Goal: Information Seeking & Learning: Learn about a topic

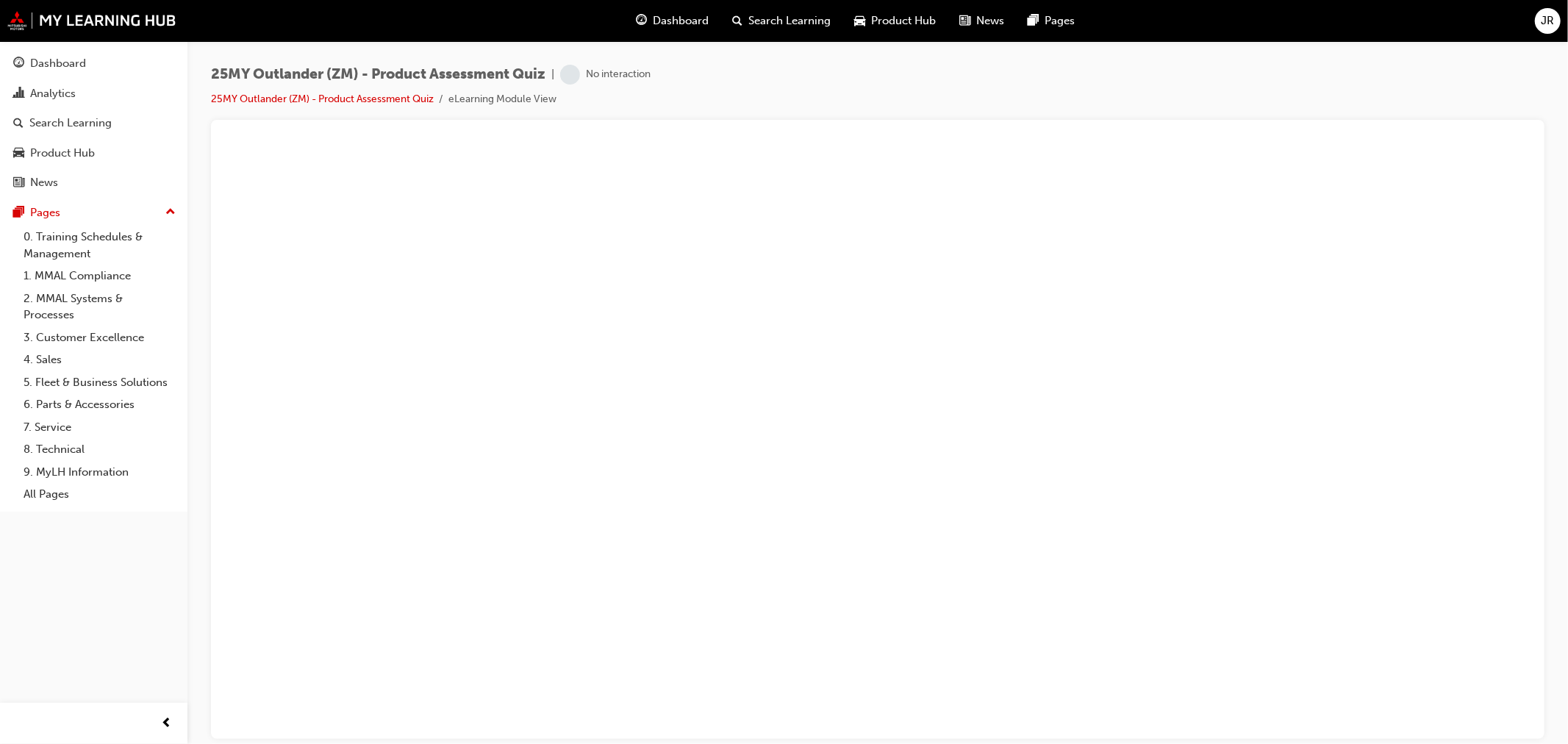
click at [1269, 65] on div "25MY Outlander (ZM) - Product Assessment Quiz | No interaction 25MY Outlander (…" at bounding box center [878, 92] width 1333 height 55
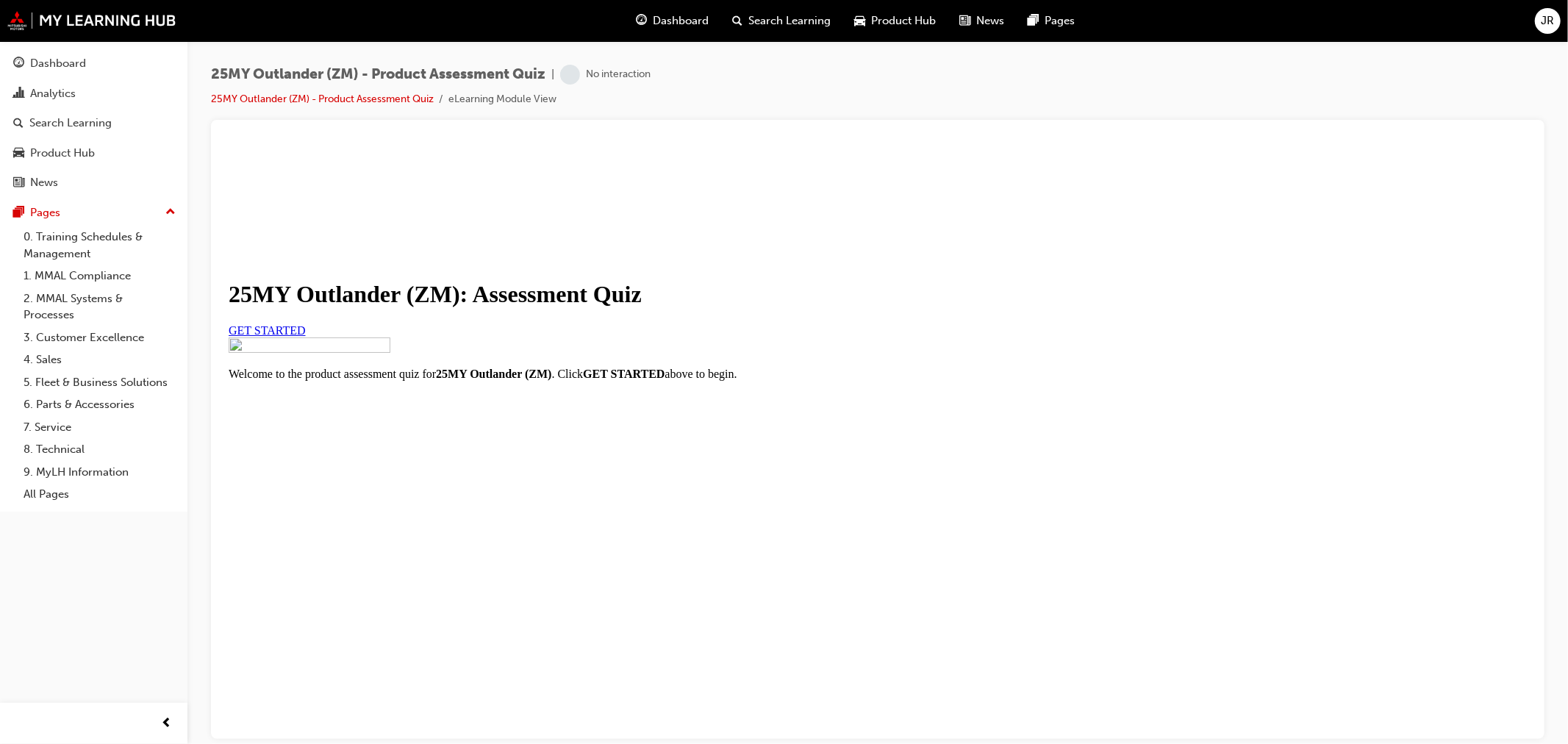
scroll to position [98, 0]
click at [305, 336] on span "GET STARTED" at bounding box center [266, 329] width 77 height 12
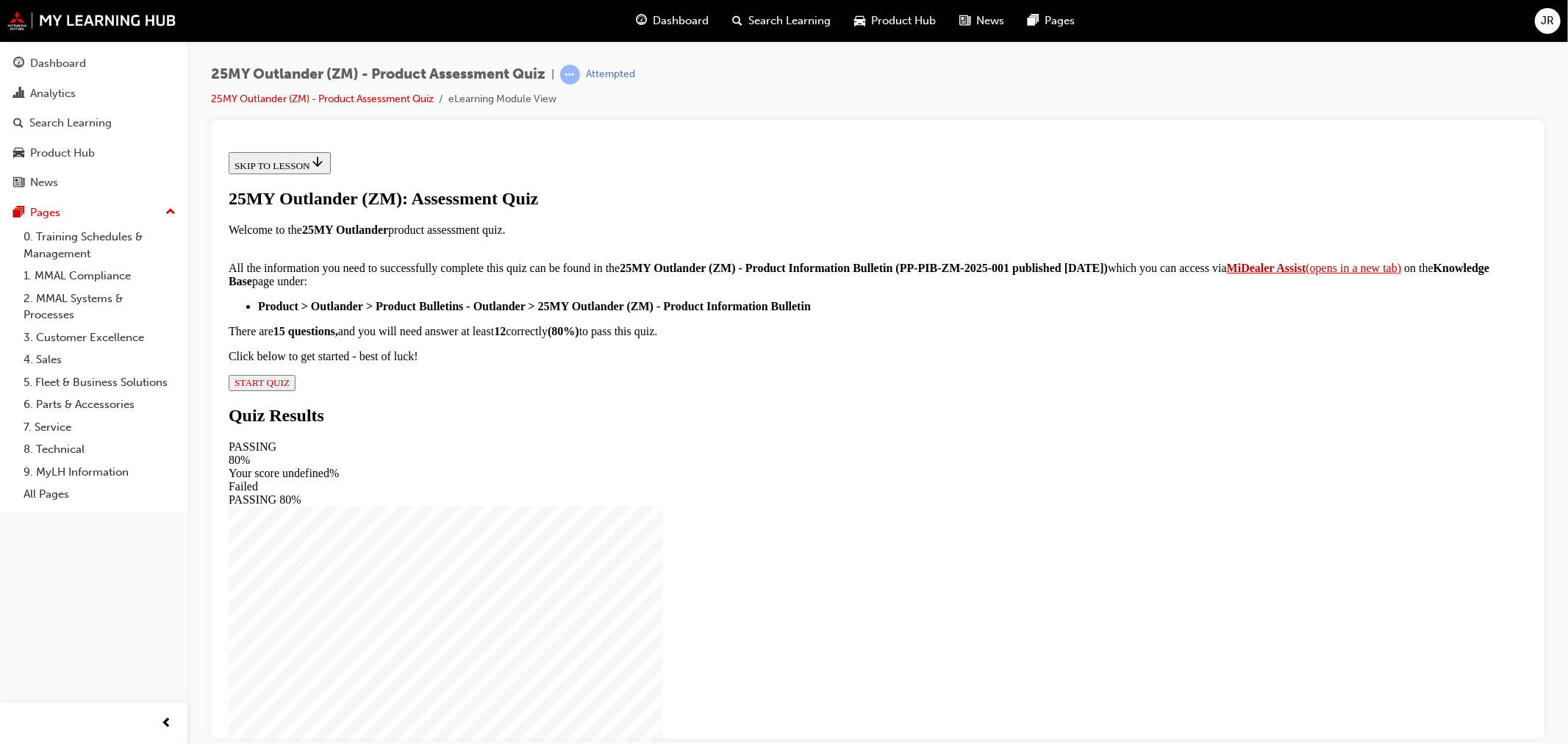
scroll to position [170, 0]
click at [289, 388] on span "START QUIZ" at bounding box center [261, 382] width 55 height 11
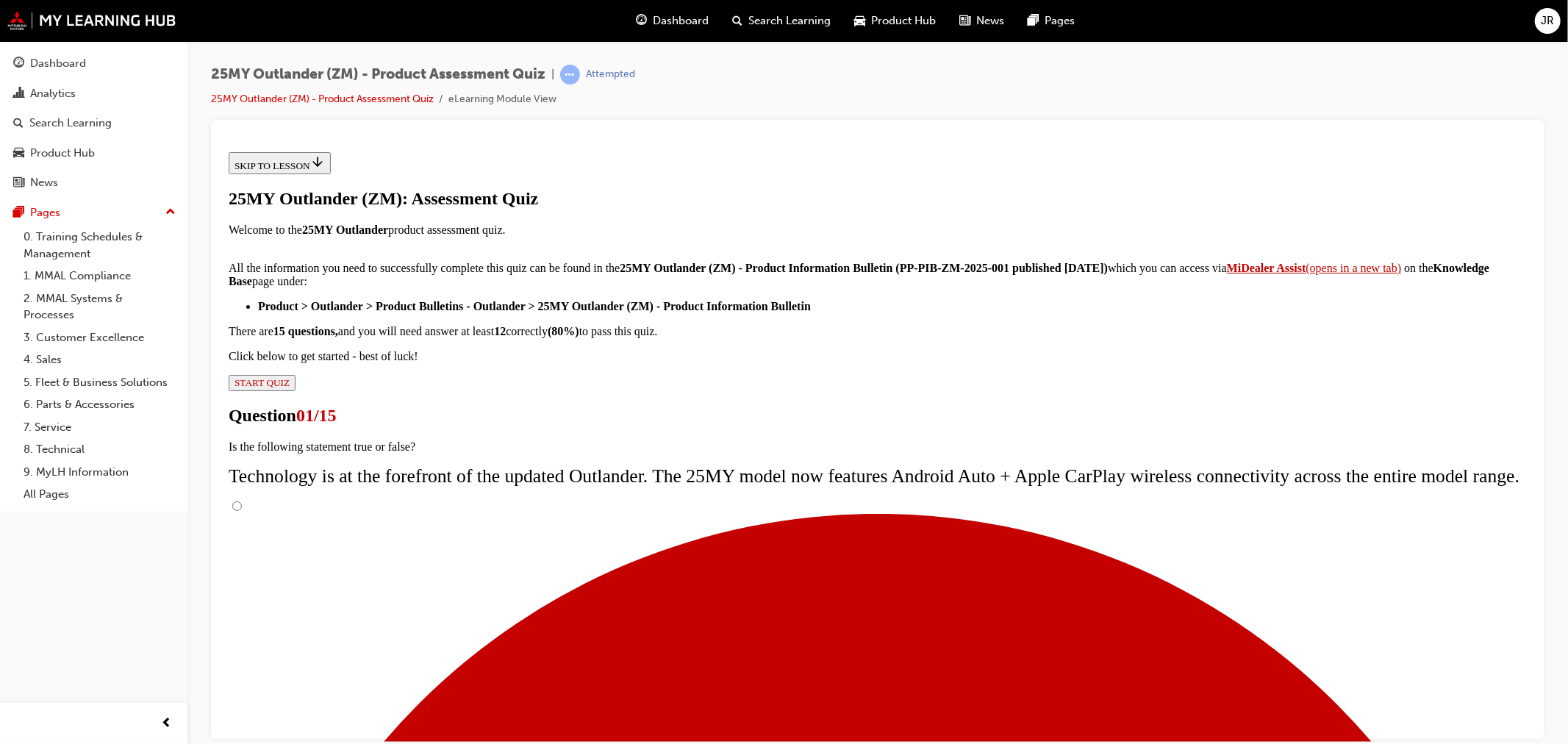
scroll to position [57, 0]
click at [241, 501] on input "True" at bounding box center [236, 506] width 10 height 10
radio input "true"
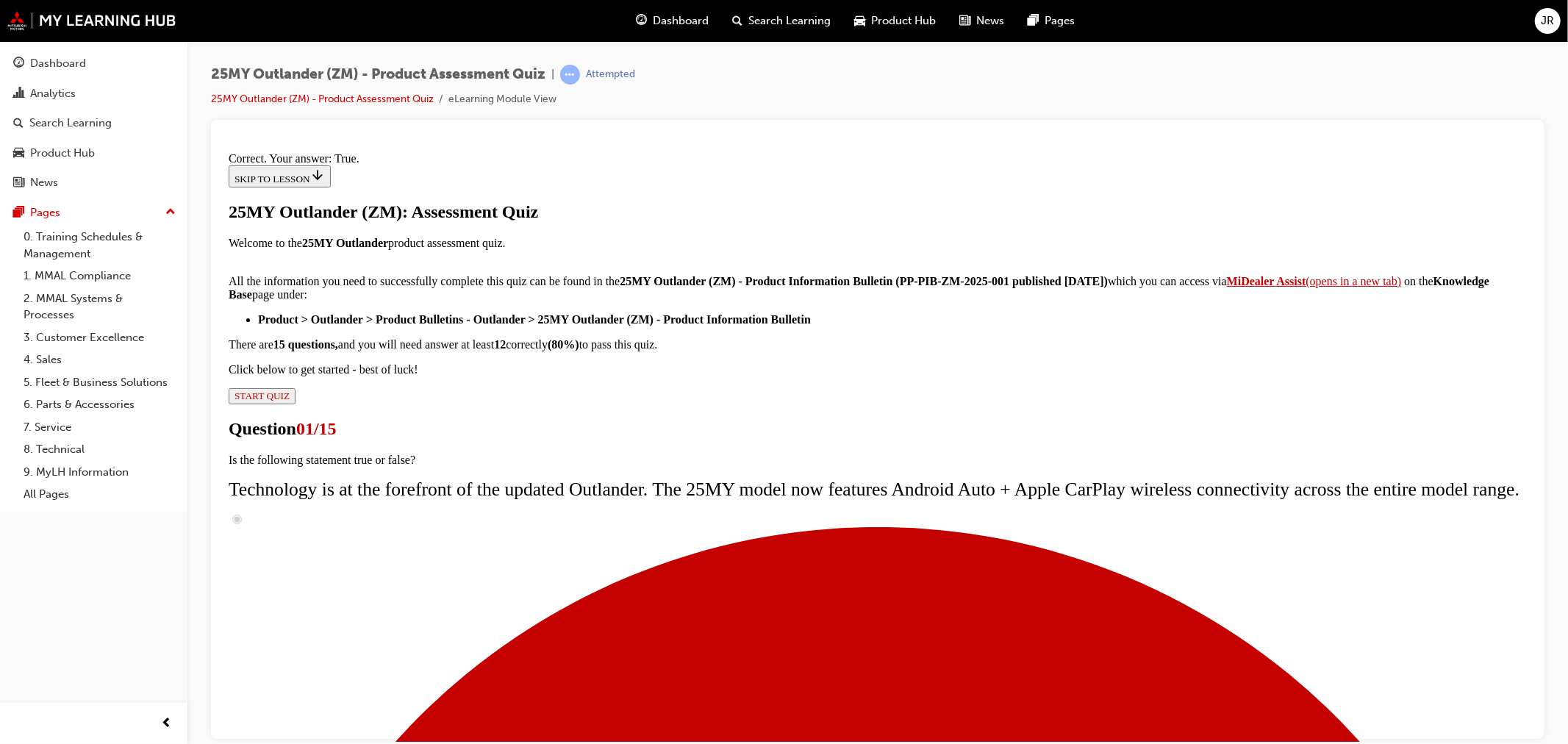
scroll to position [104, 0]
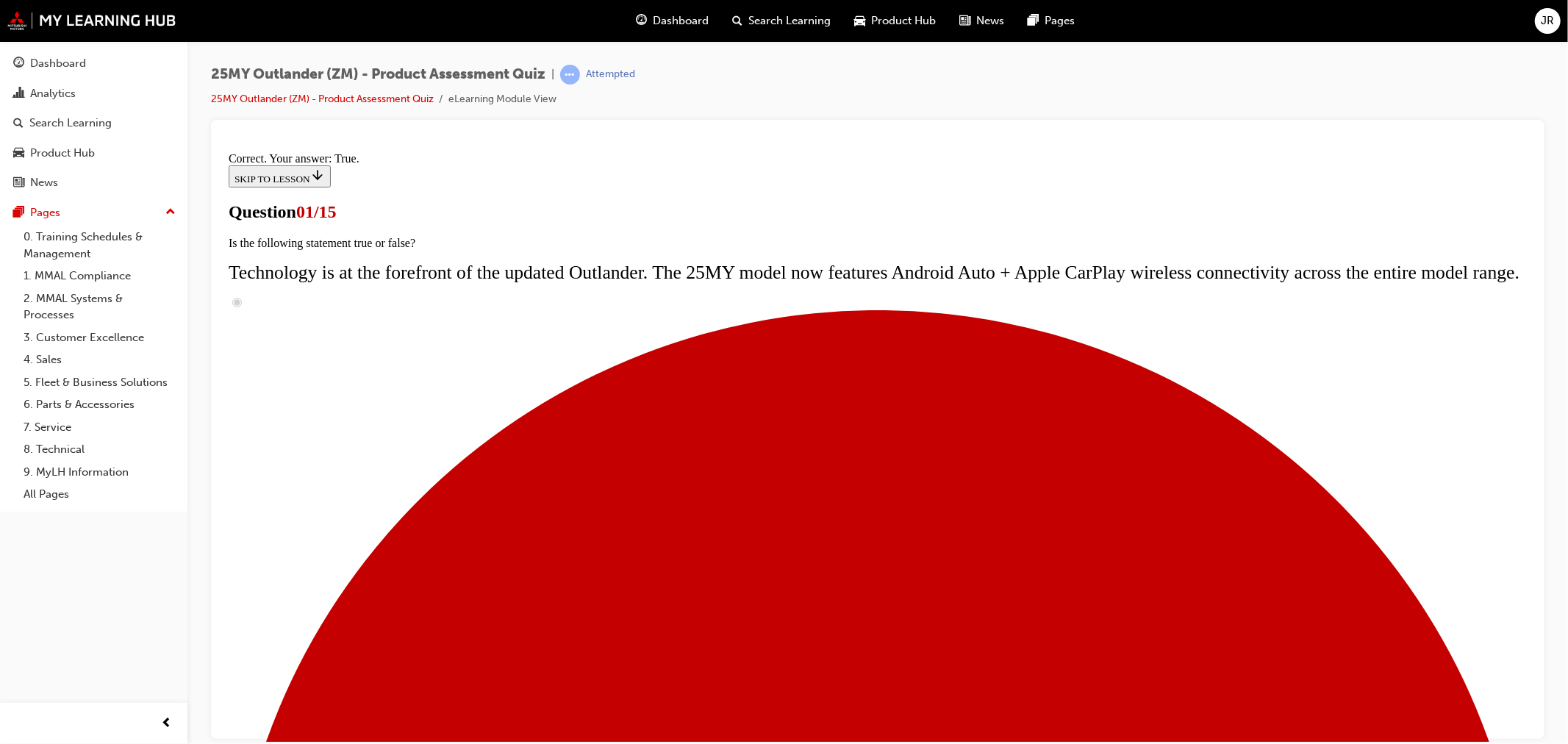
scroll to position [88, 0]
radio input "true"
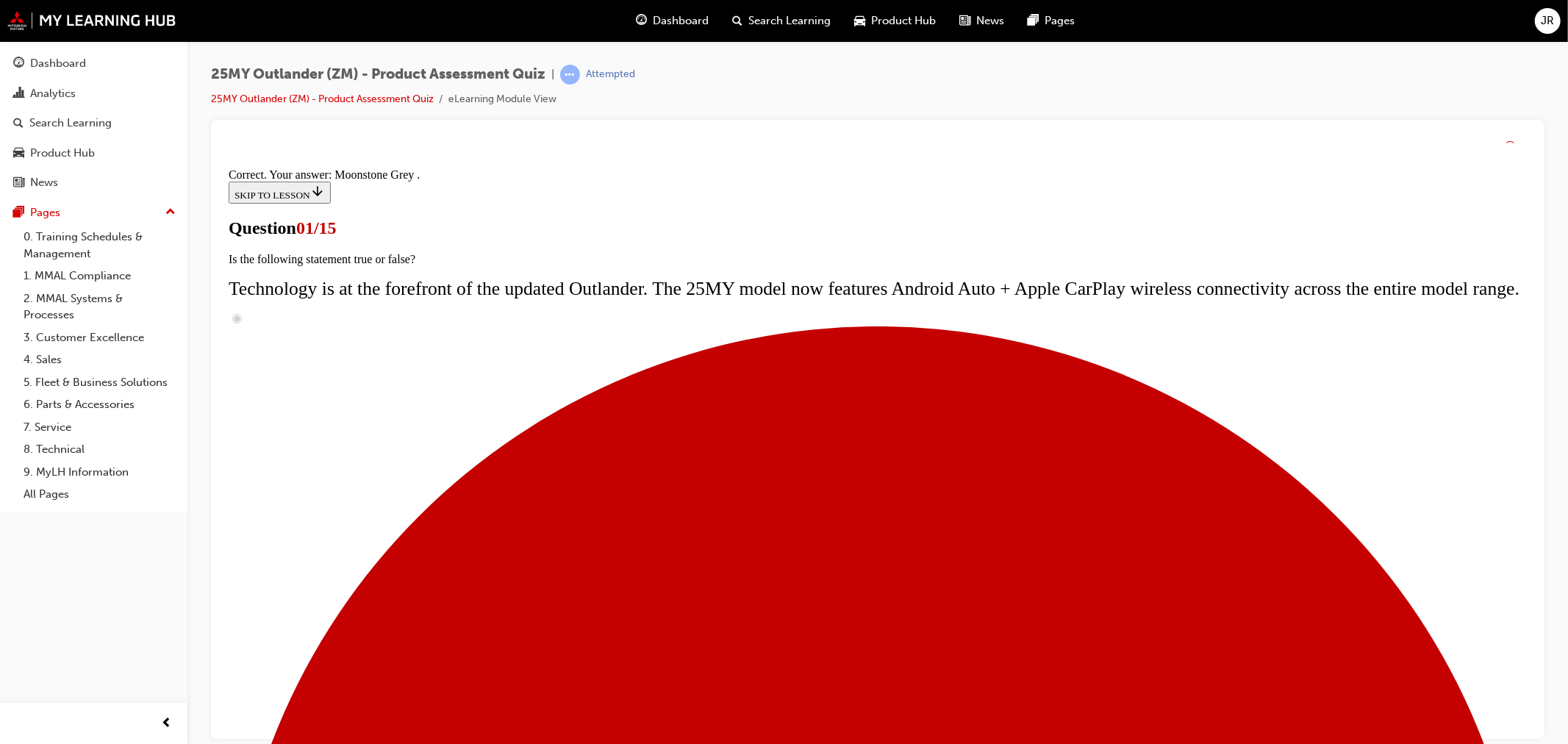
scroll to position [289, 0]
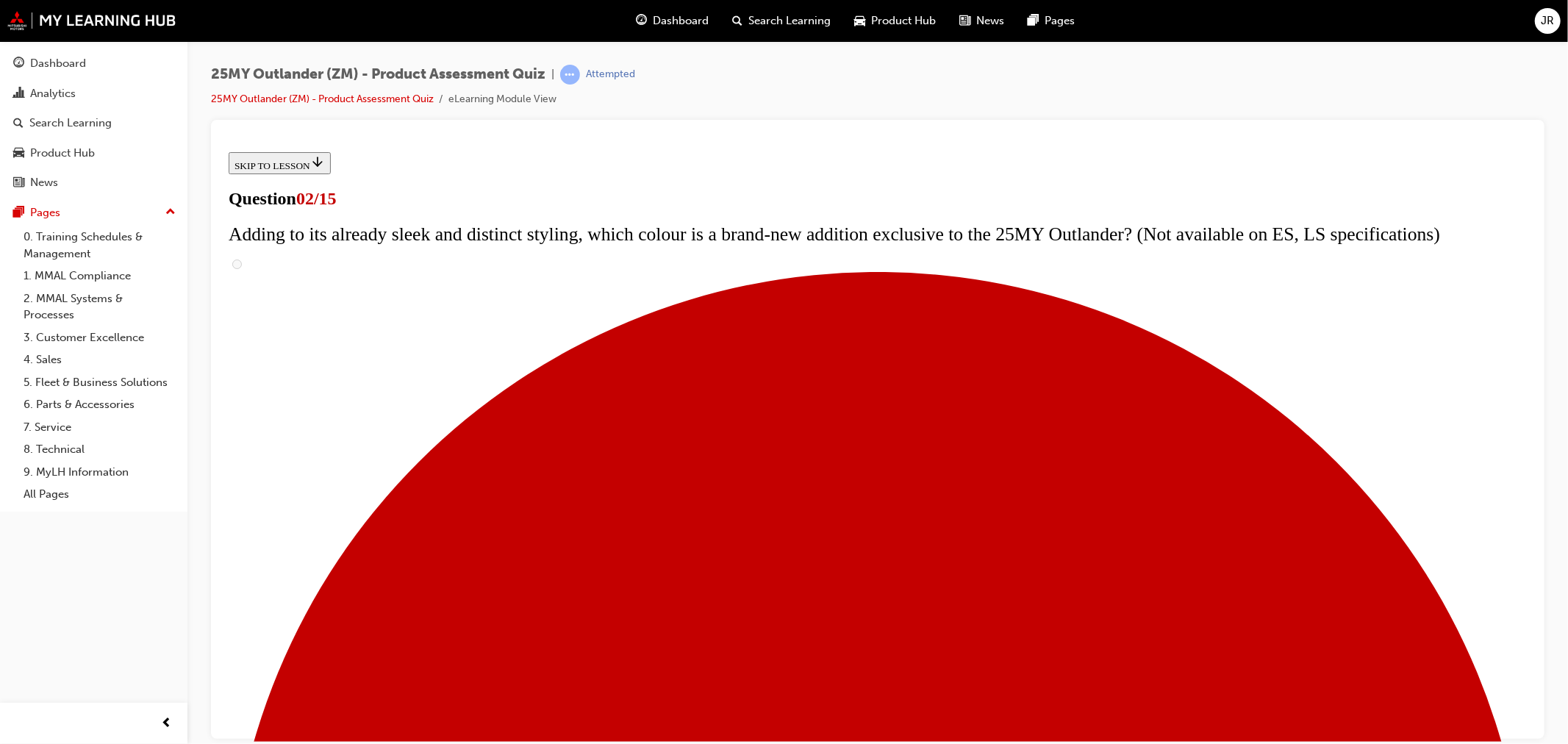
scroll to position [164, 0]
checkbox input "true"
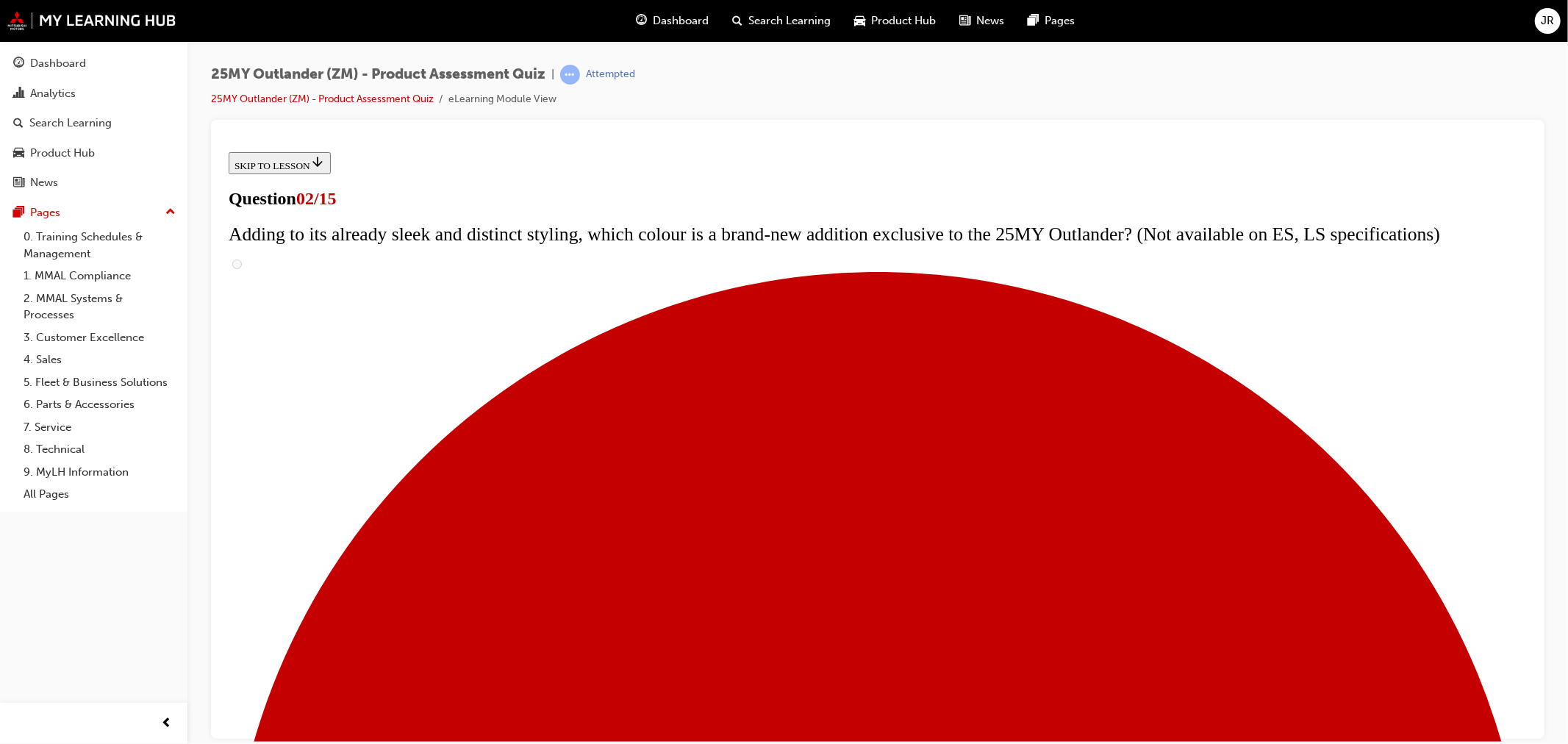
checkbox input "true"
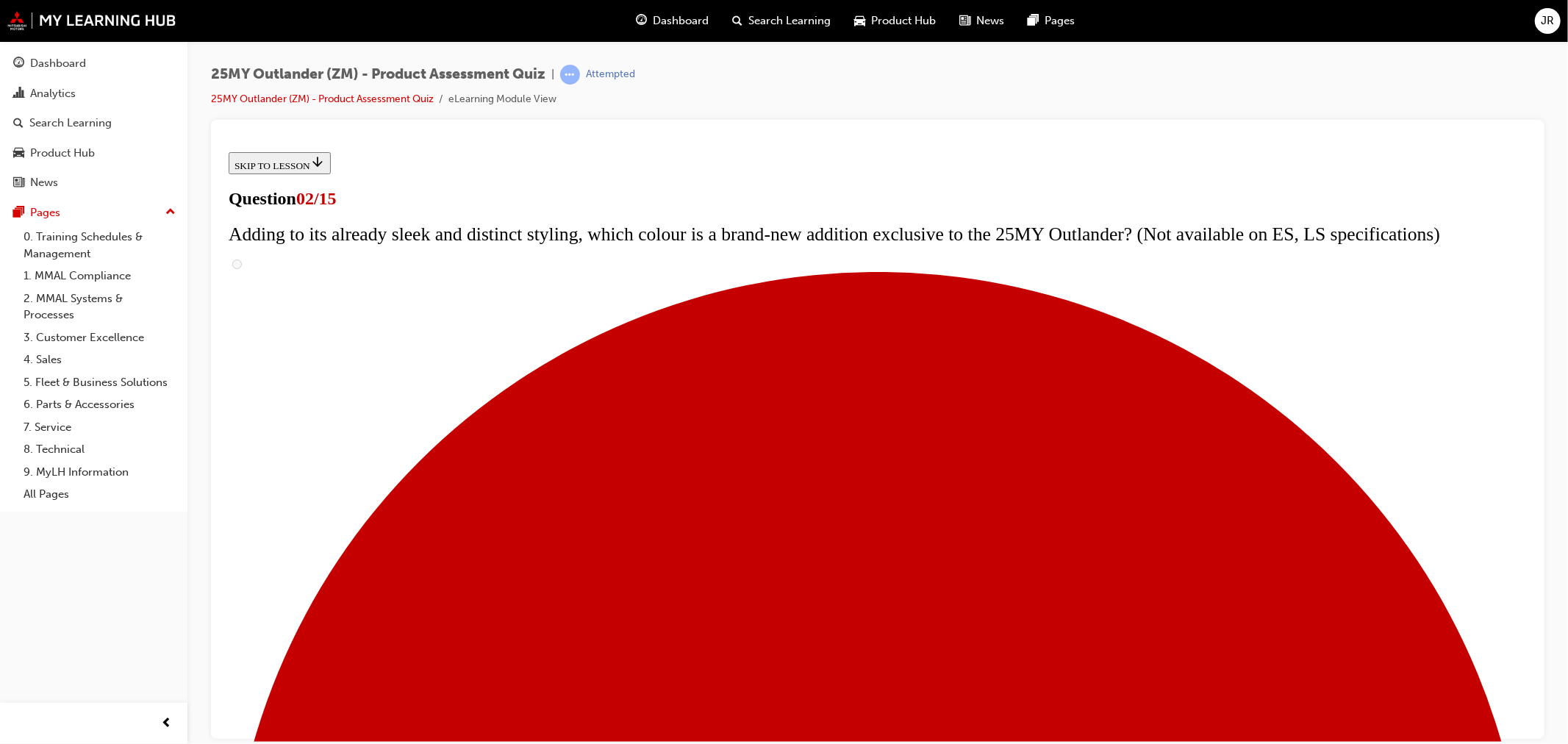
checkbox input "true"
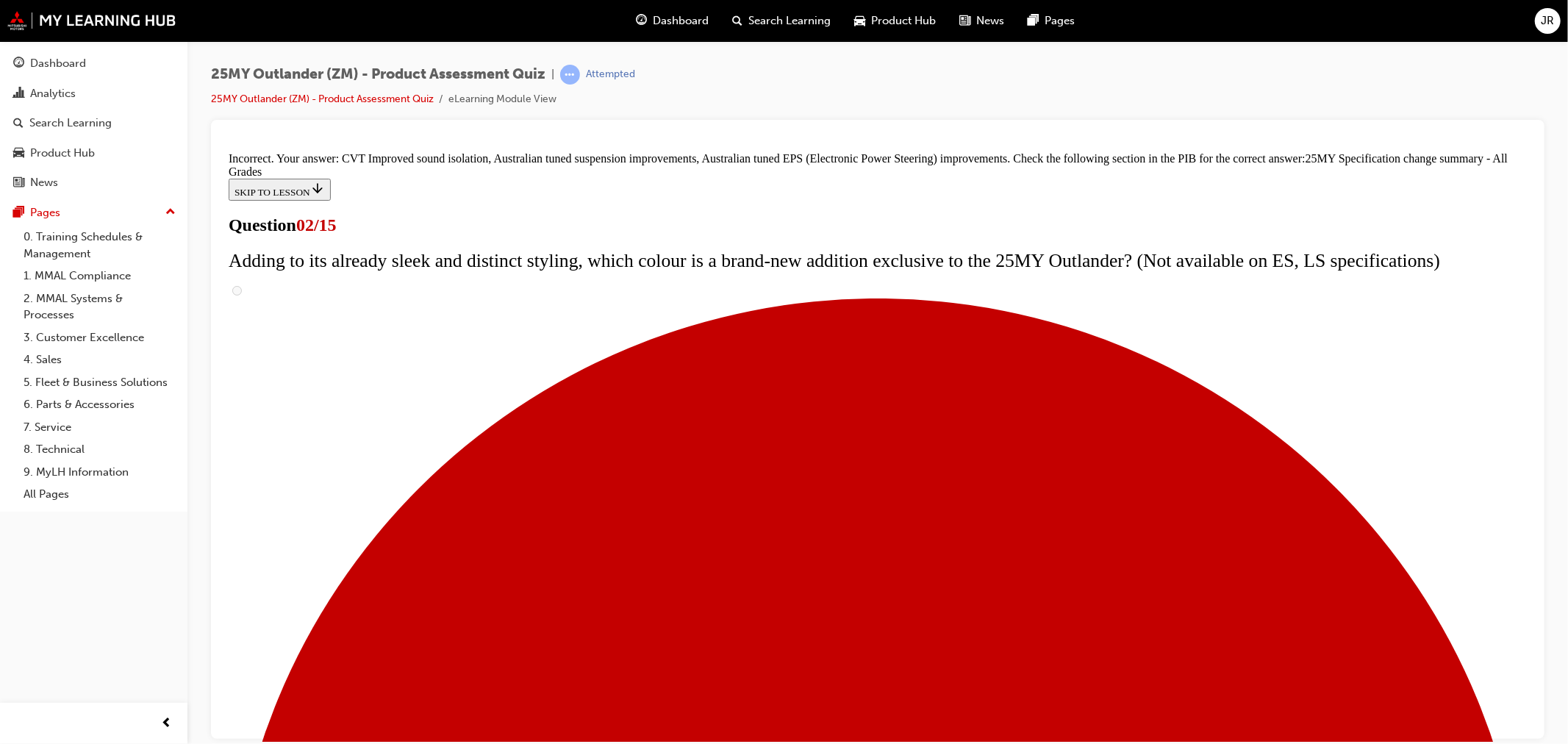
scroll to position [347, 0]
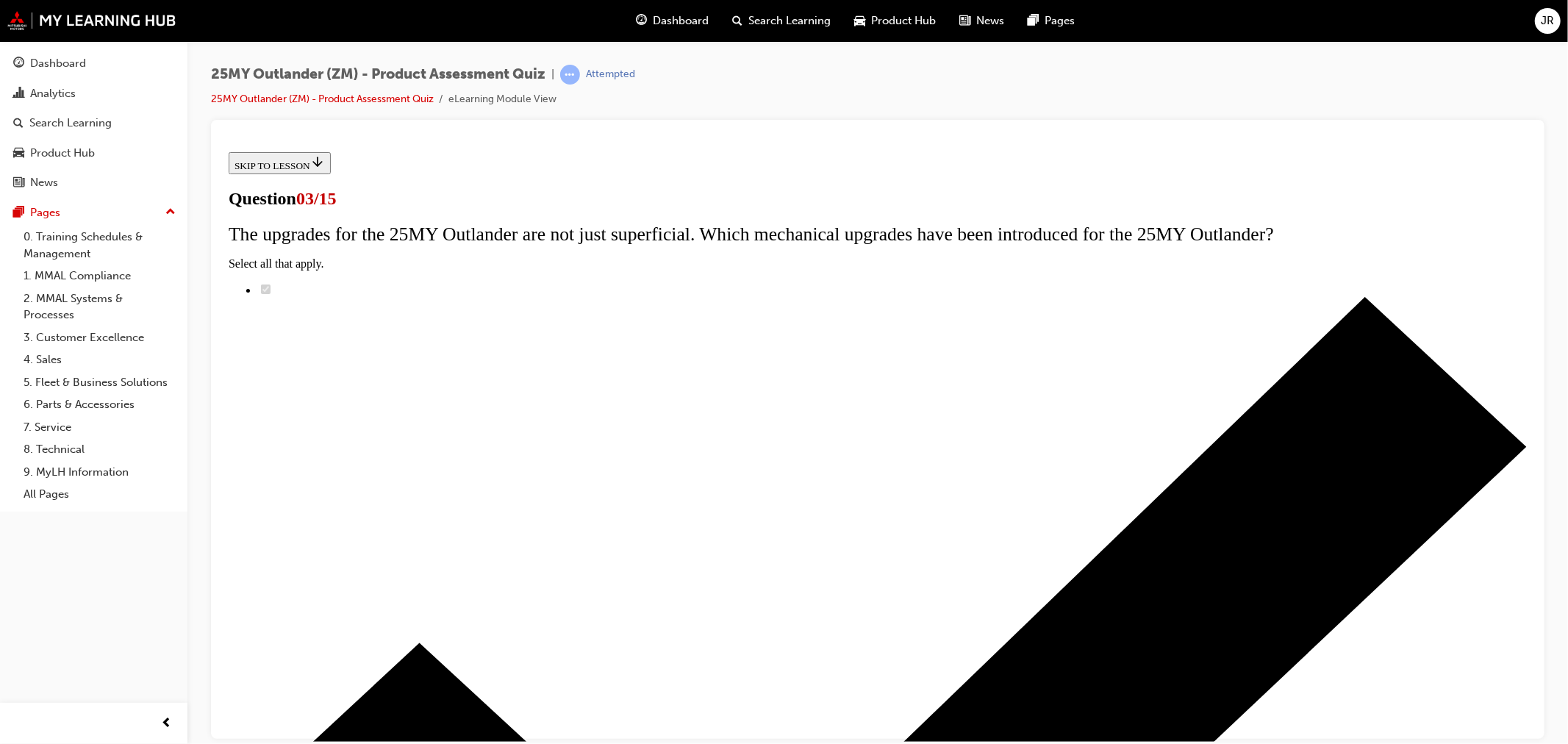
scroll to position [117, 0]
radio input "true"
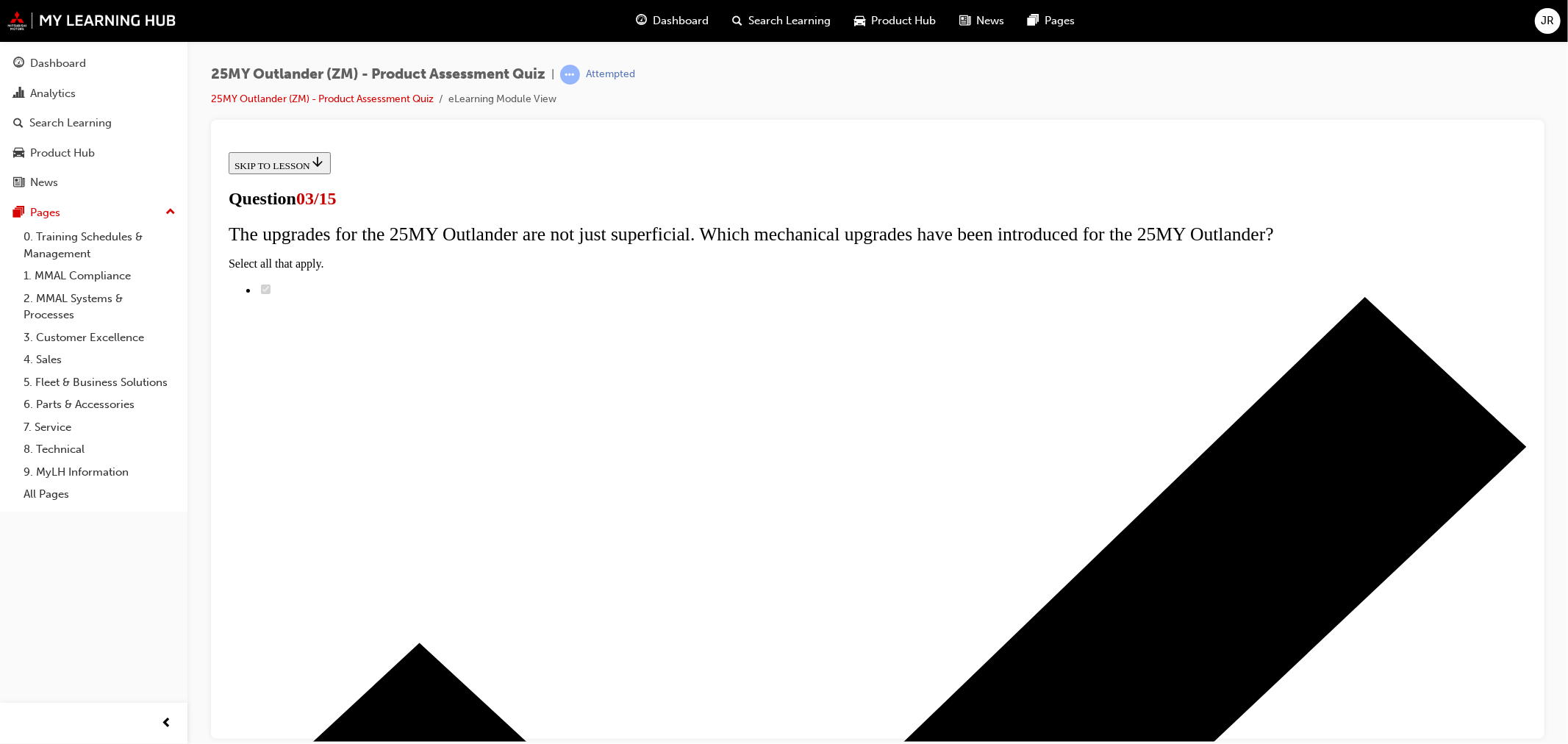
radio input "true"
drag, startPoint x: 879, startPoint y: 618, endPoint x: 921, endPoint y: 623, distance: 42.3
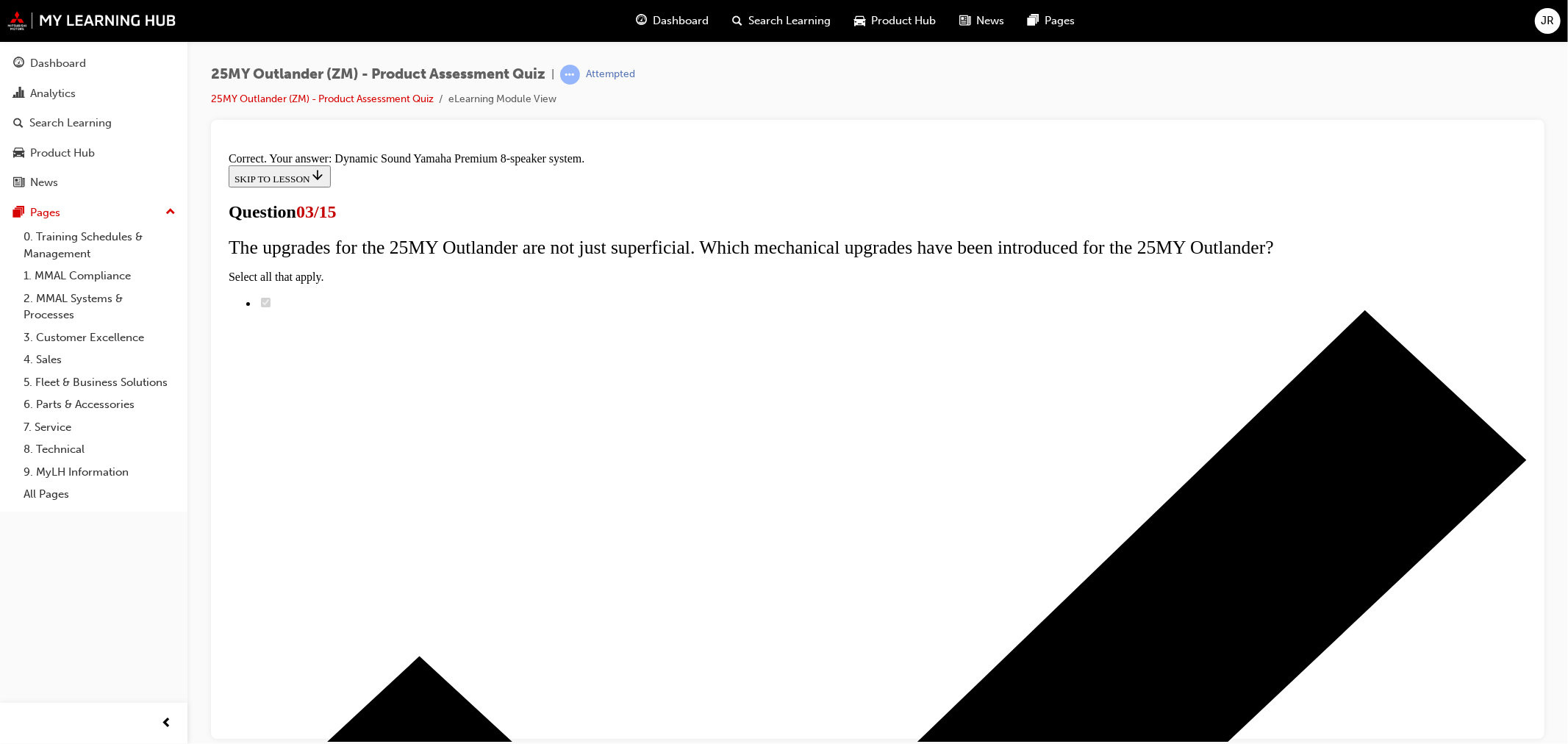
scroll to position [172, 0]
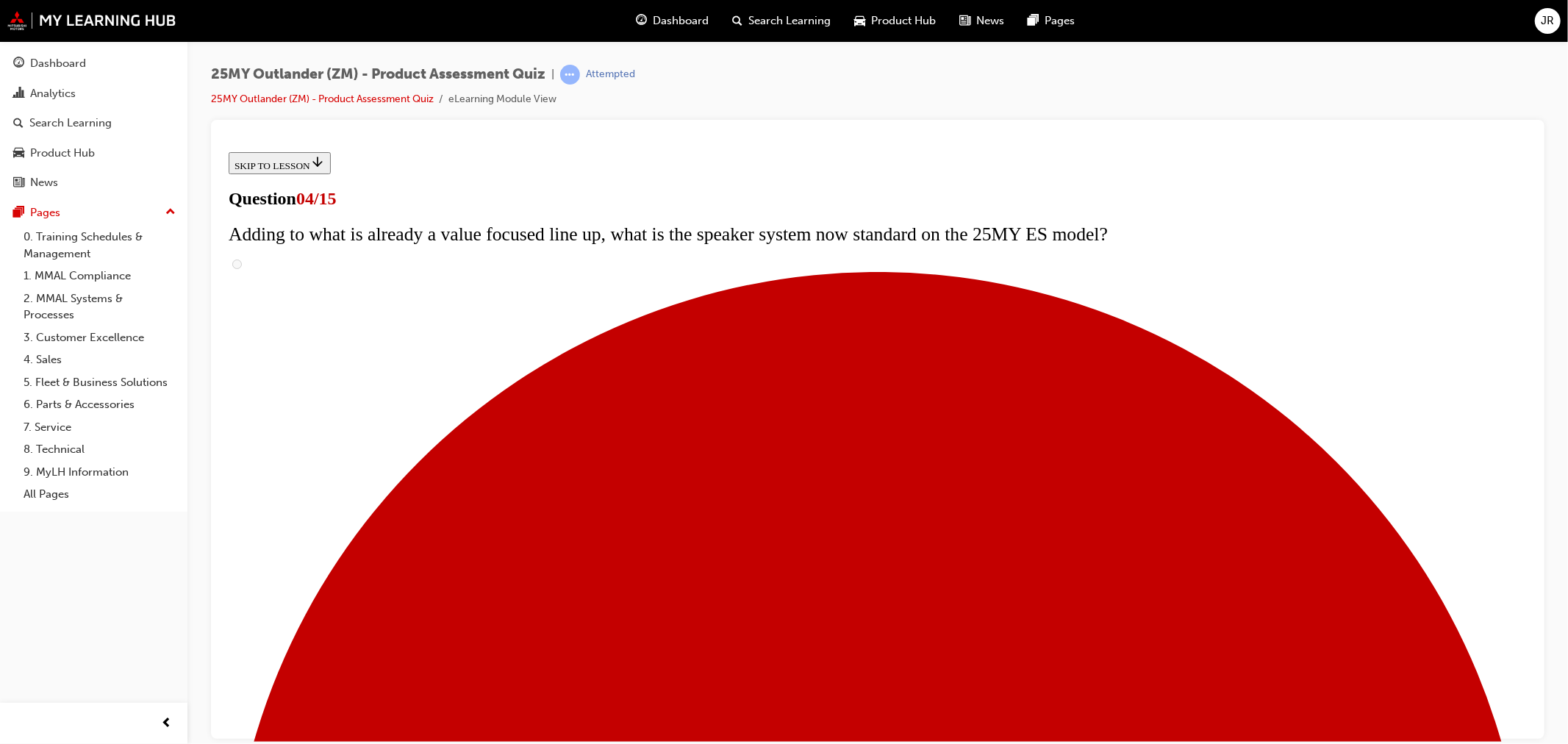
scroll to position [212, 0]
checkbox input "true"
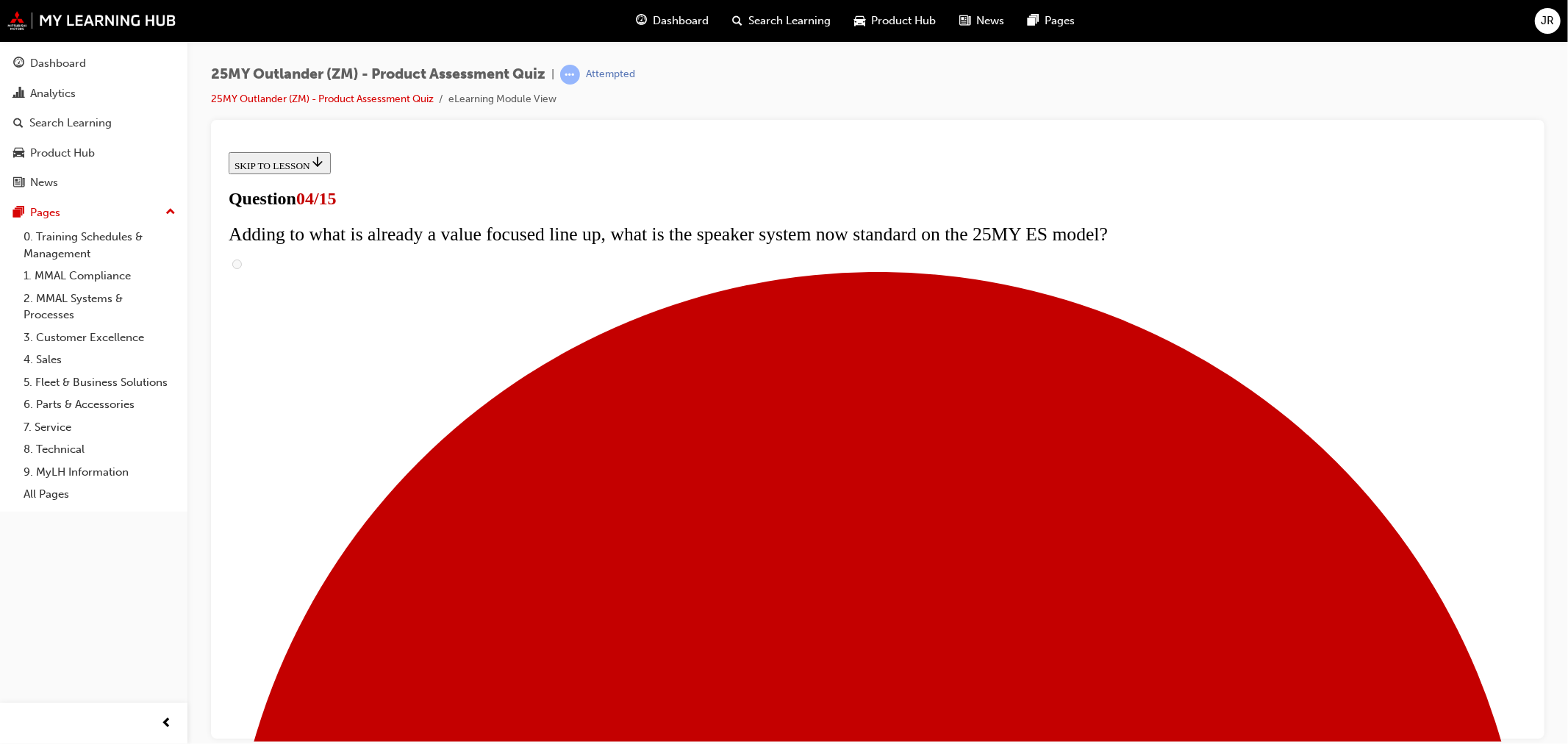
checkbox input "true"
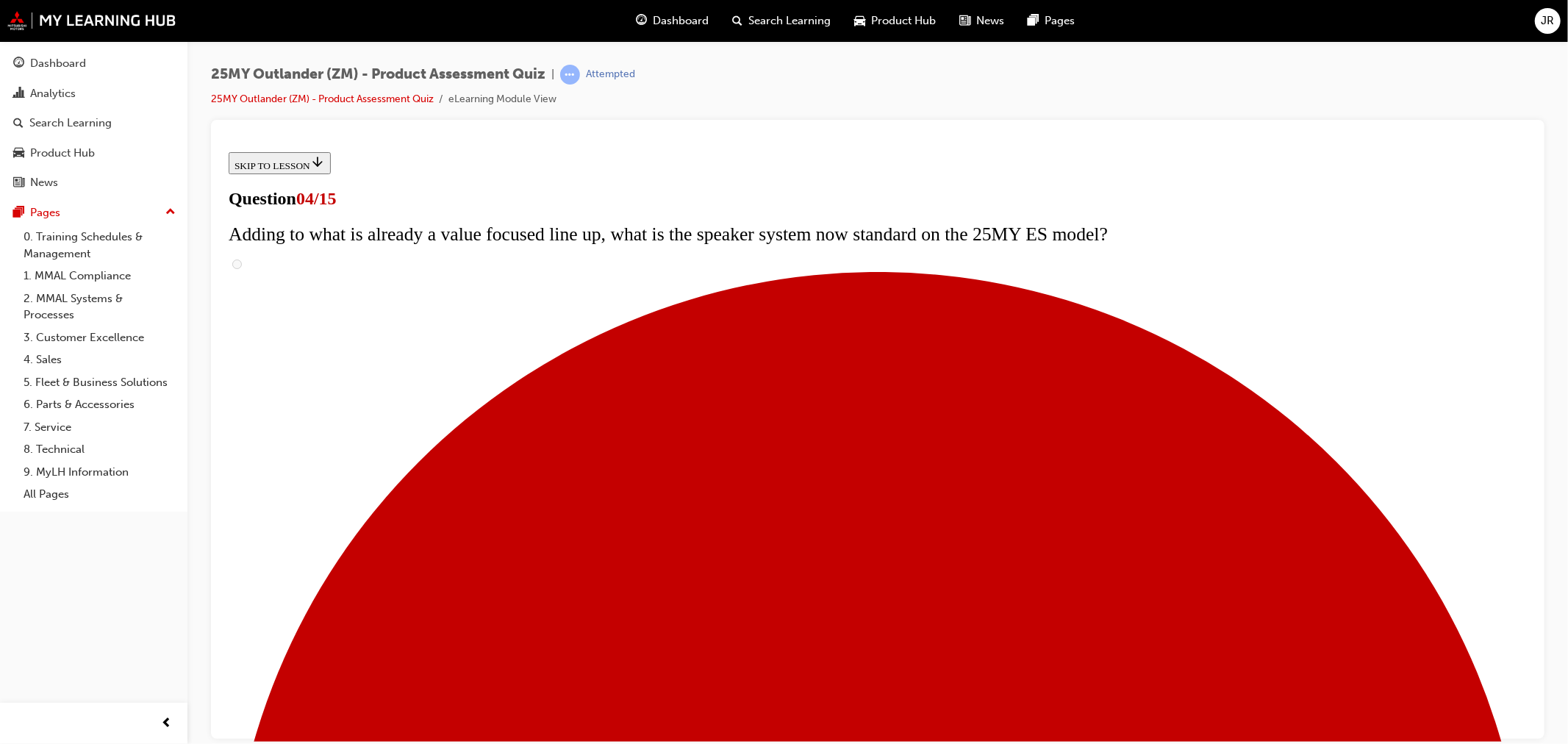
scroll to position [294, 0]
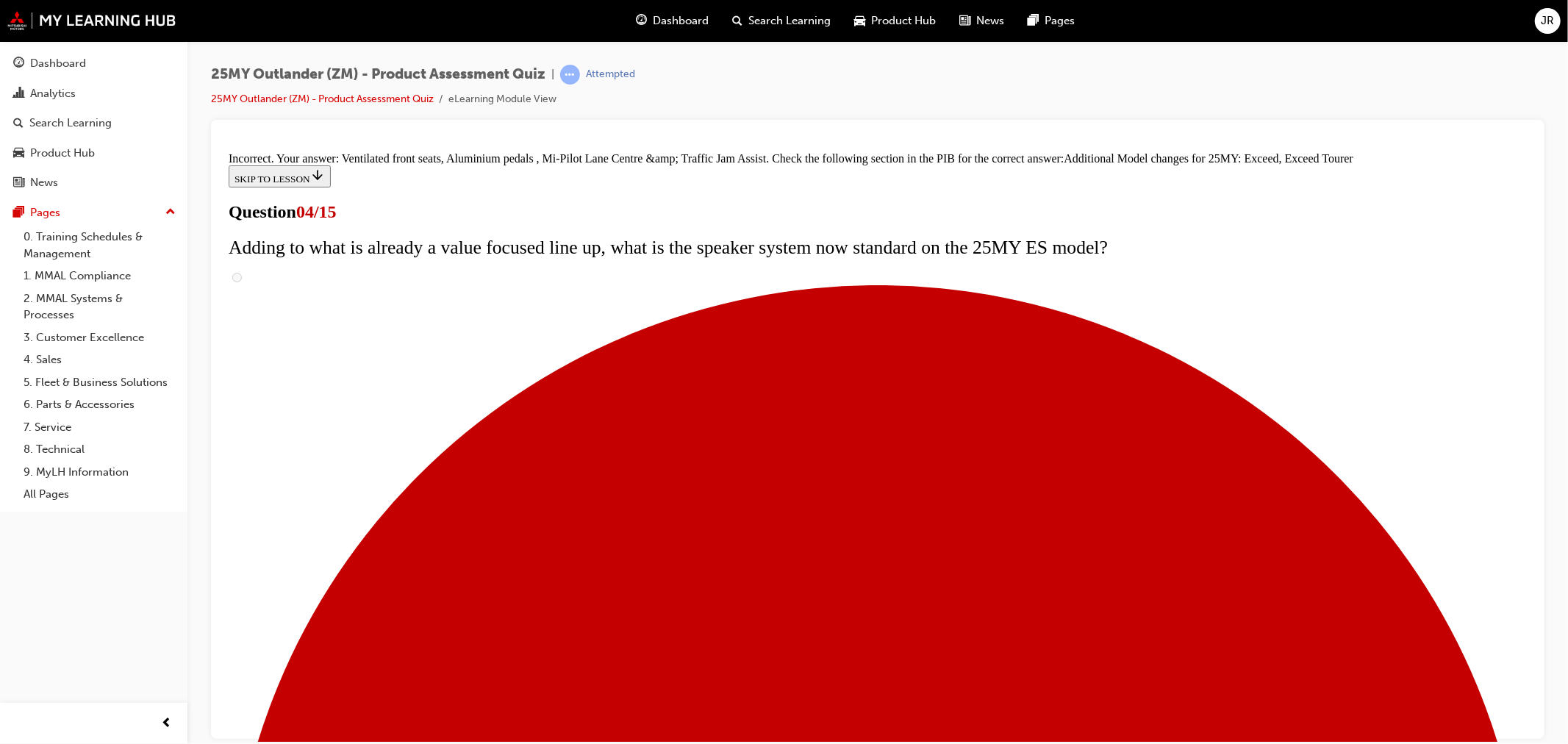
scroll to position [487, 0]
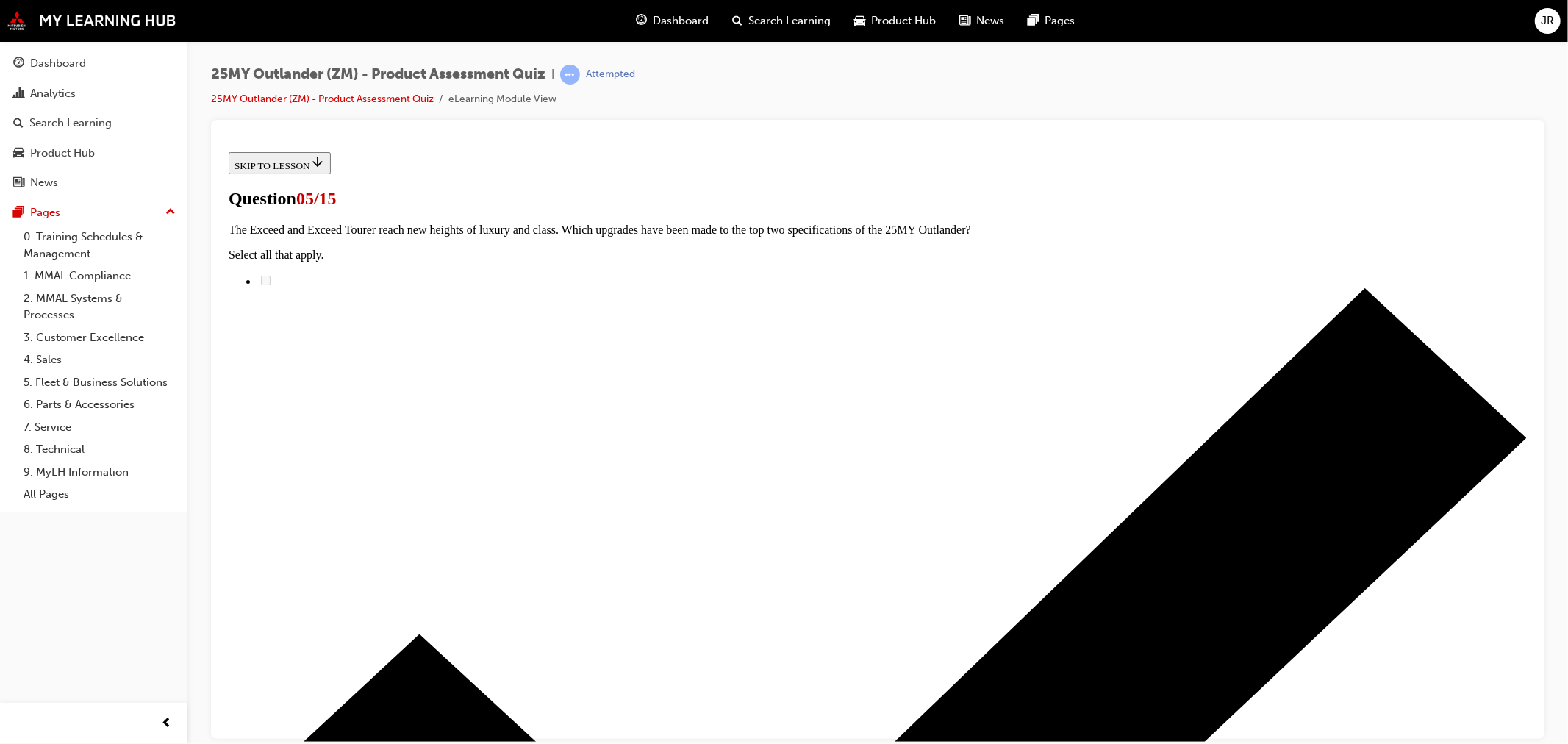
scroll to position [82, 0]
radio input "true"
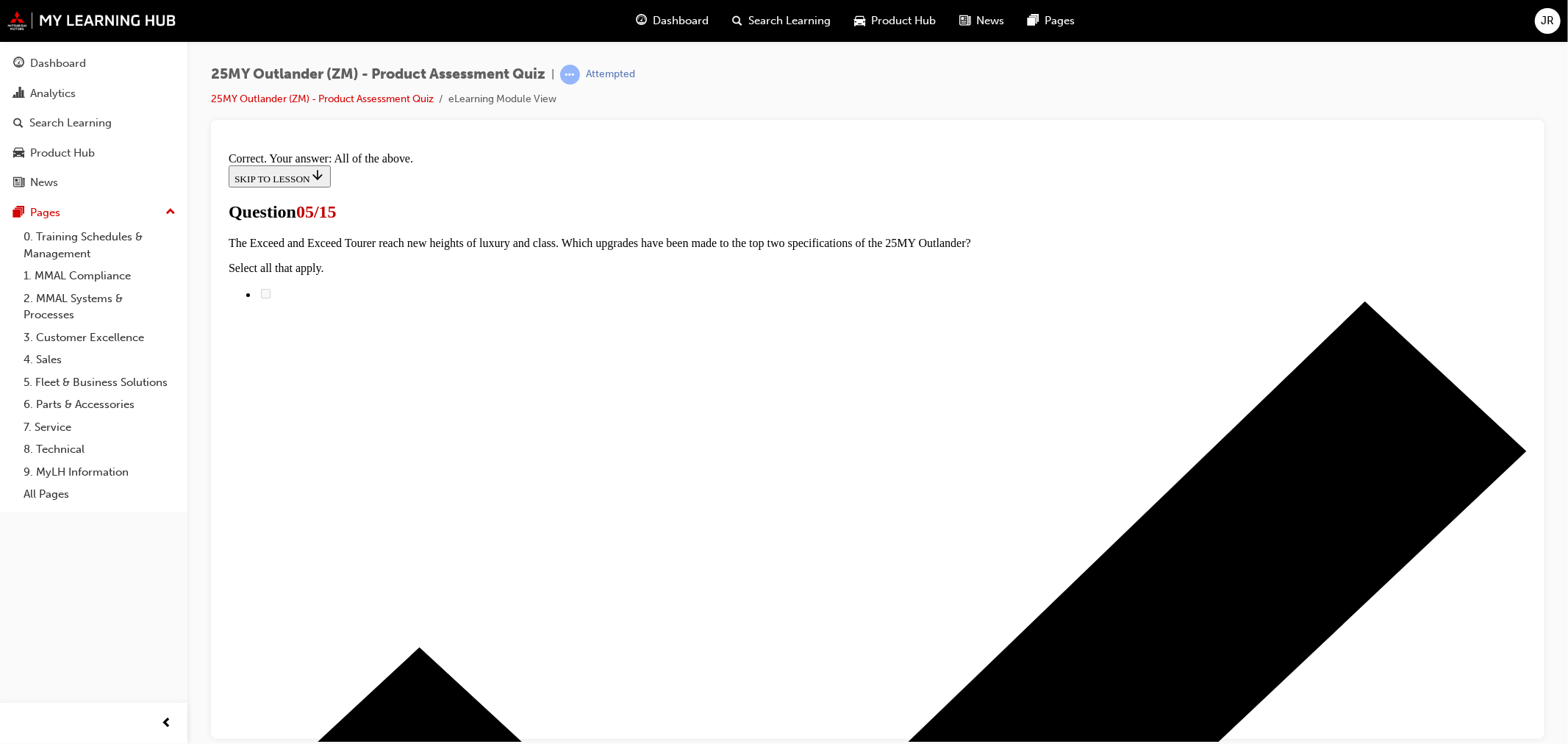
scroll to position [289, 0]
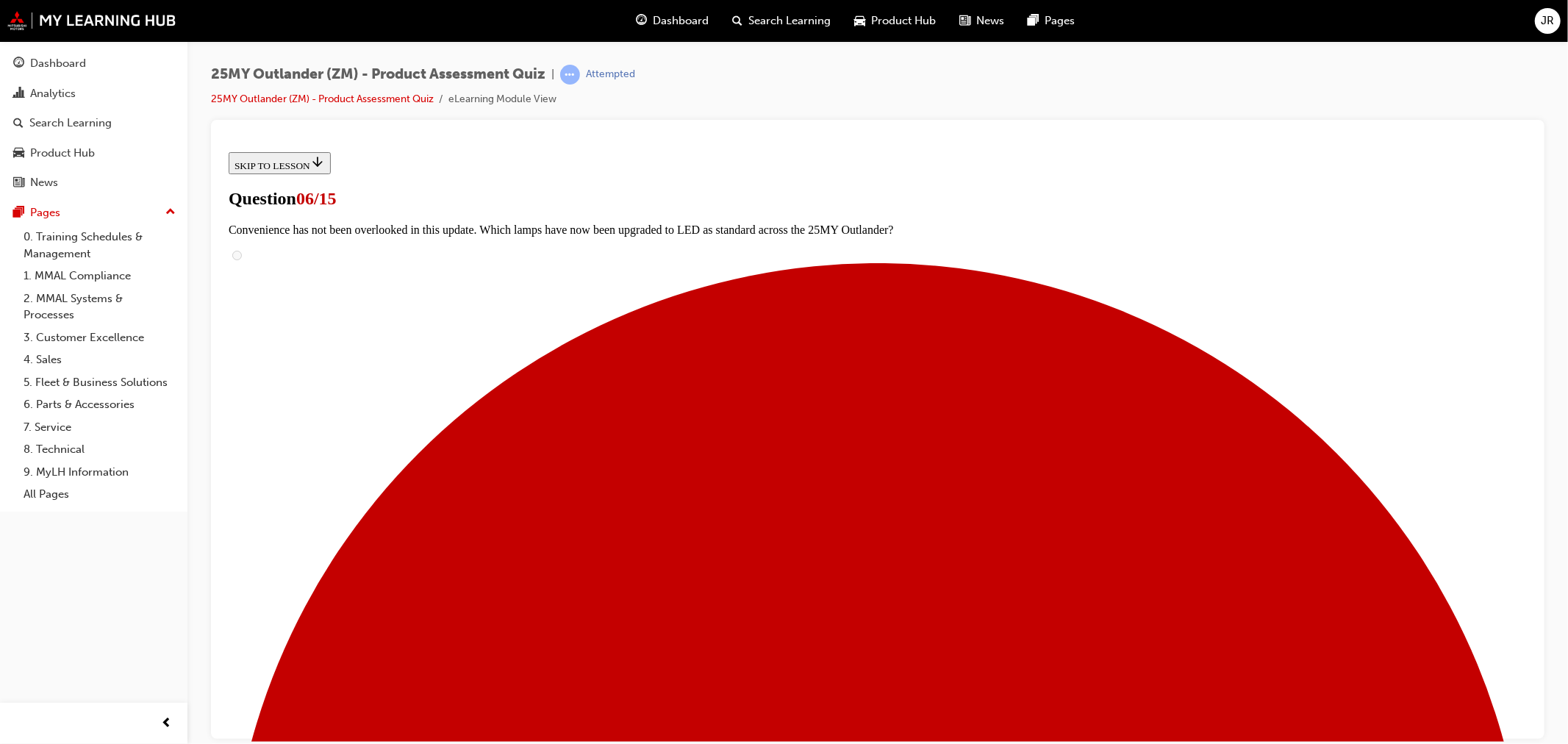
scroll to position [245, 0]
radio input "true"
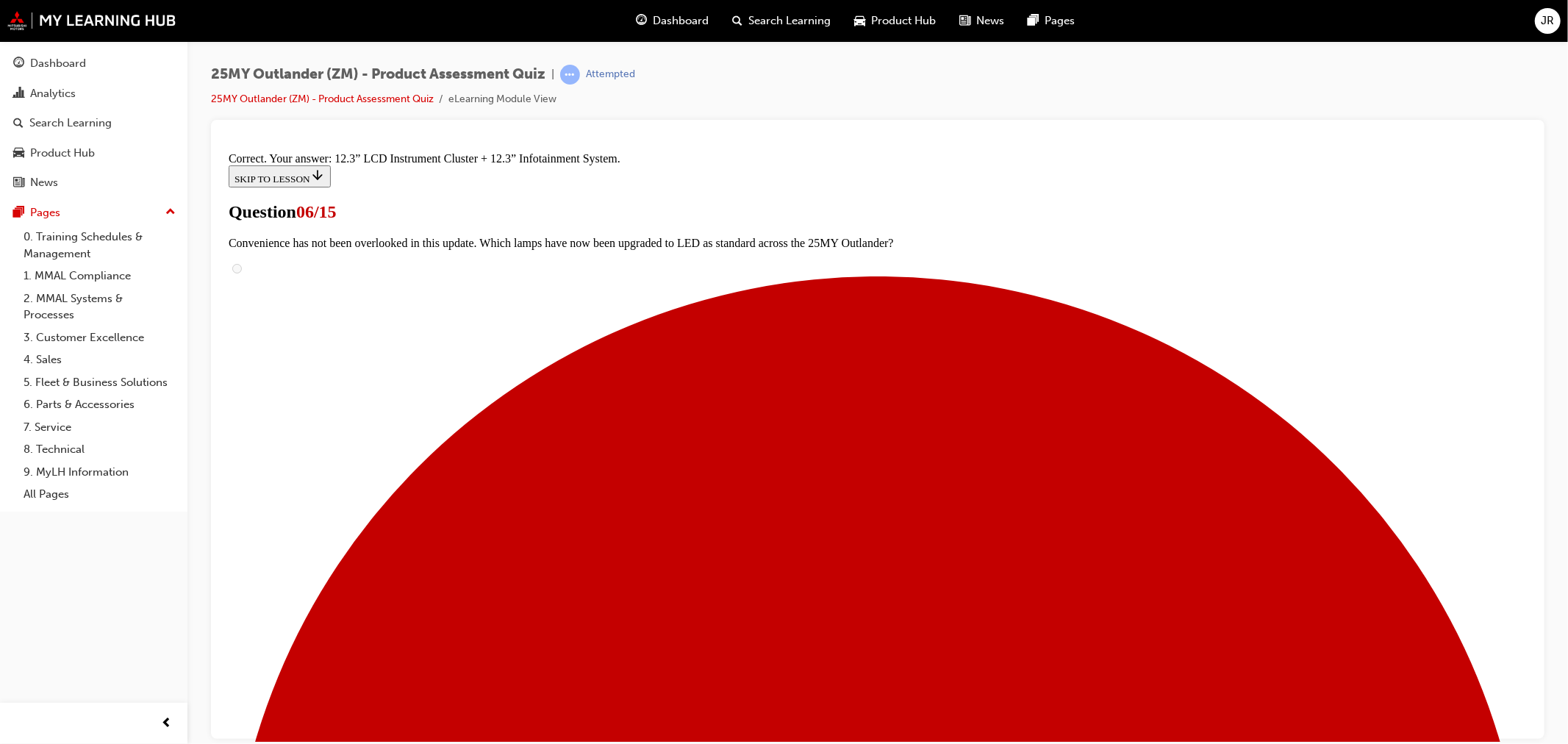
scroll to position [428, 0]
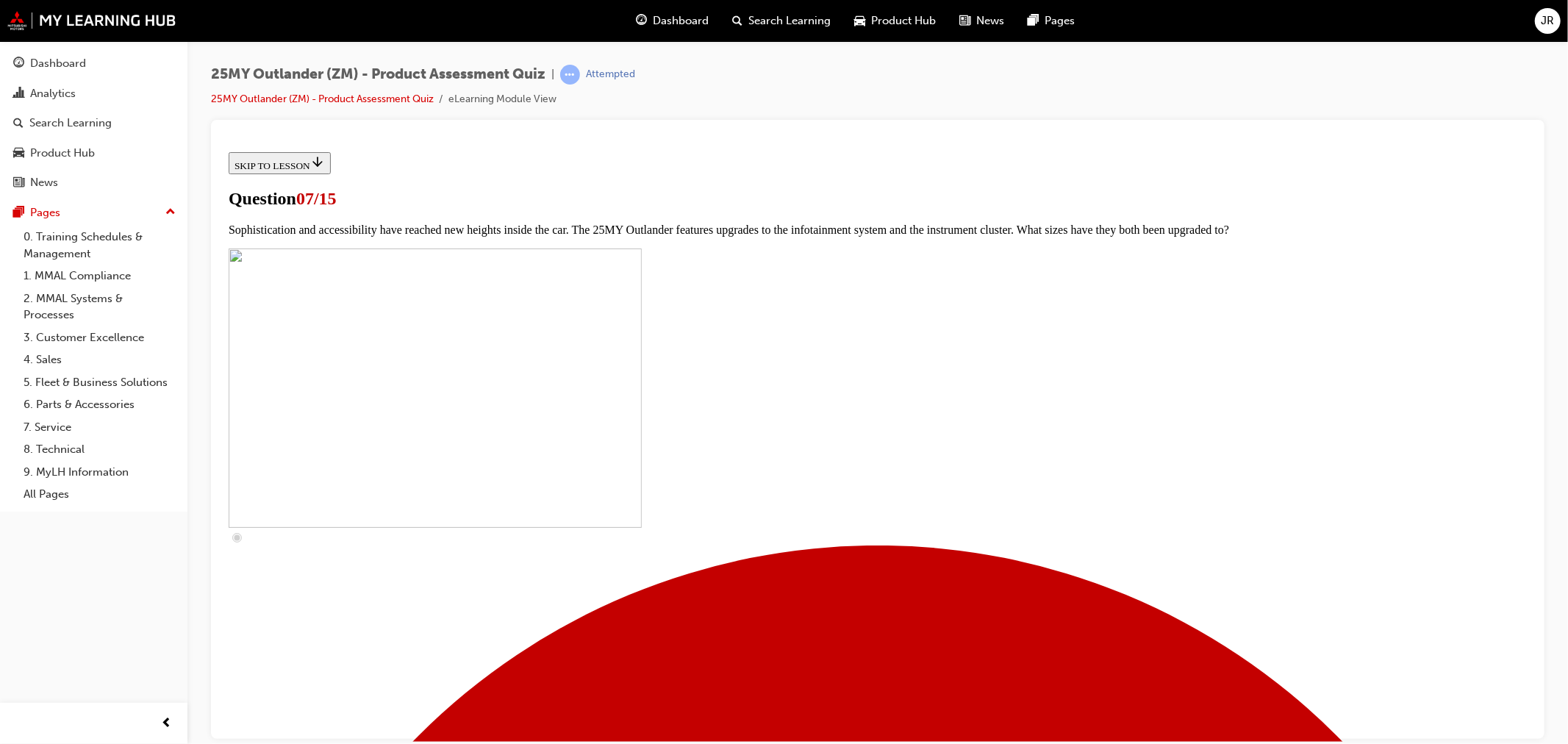
scroll to position [490, 0]
checkbox input "true"
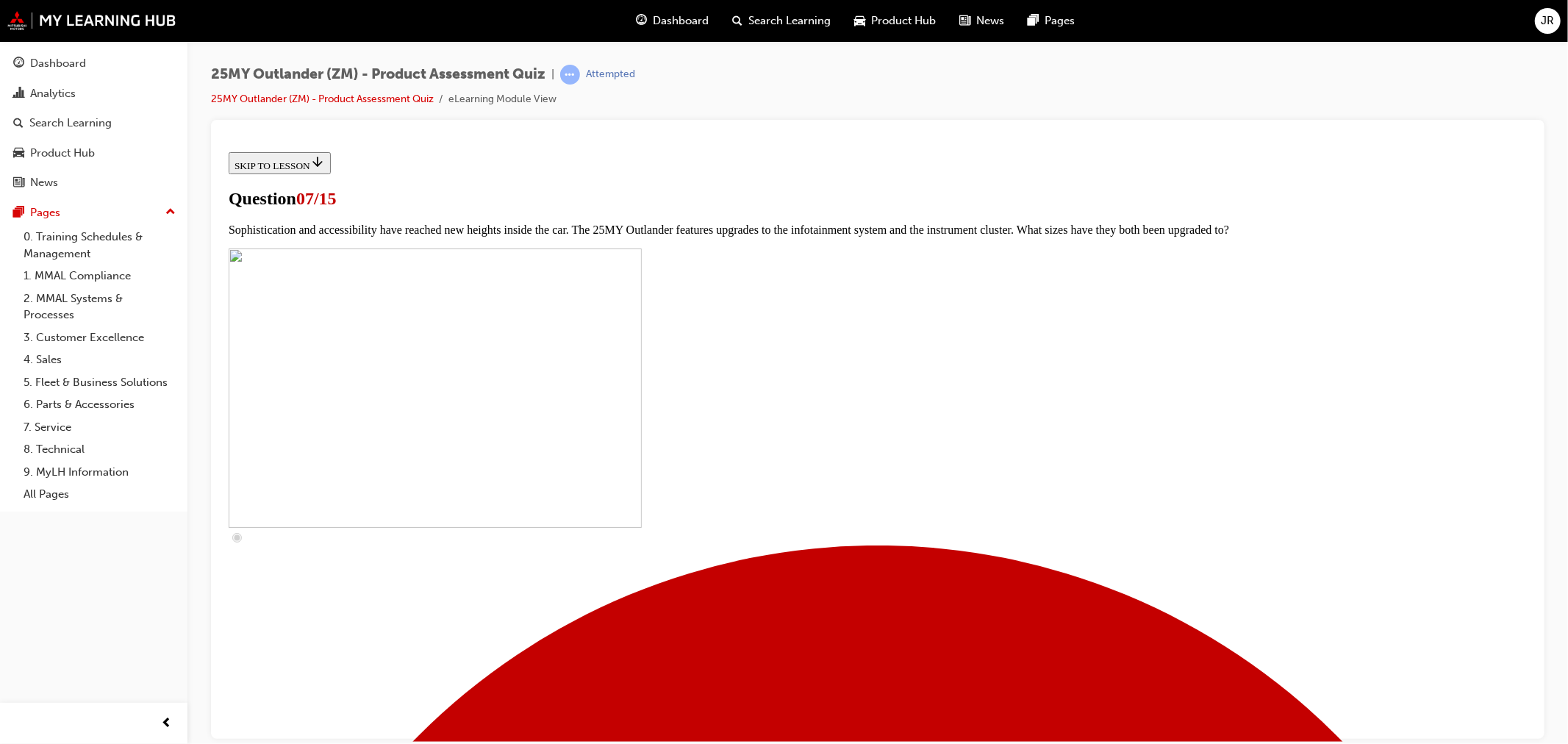
checkbox input "true"
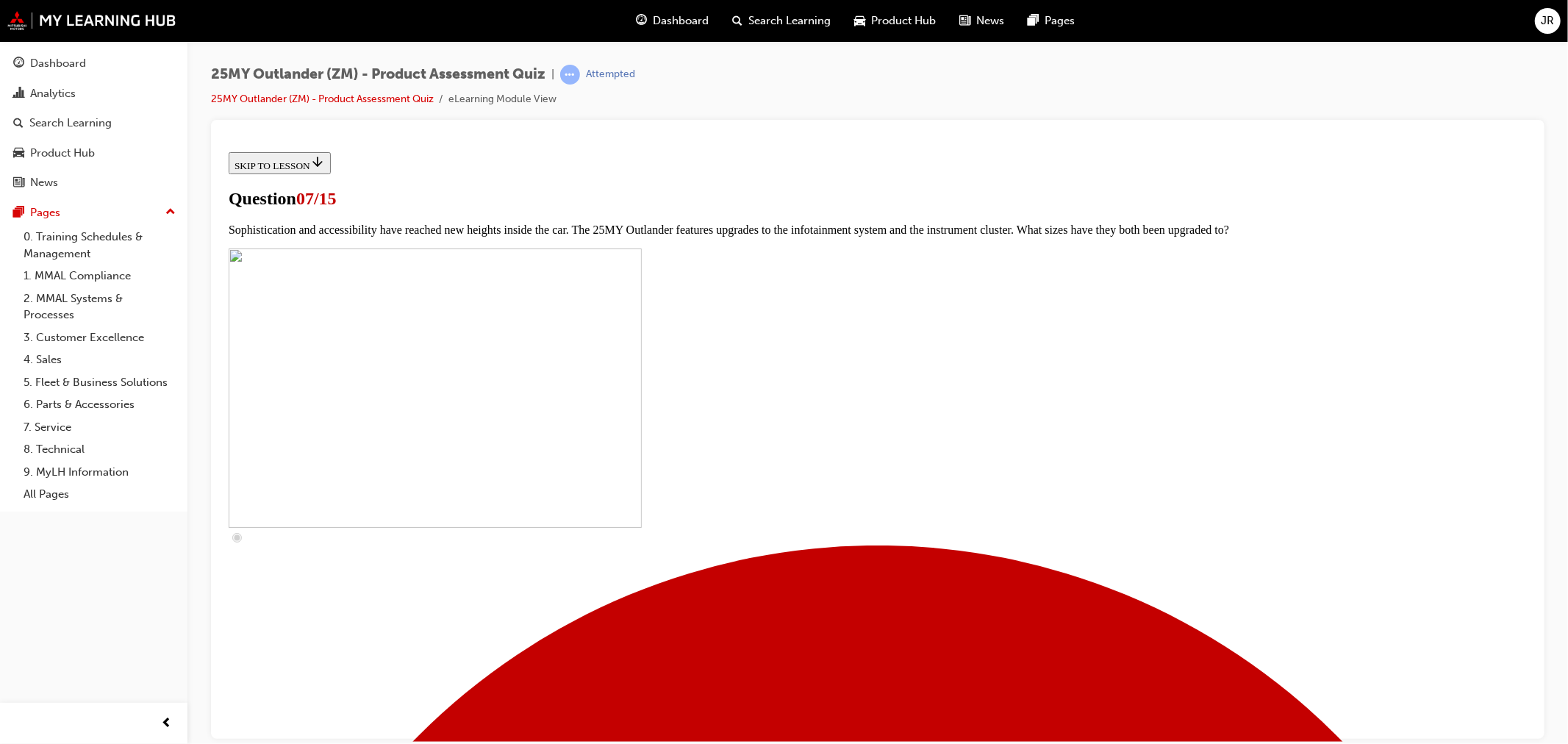
checkbox input "false"
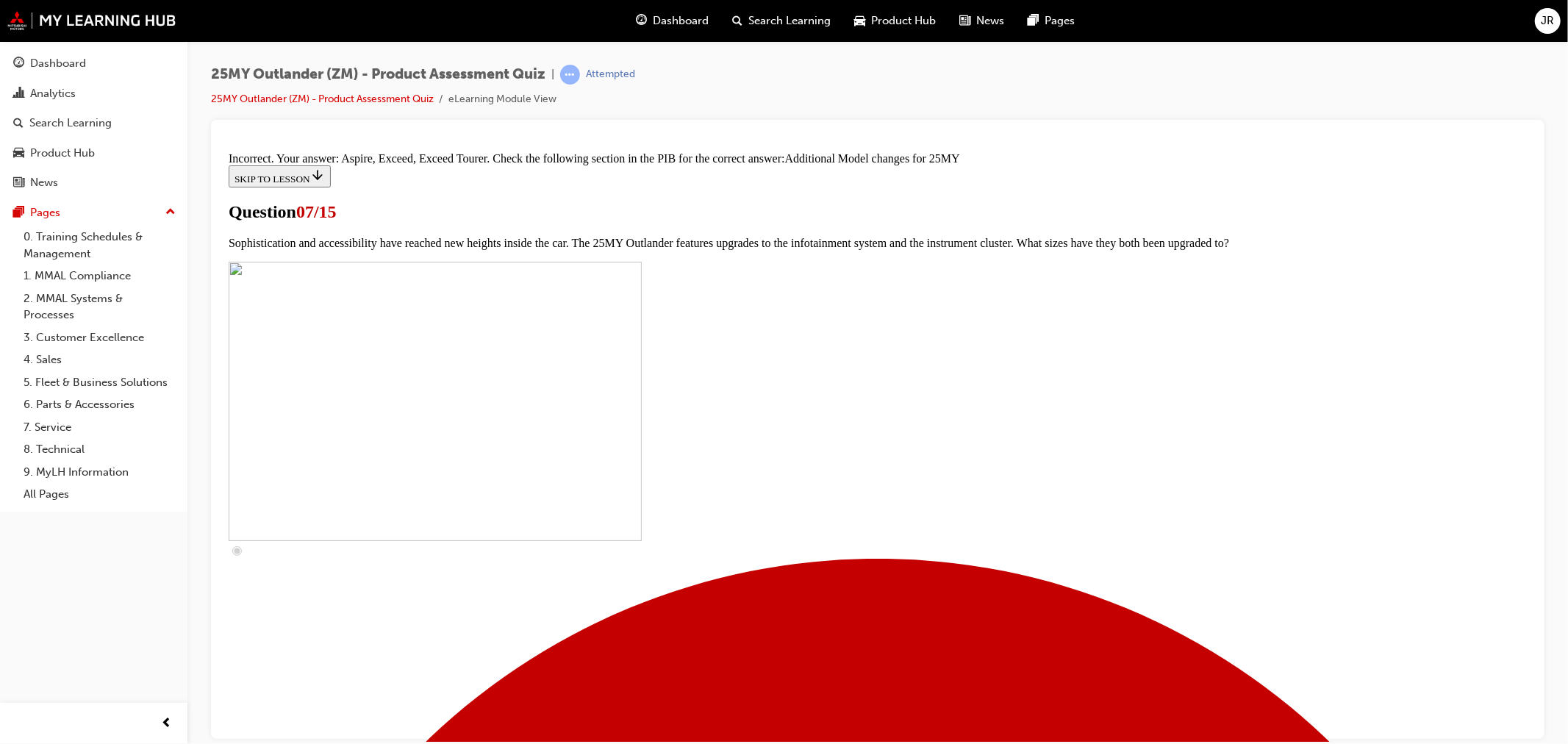
scroll to position [687, 0]
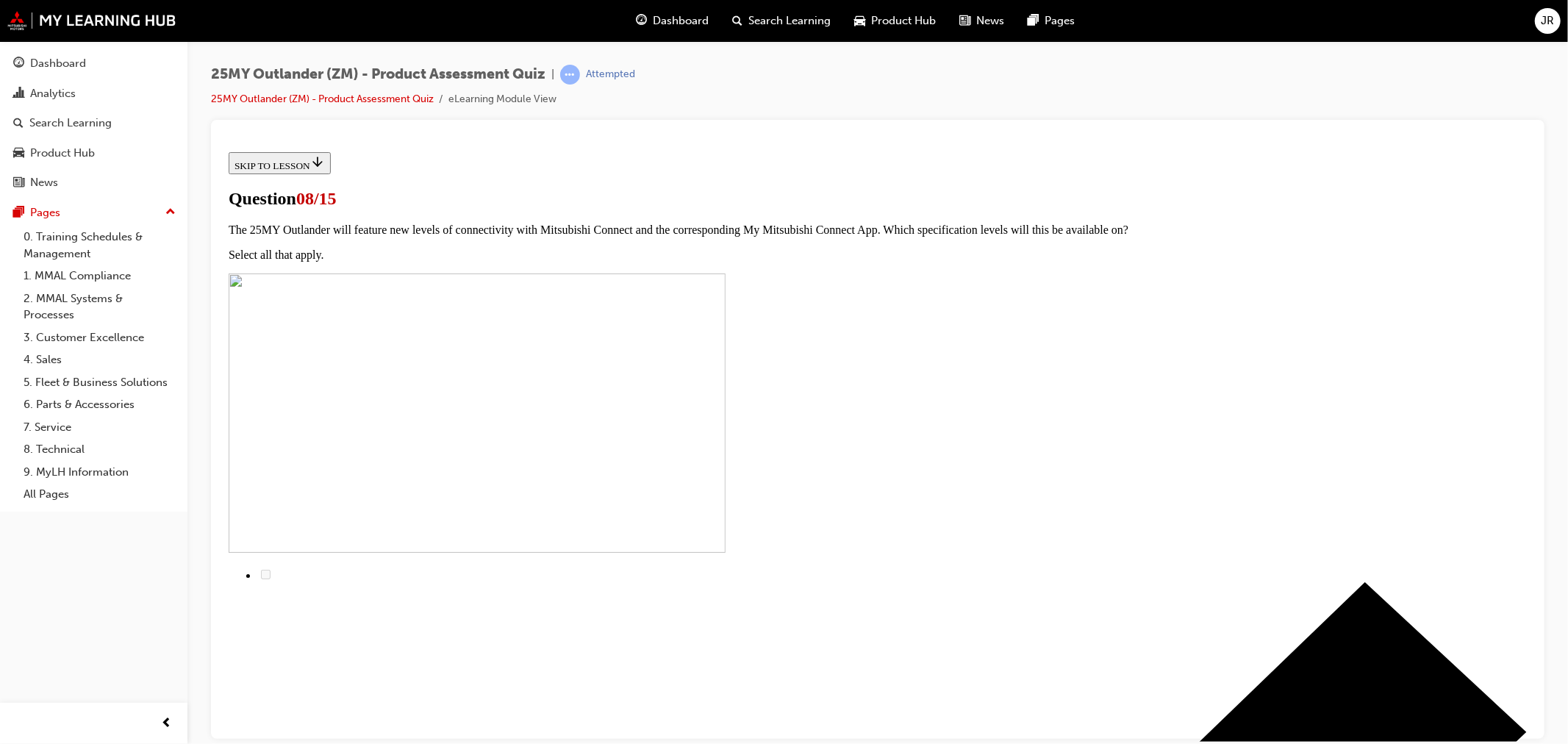
scroll to position [117, 0]
radio input "true"
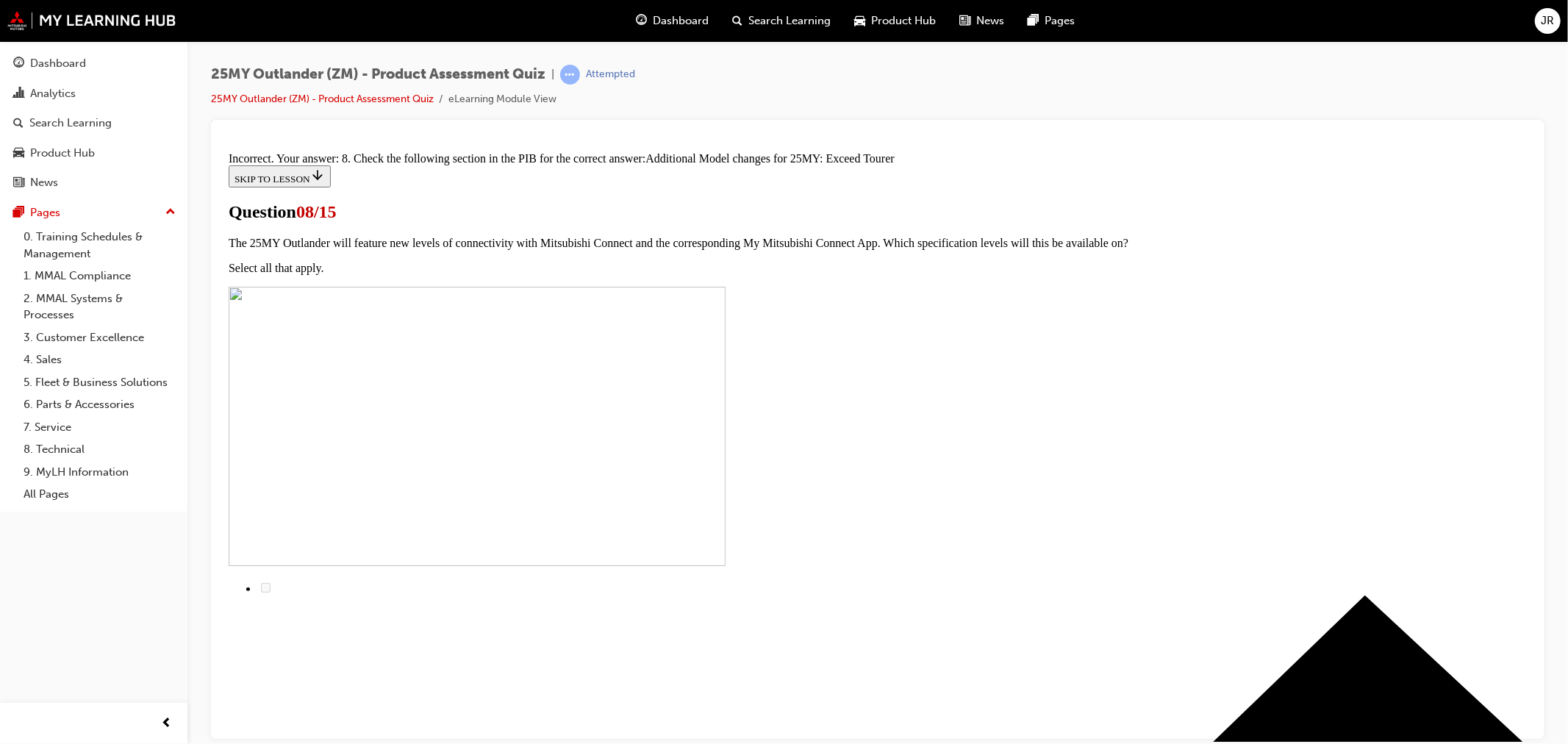
scroll to position [261, 0]
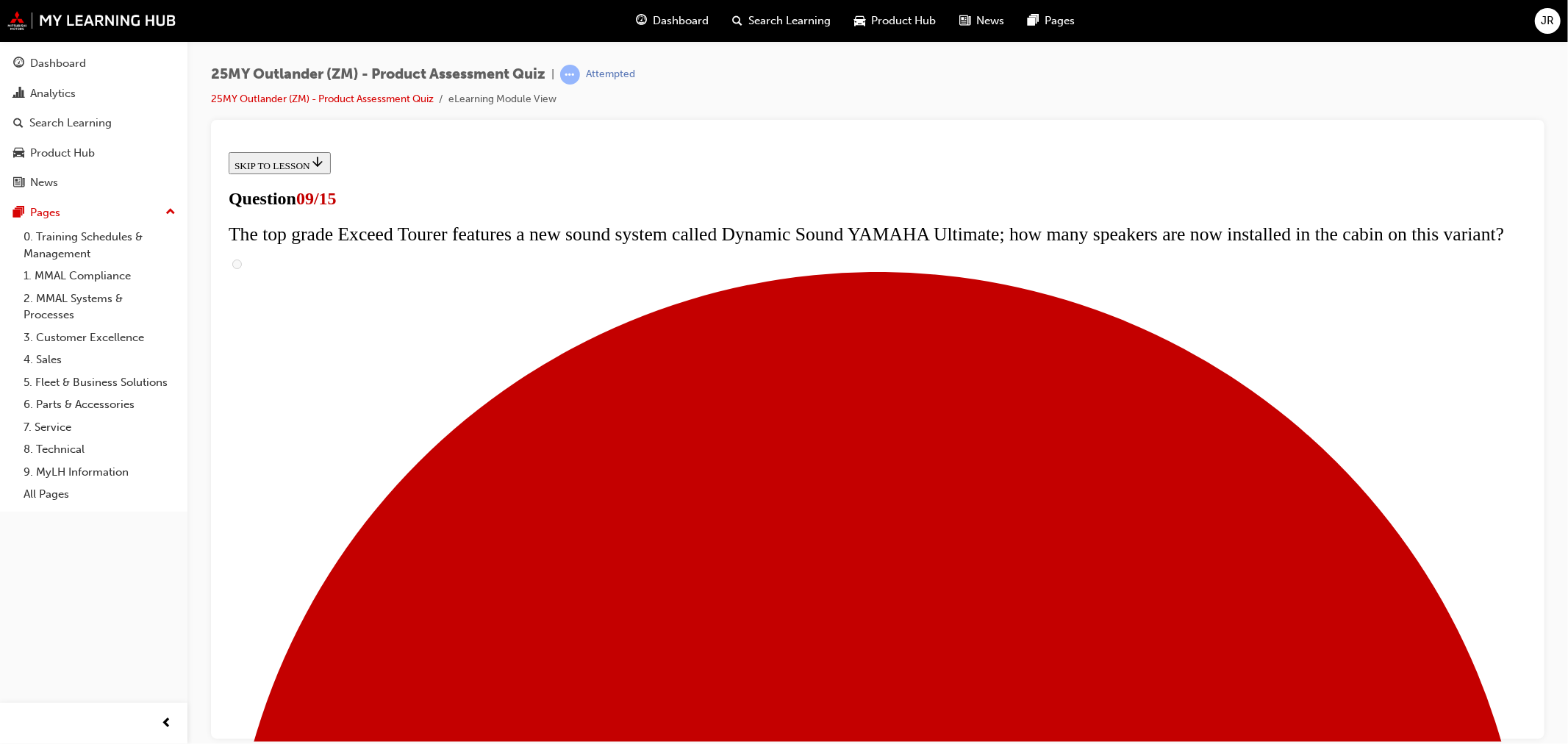
scroll to position [540, 0]
radio input "true"
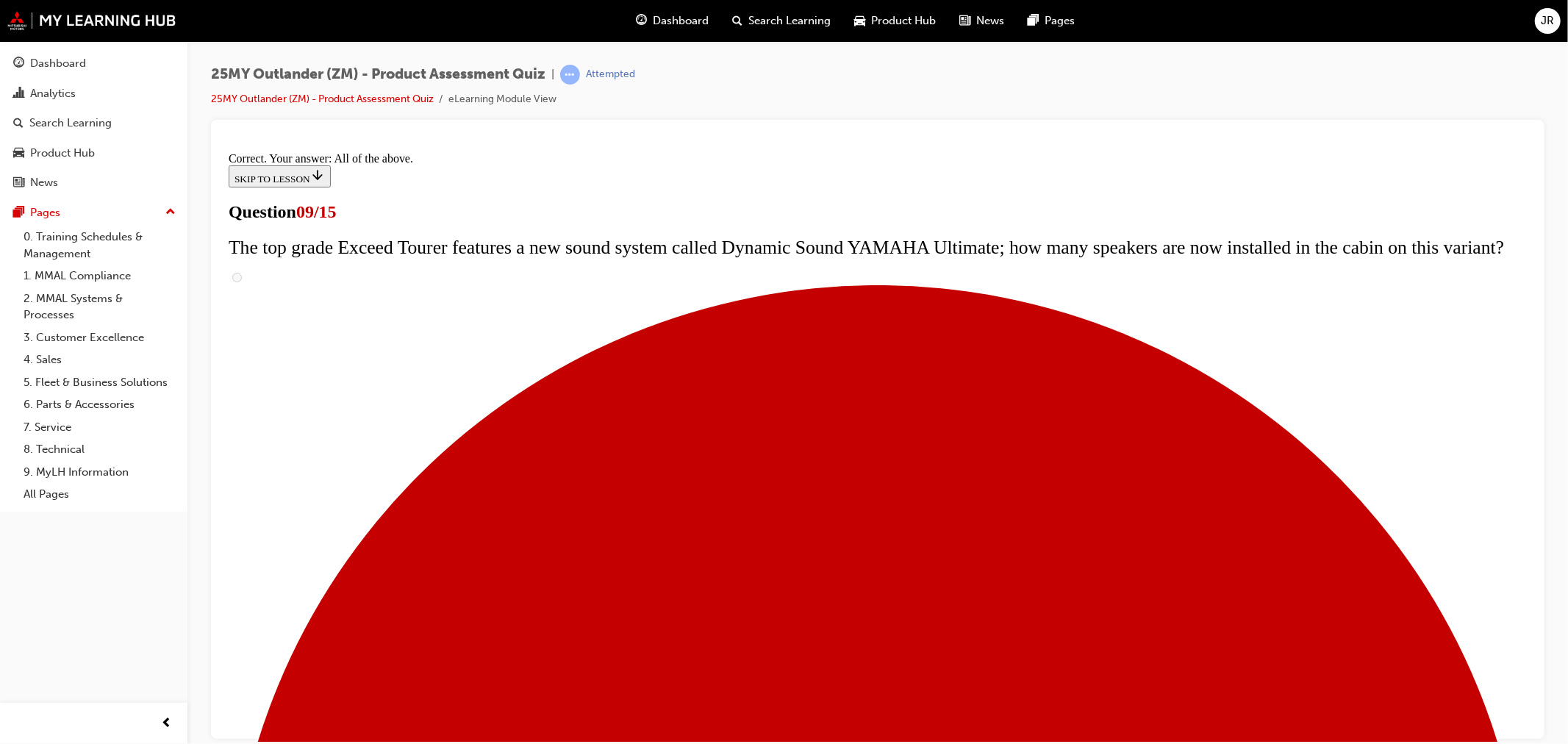
scroll to position [696, 0]
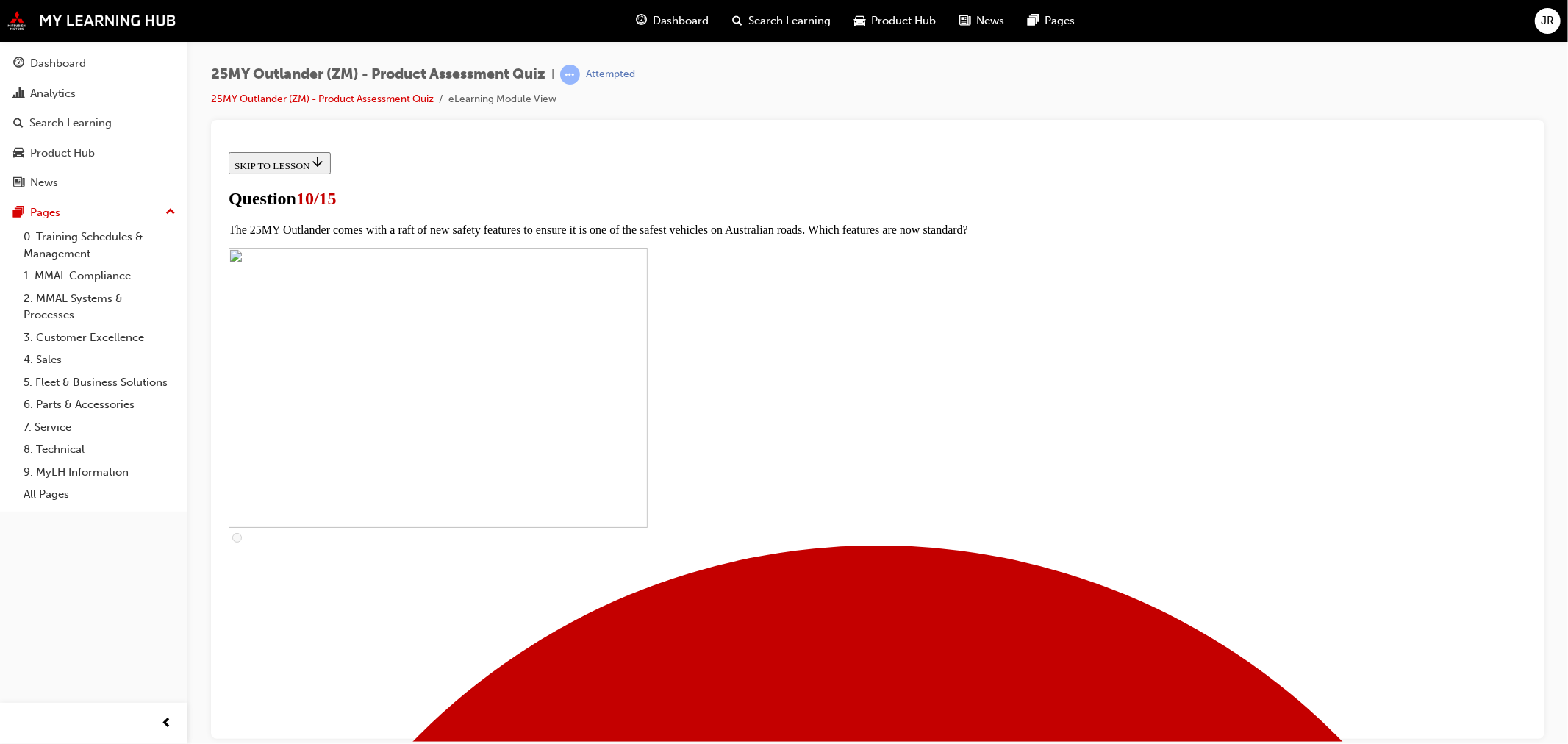
scroll to position [408, 0]
checkbox input "true"
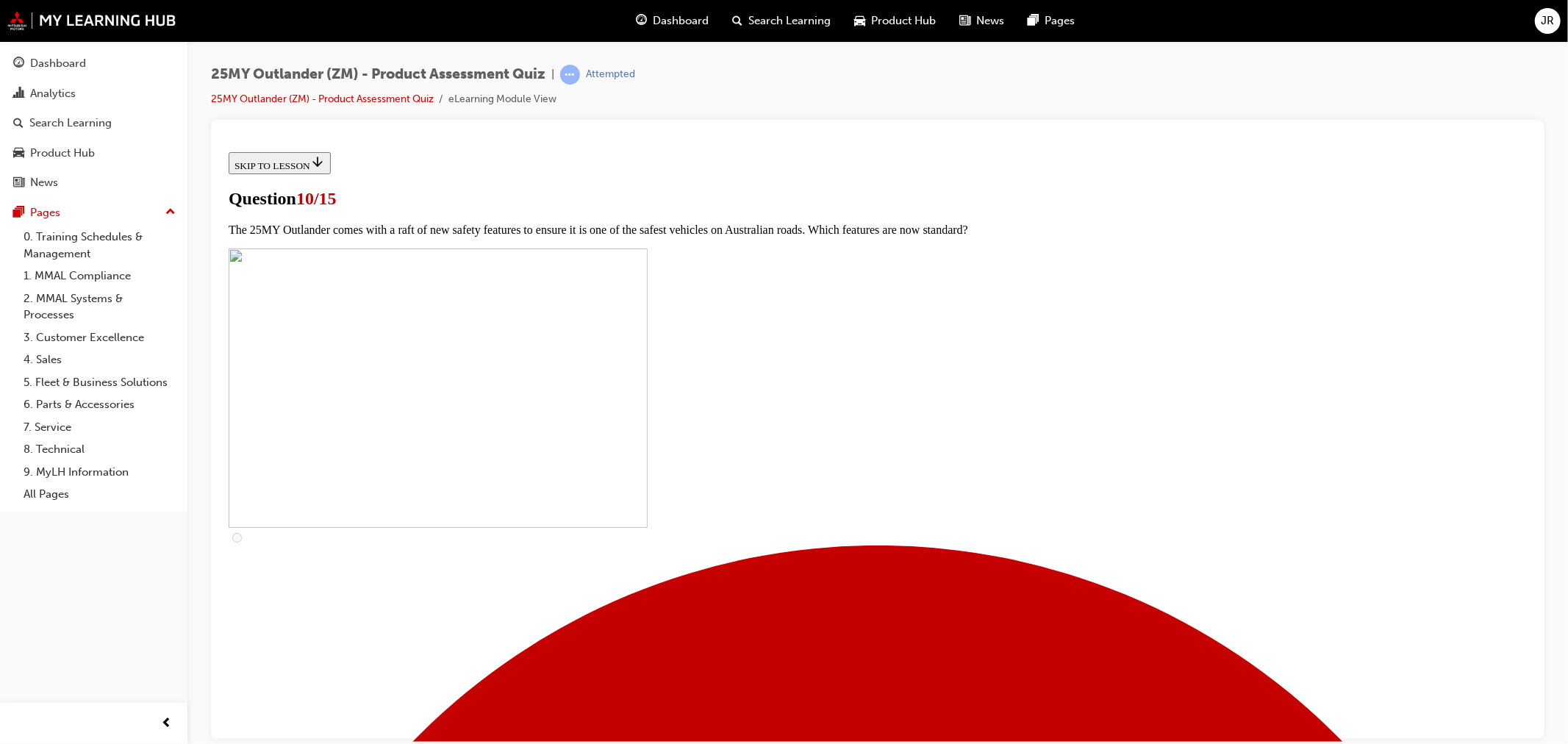
checkbox input "true"
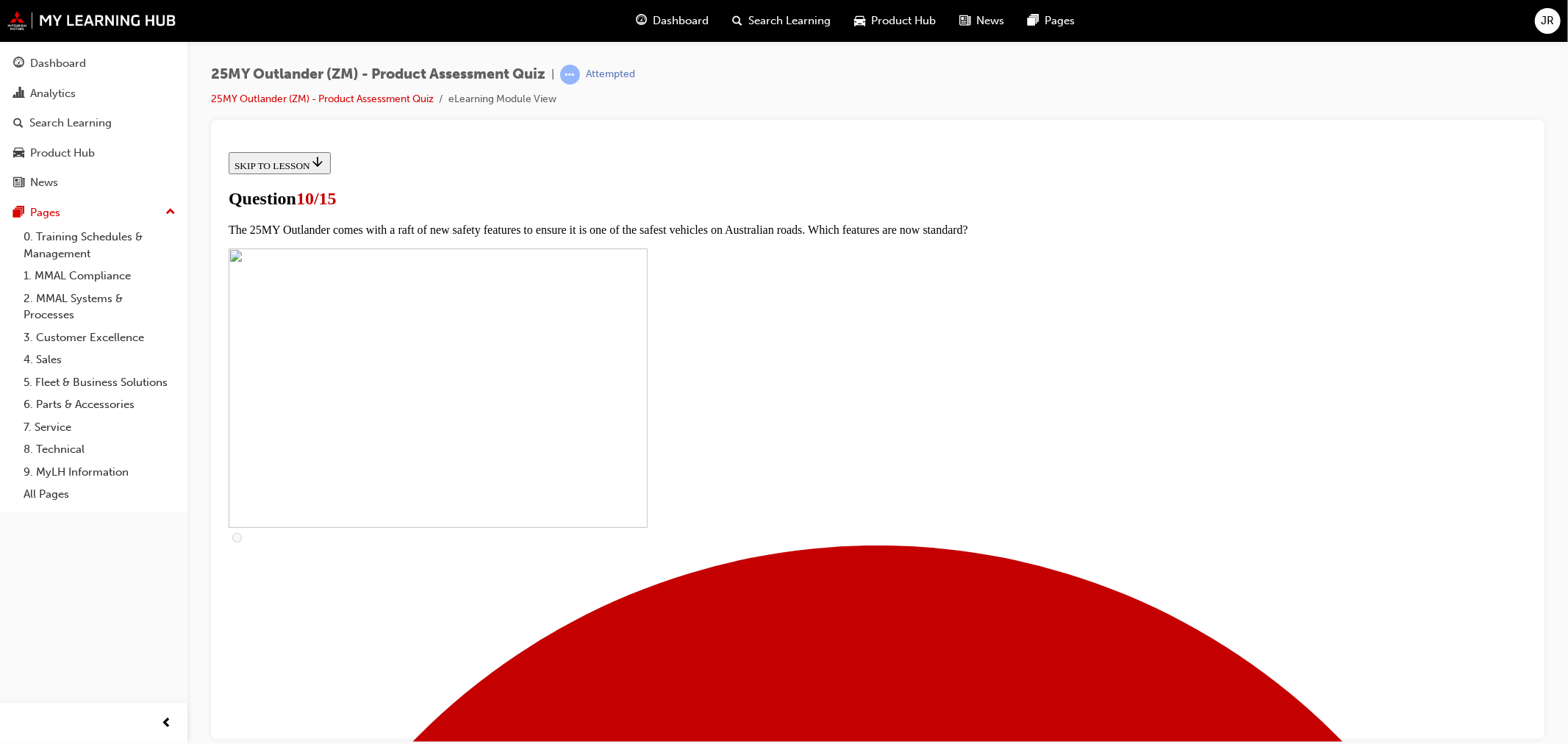
checkbox input "true"
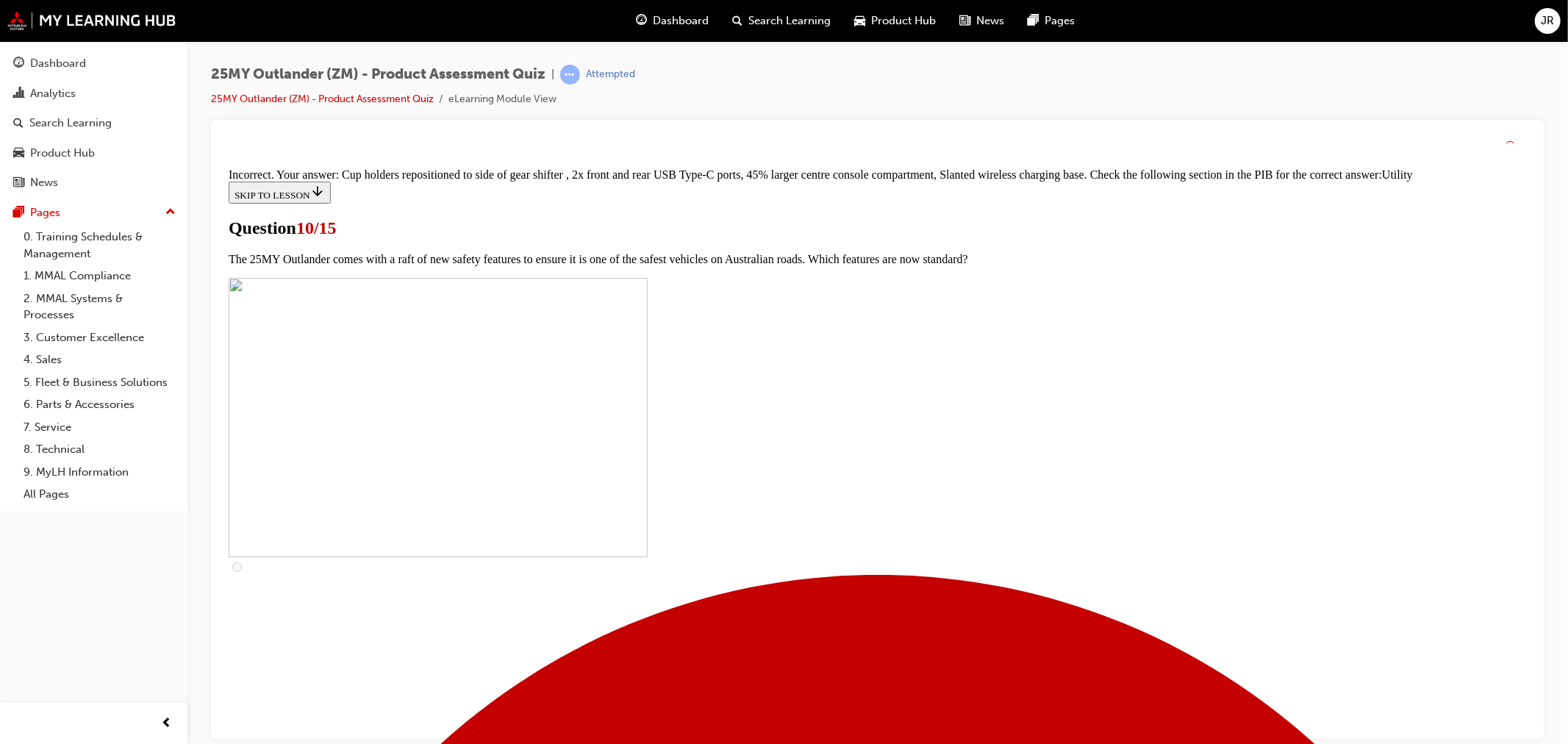
scroll to position [649, 0]
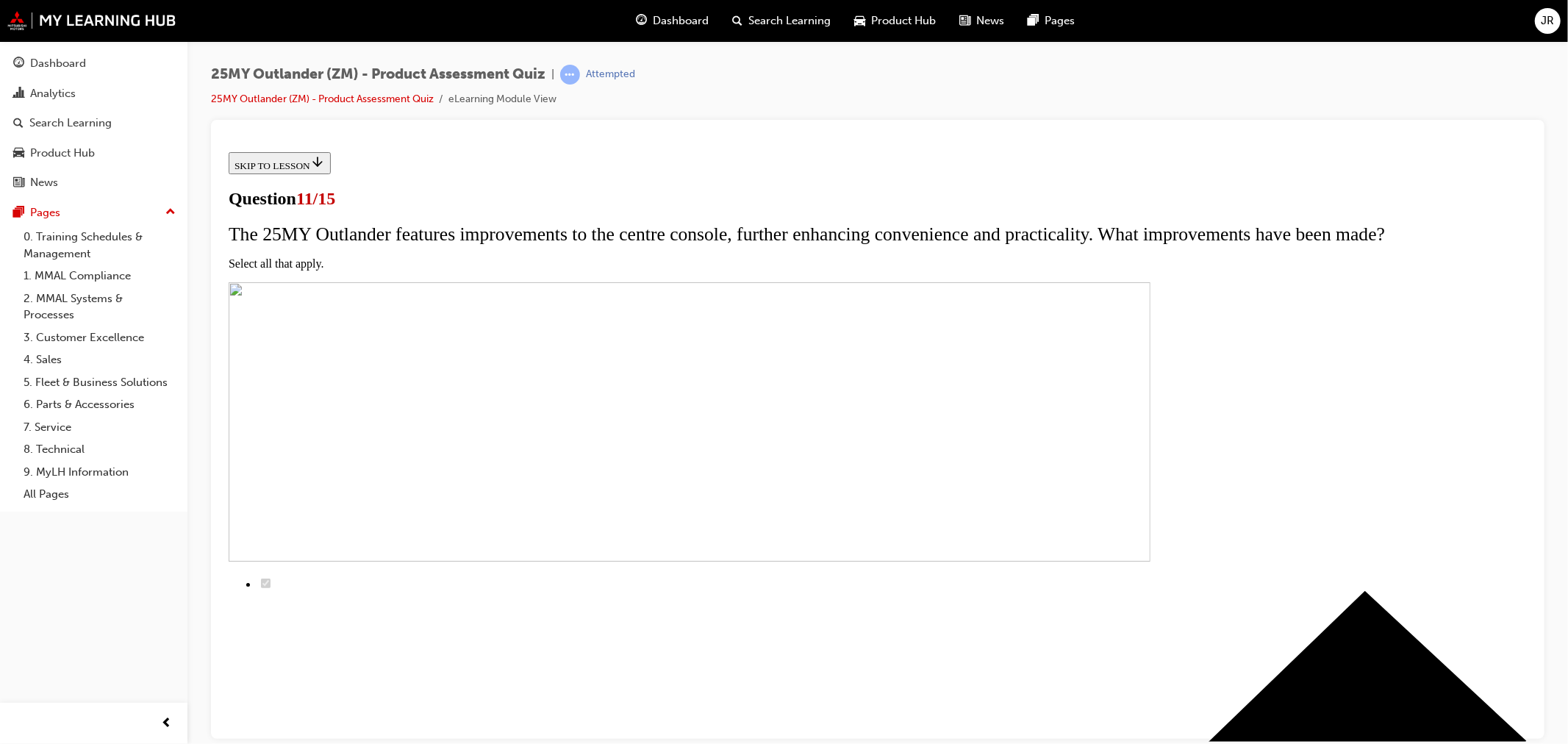
scroll to position [164, 0]
checkbox input "true"
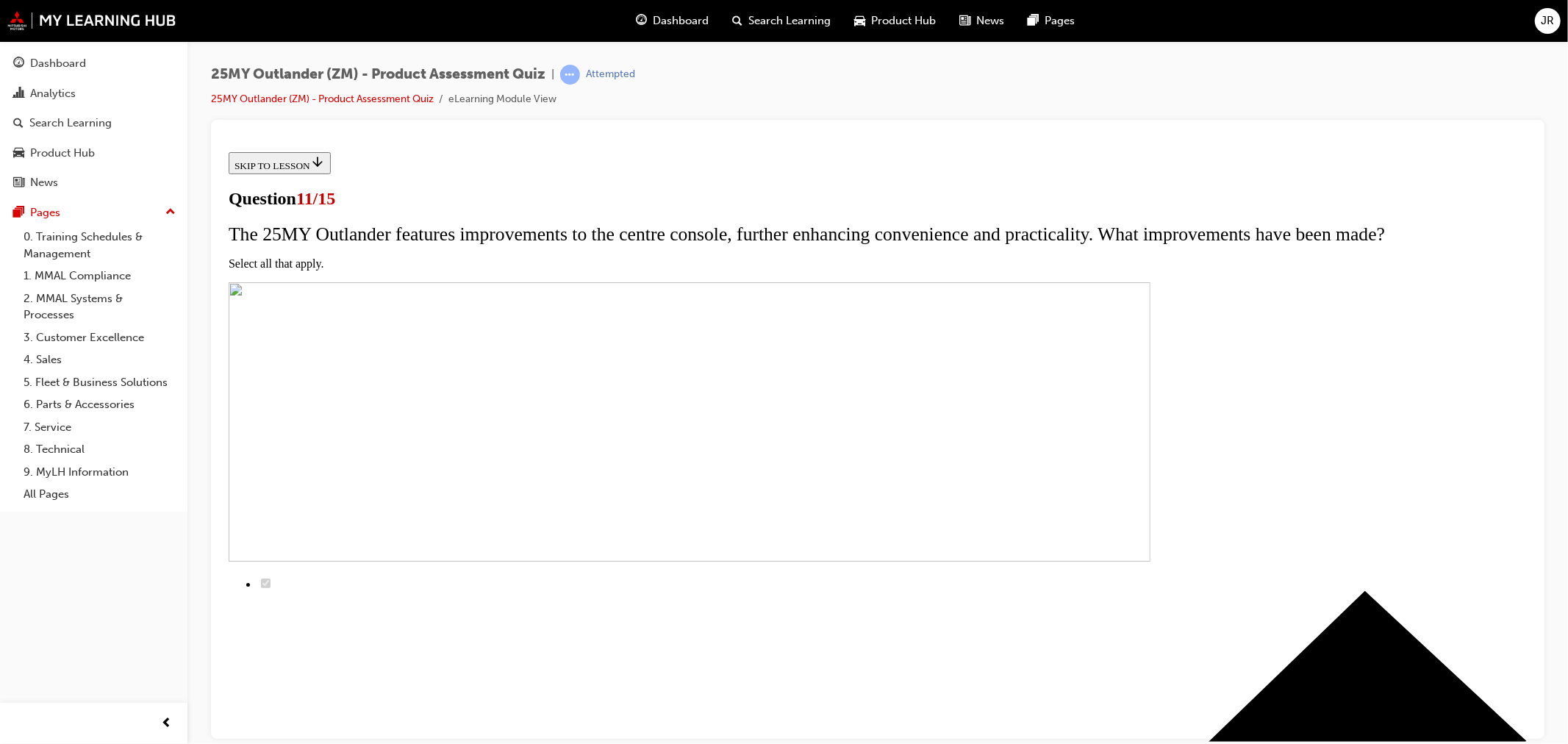
checkbox input "true"
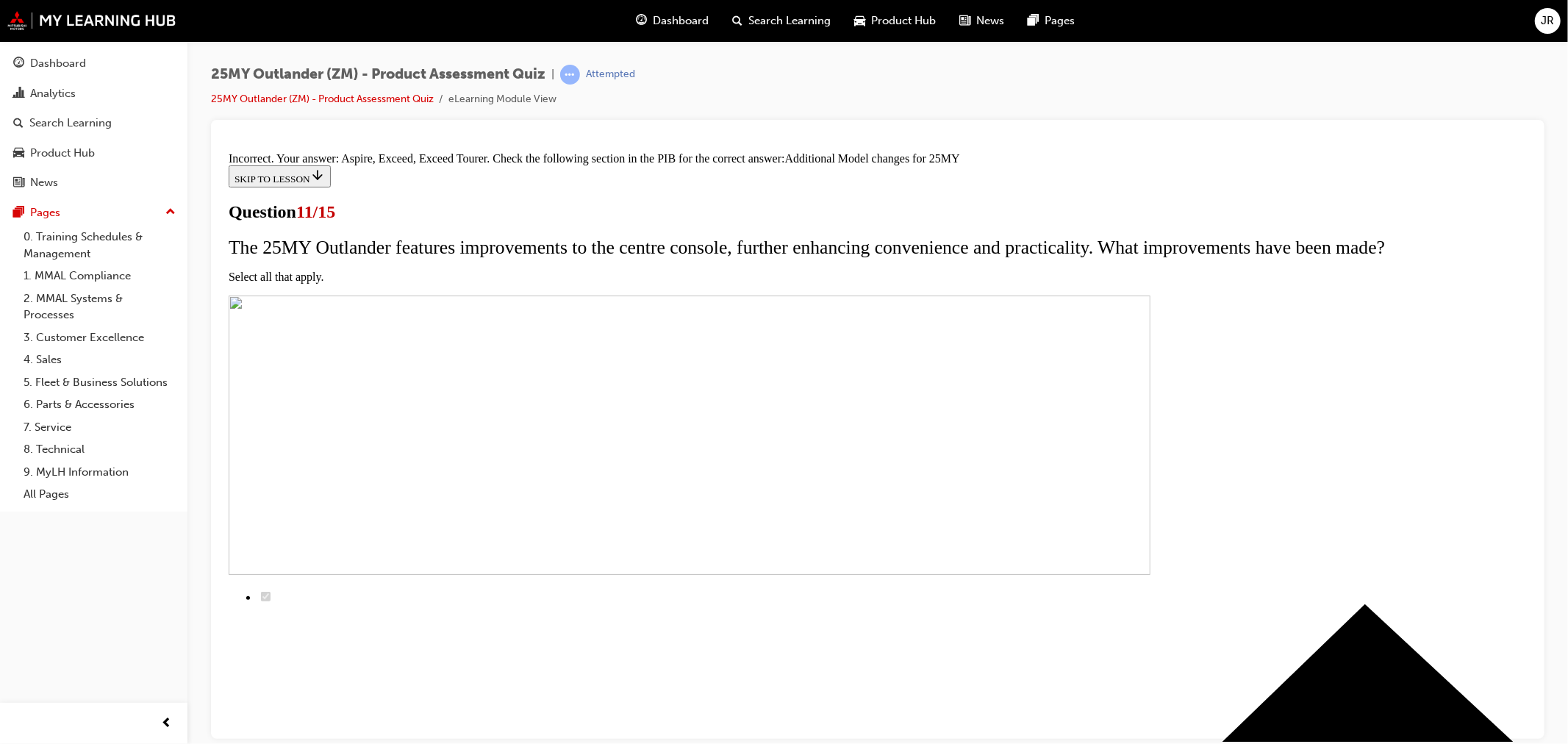
scroll to position [370, 0]
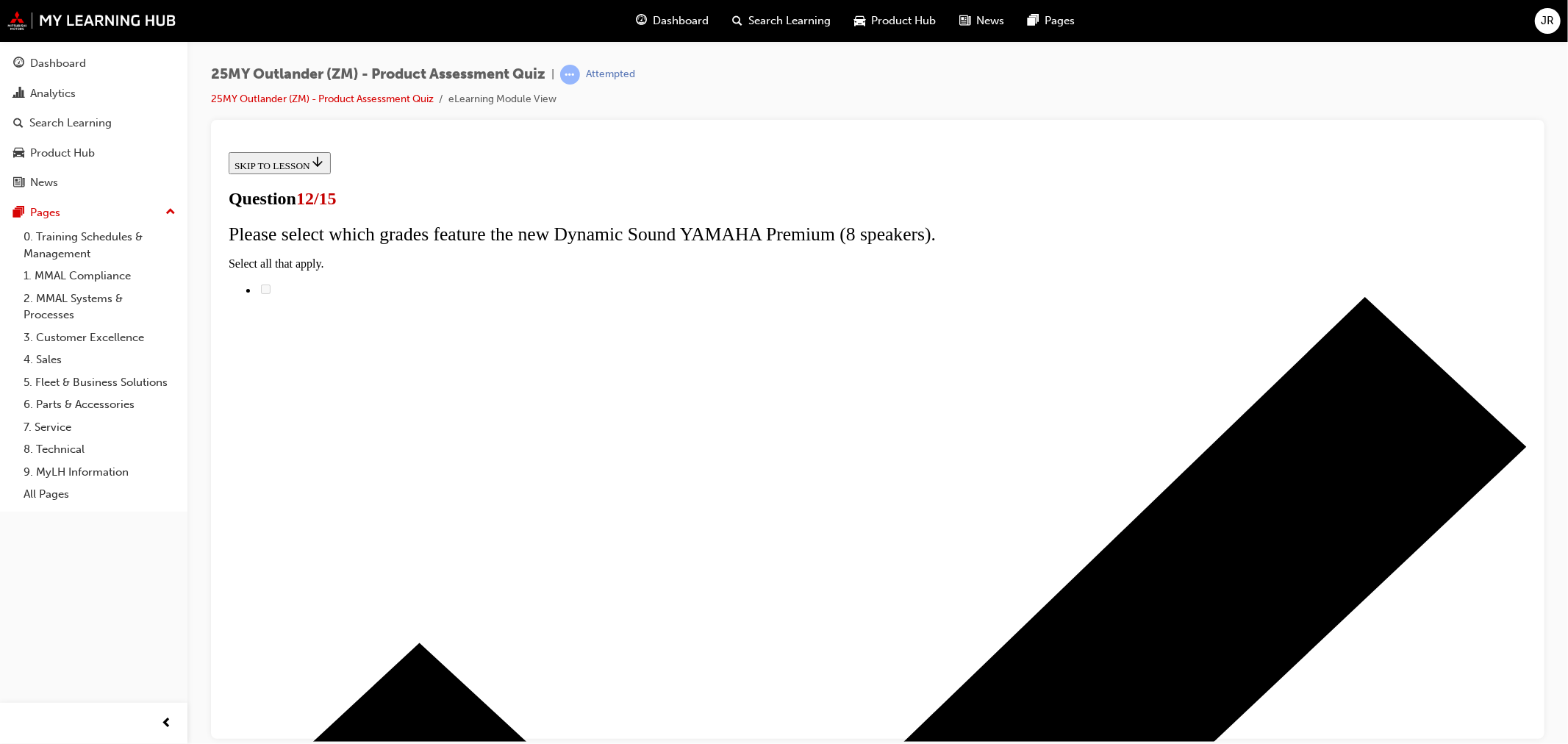
radio input "true"
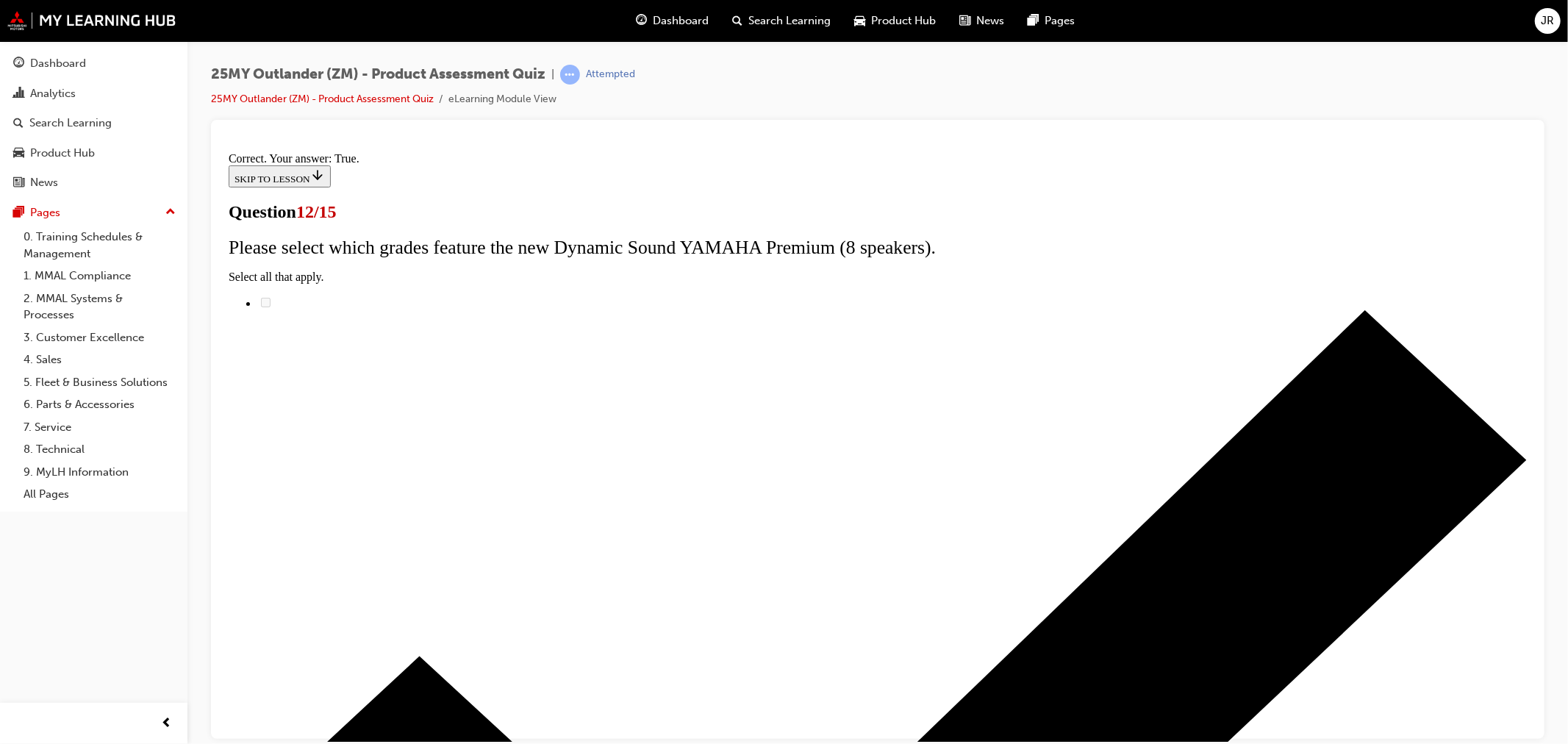
scroll to position [104, 0]
drag, startPoint x: 872, startPoint y: 674, endPoint x: 994, endPoint y: 665, distance: 122.3
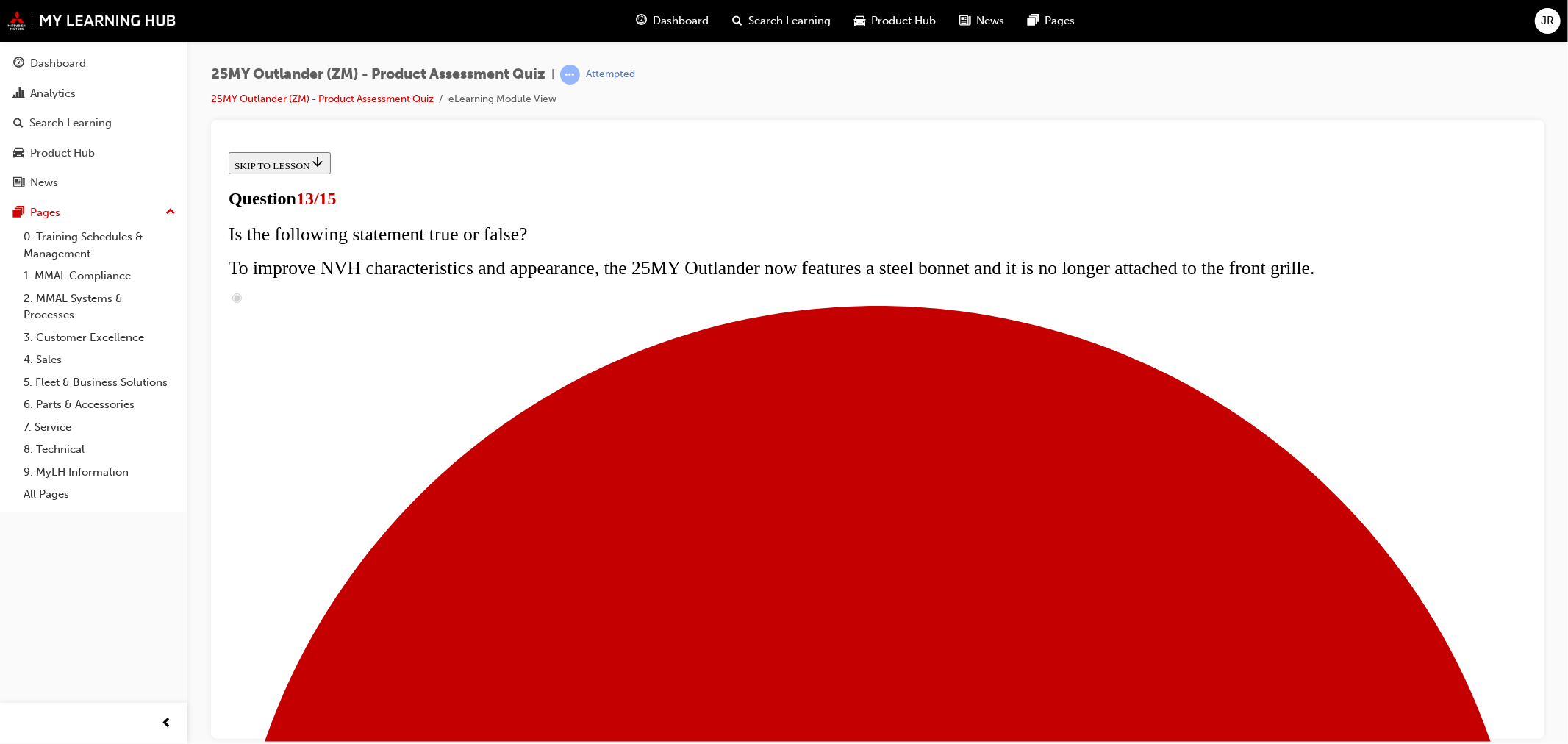
scroll to position [170, 0]
radio input "true"
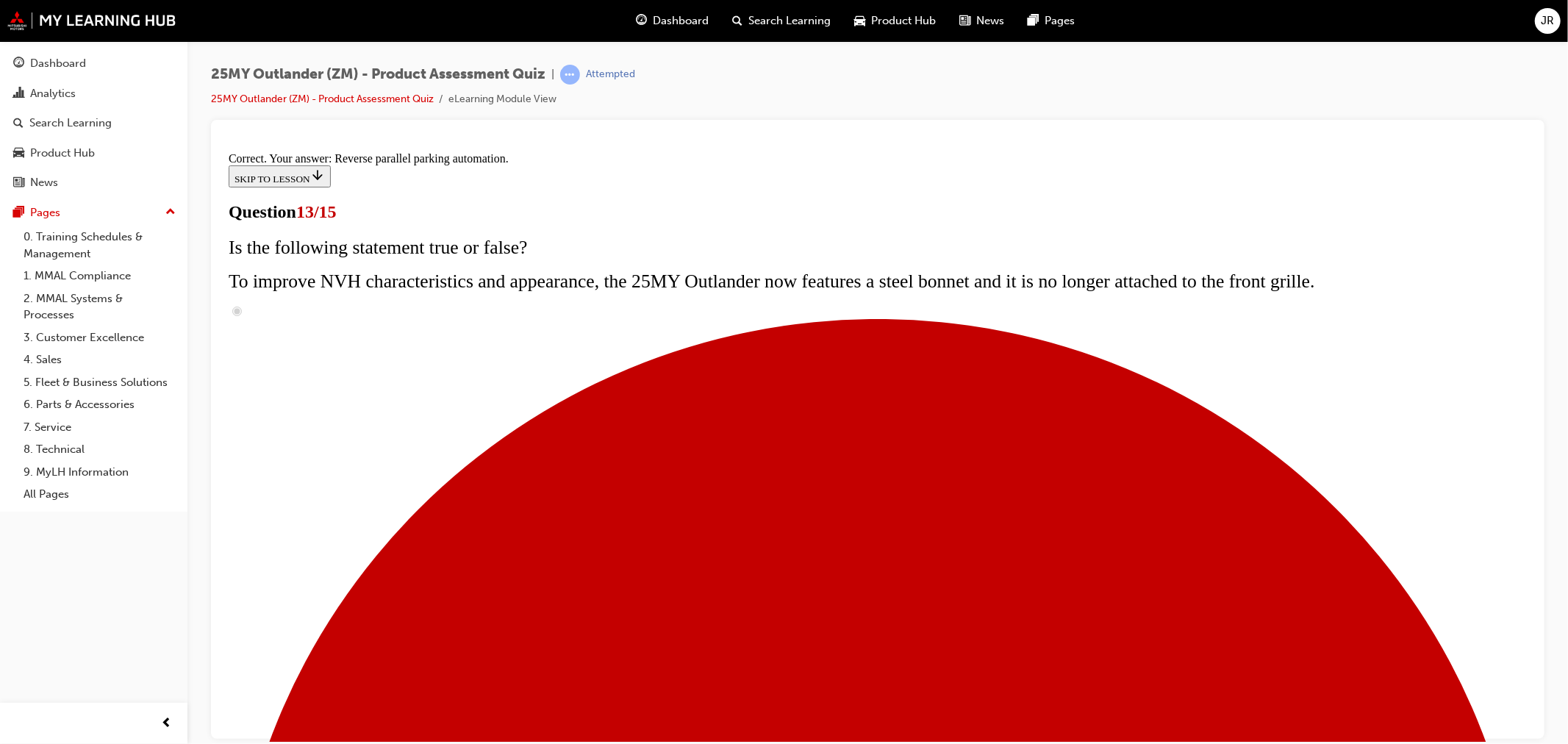
scroll to position [313, 0]
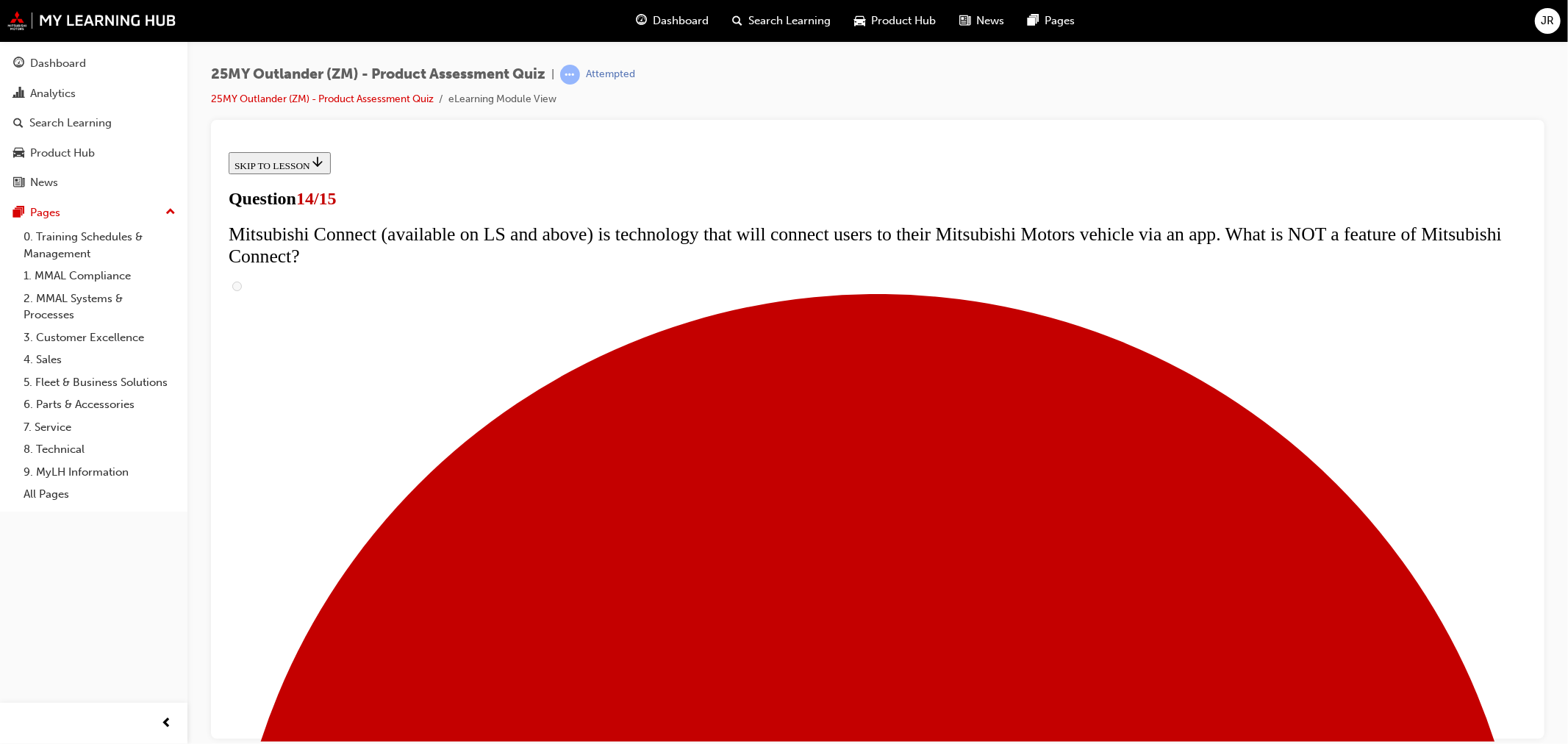
scroll to position [408, 0]
radio input "true"
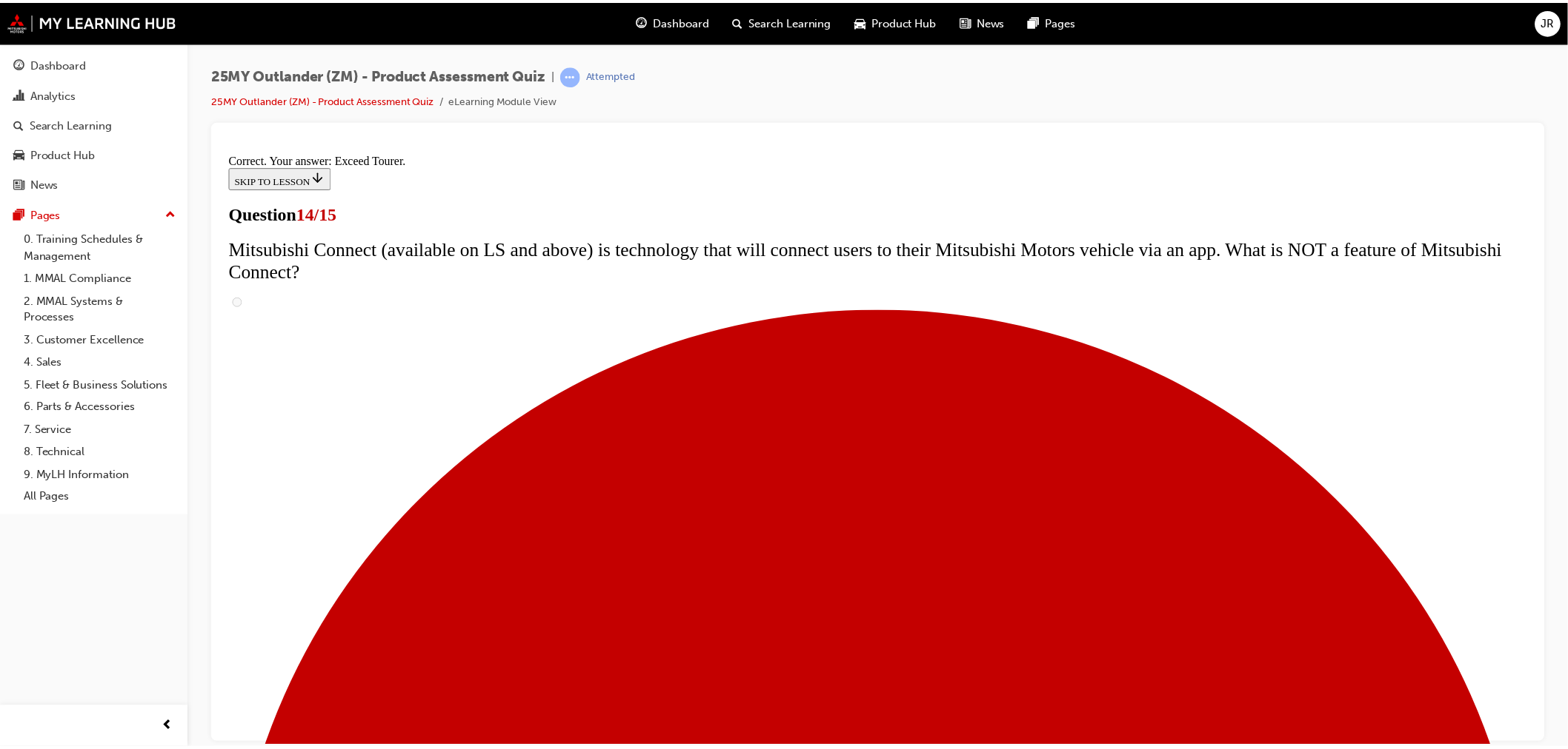
scroll to position [549, 0]
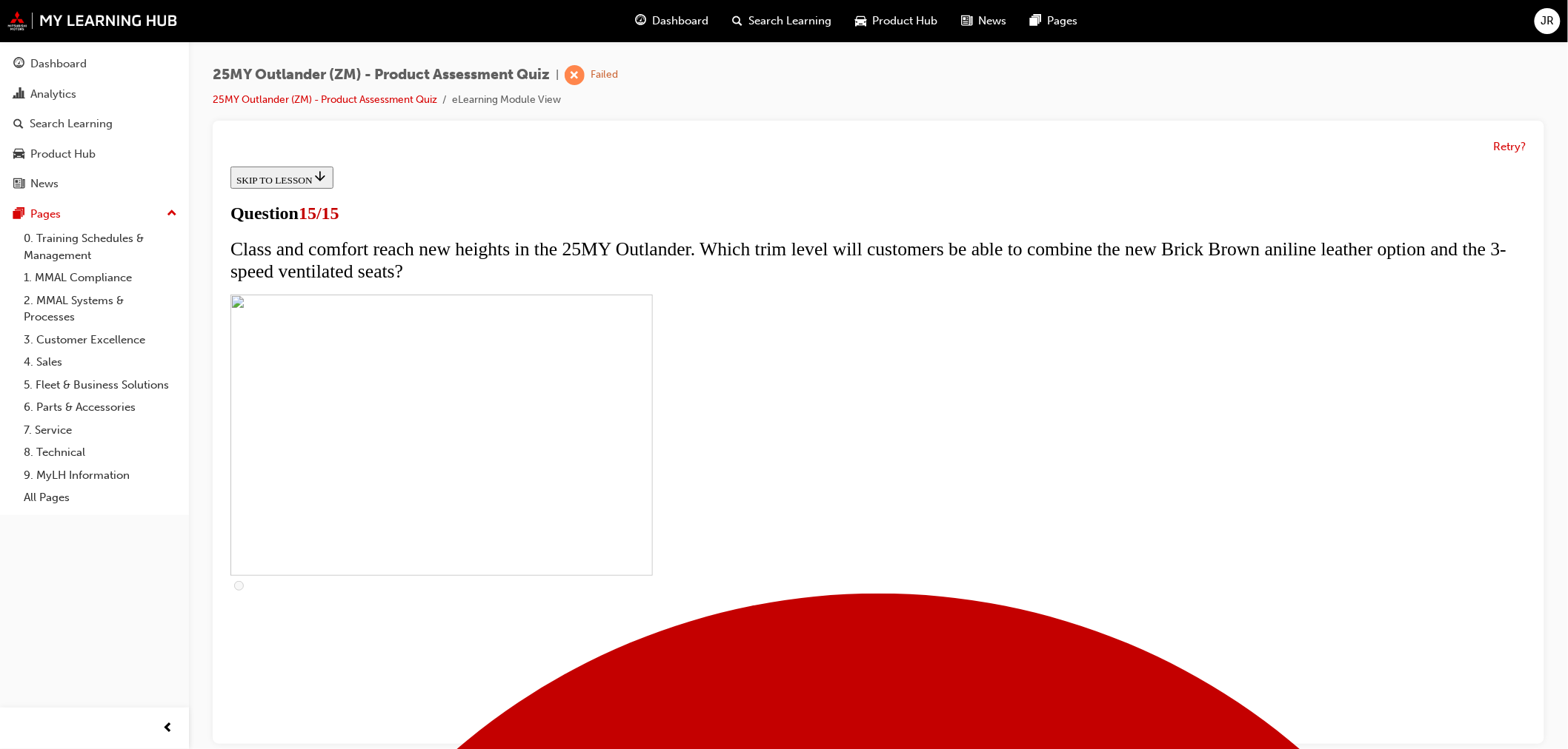
scroll to position [174, 0]
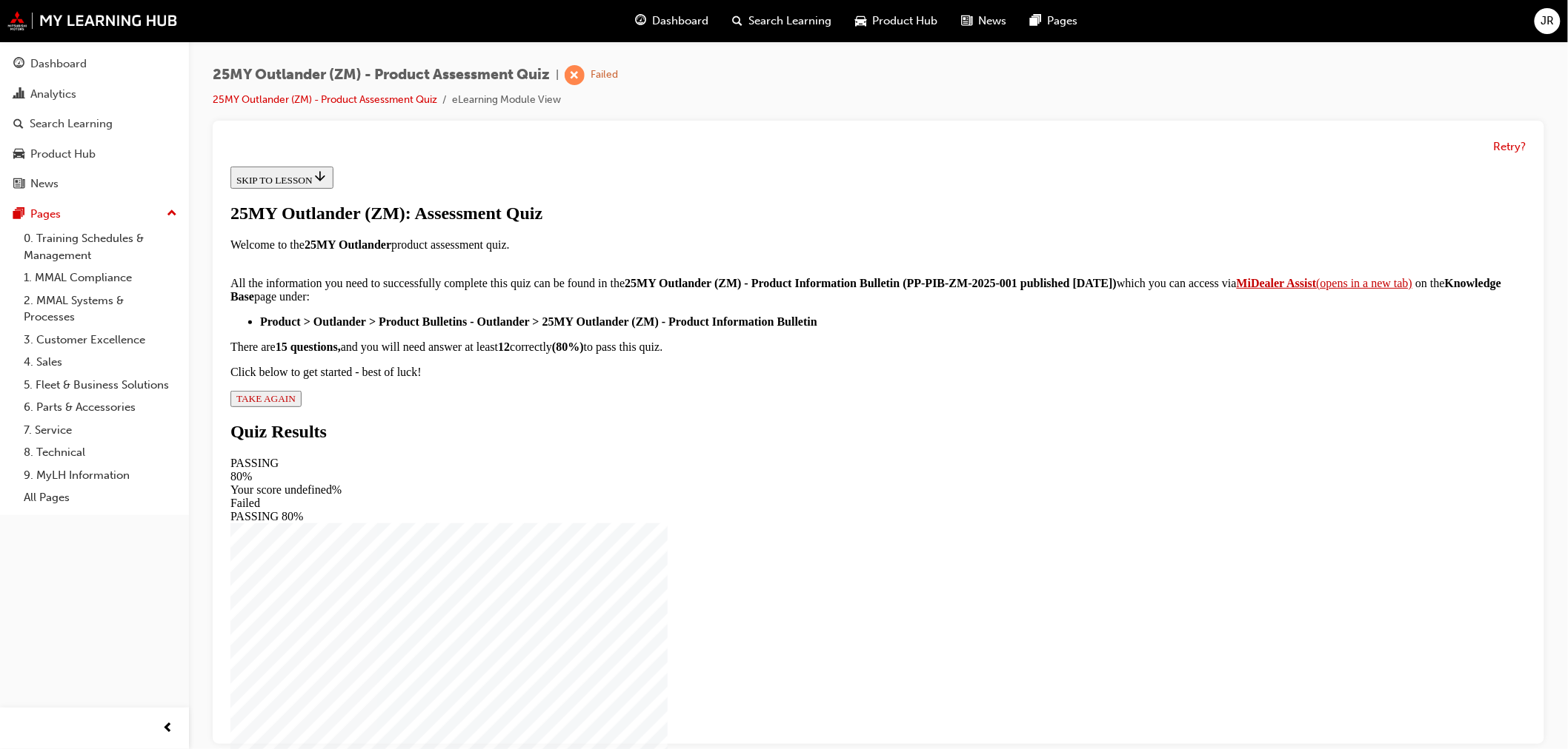
scroll to position [167, 0]
click at [295, 403] on span "TAKE AGAIN" at bounding box center [265, 399] width 60 height 11
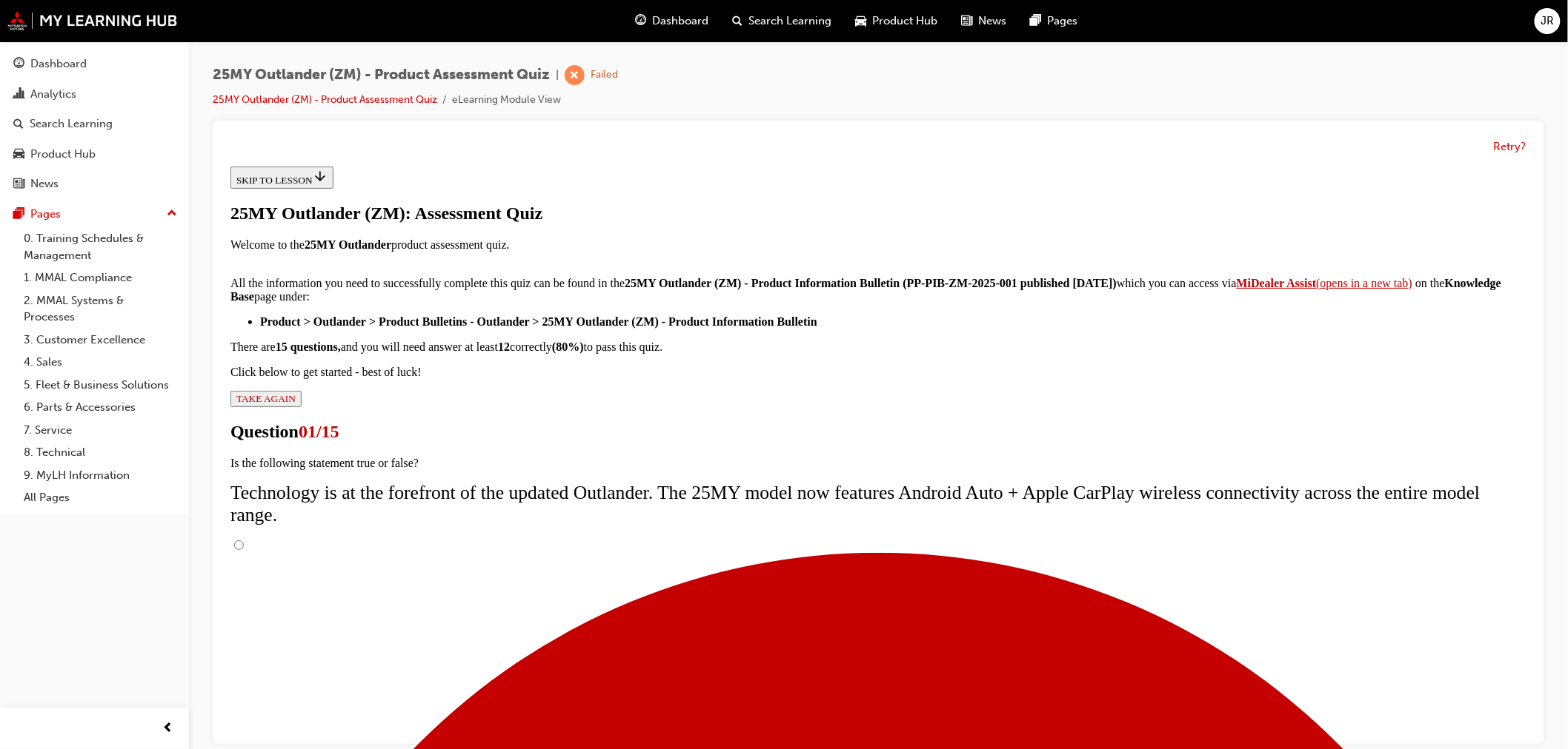
click at [243, 540] on input "True" at bounding box center [238, 544] width 10 height 10
radio input "true"
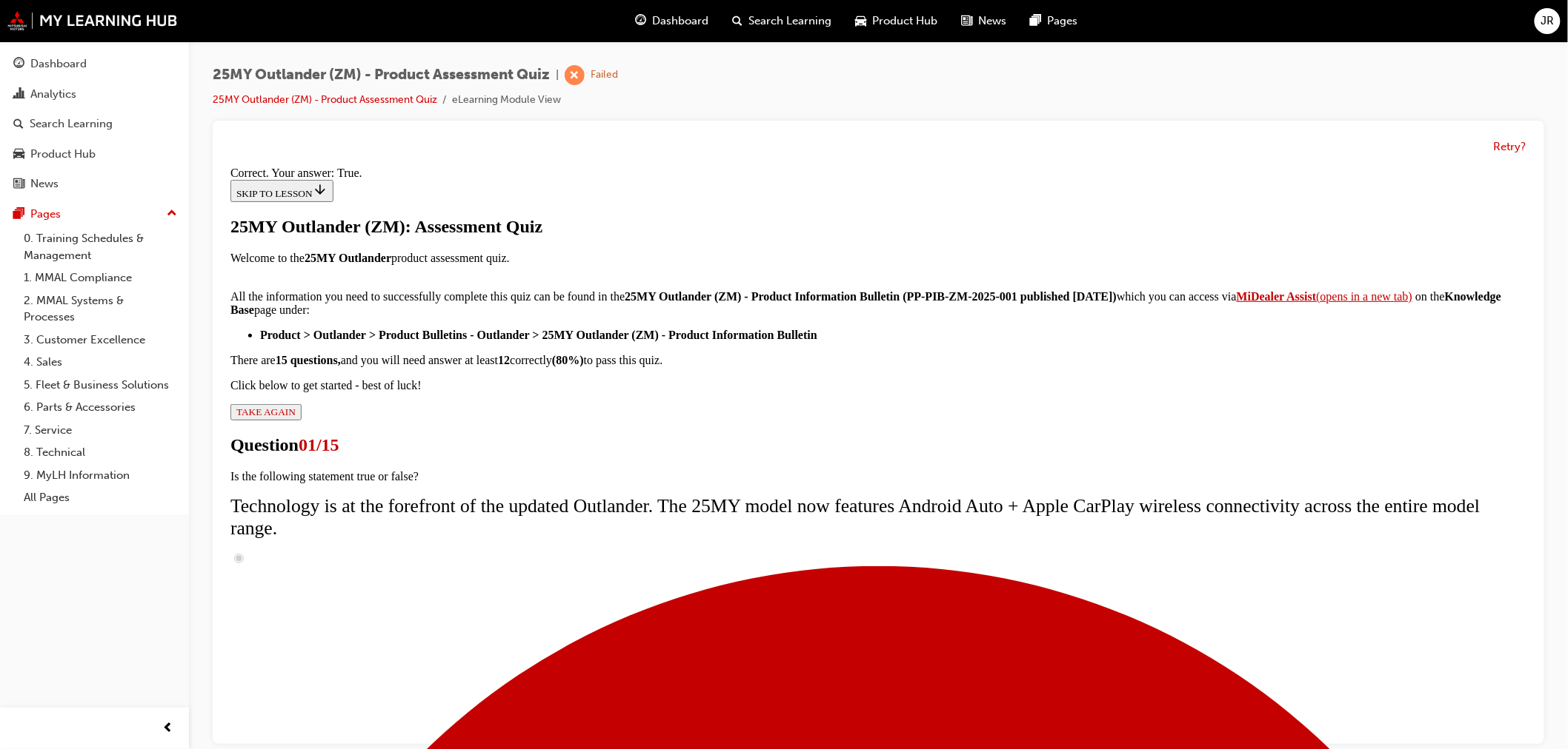
scroll to position [104, 0]
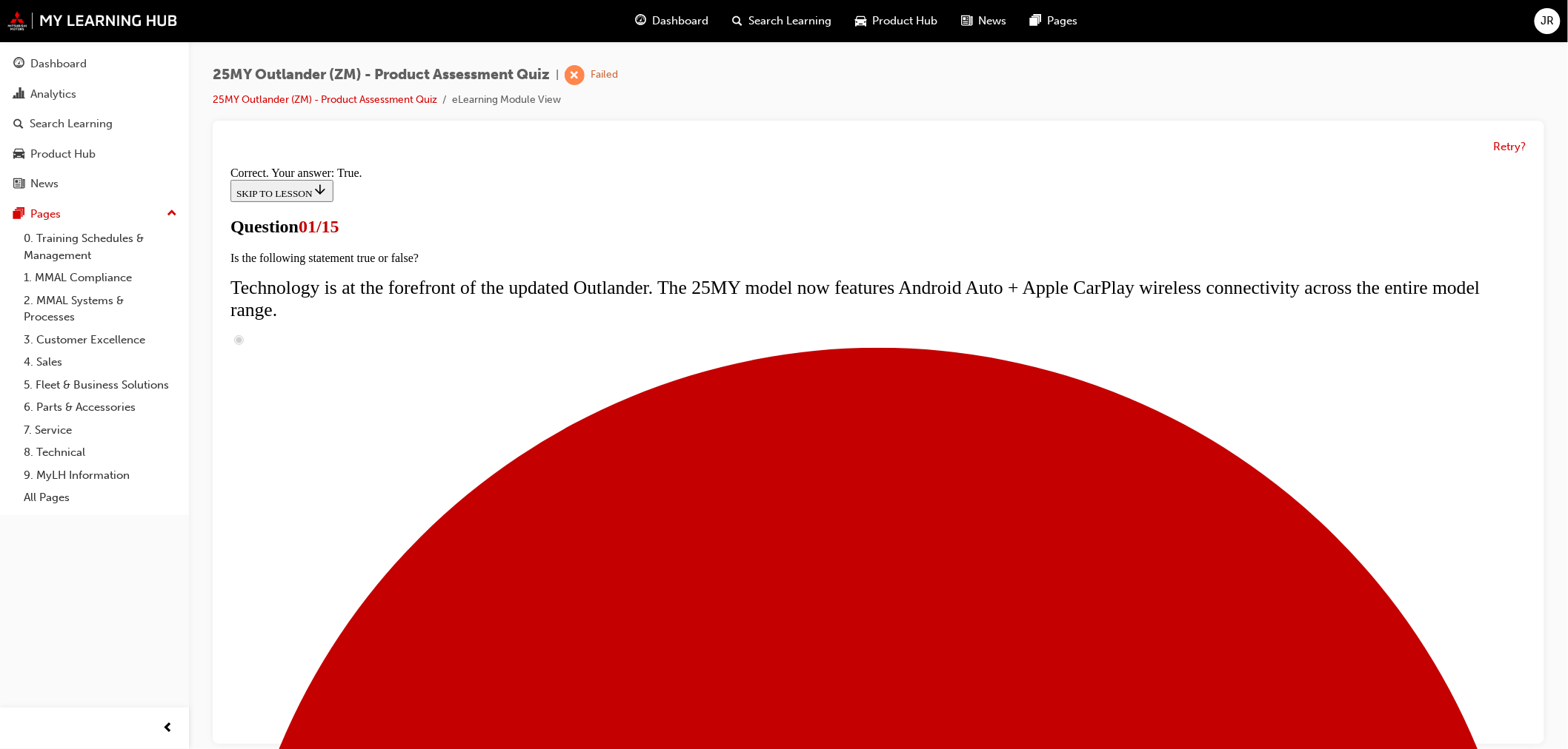
scroll to position [171, 0]
radio input "true"
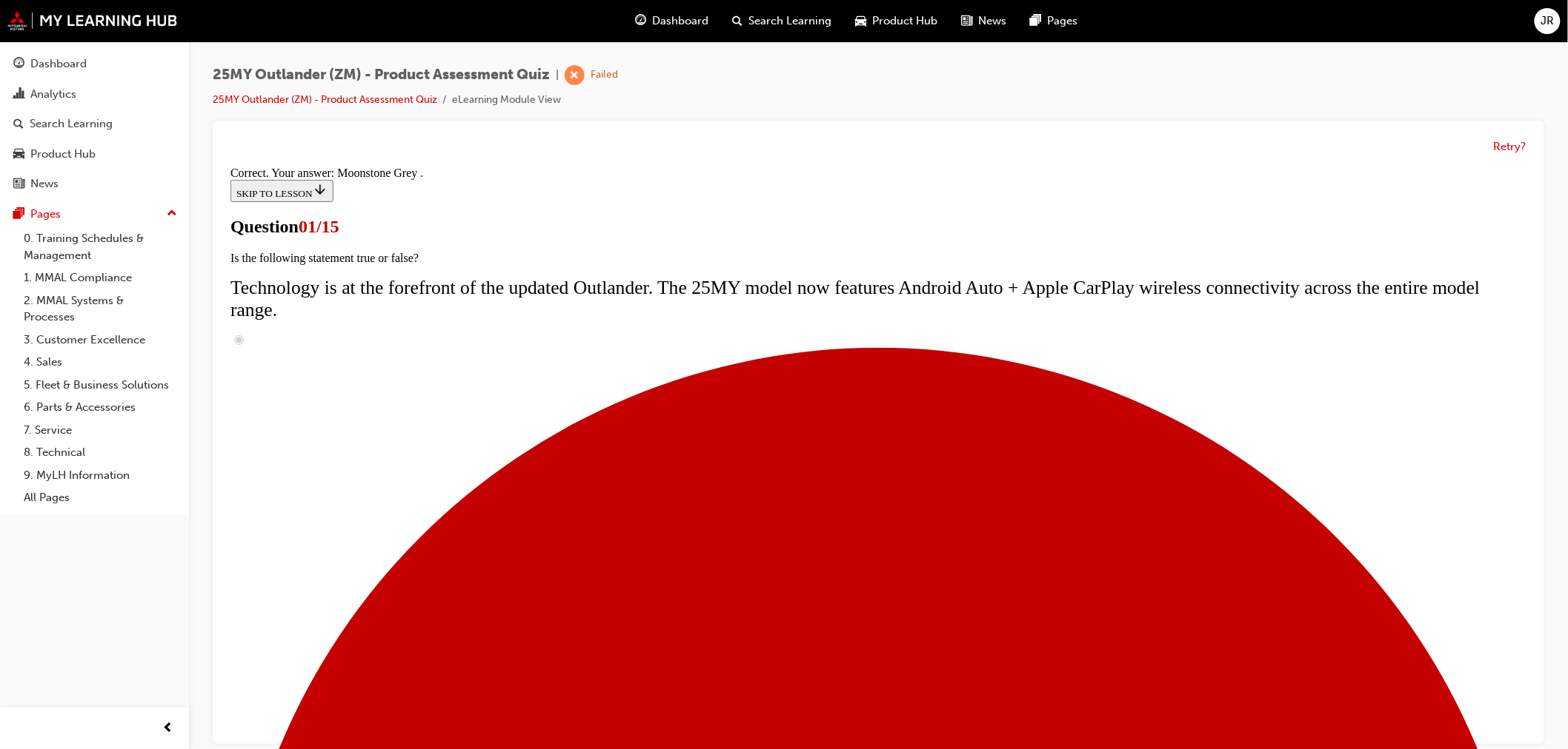
scroll to position [291, 0]
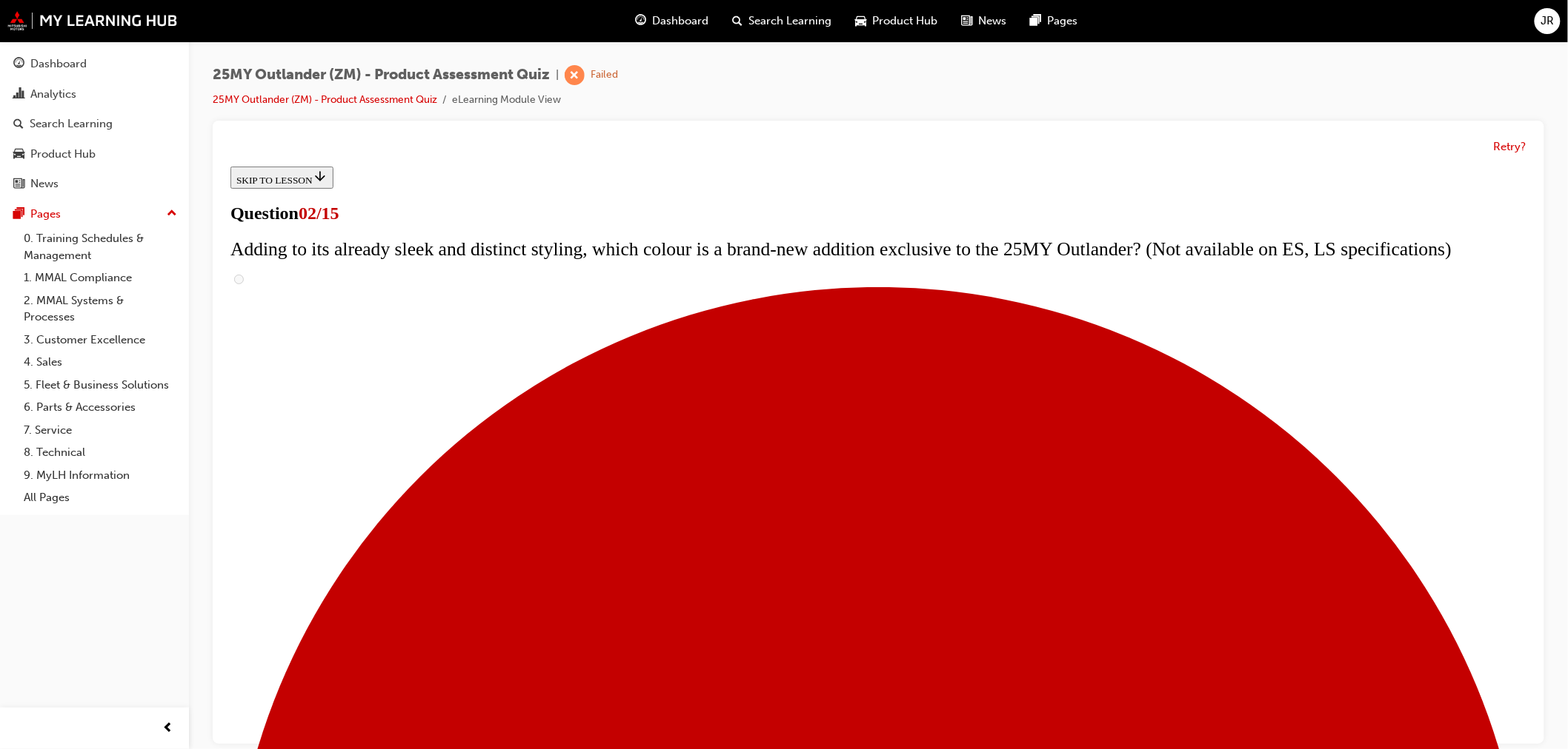
scroll to position [165, 0]
checkbox input "true"
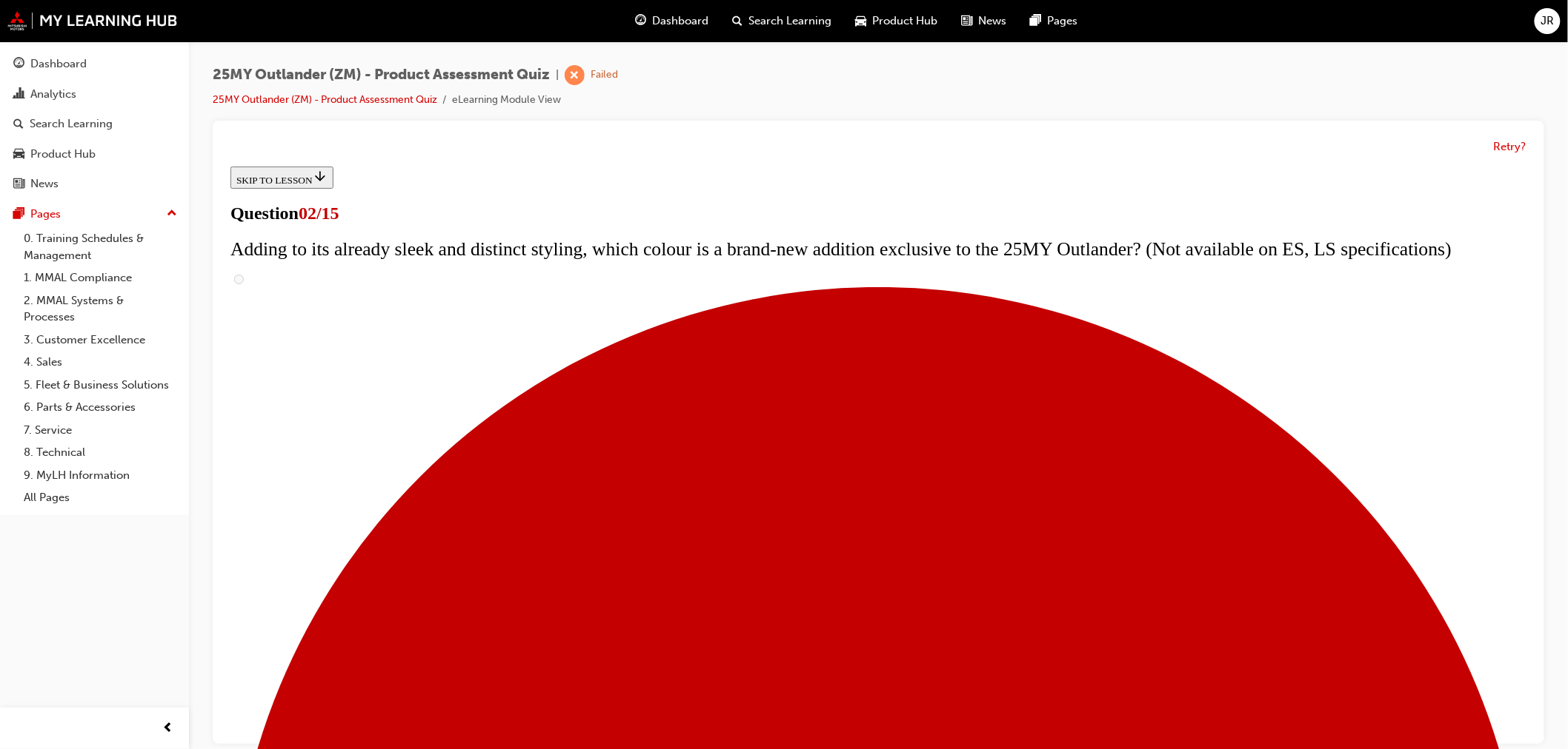
checkbox input "true"
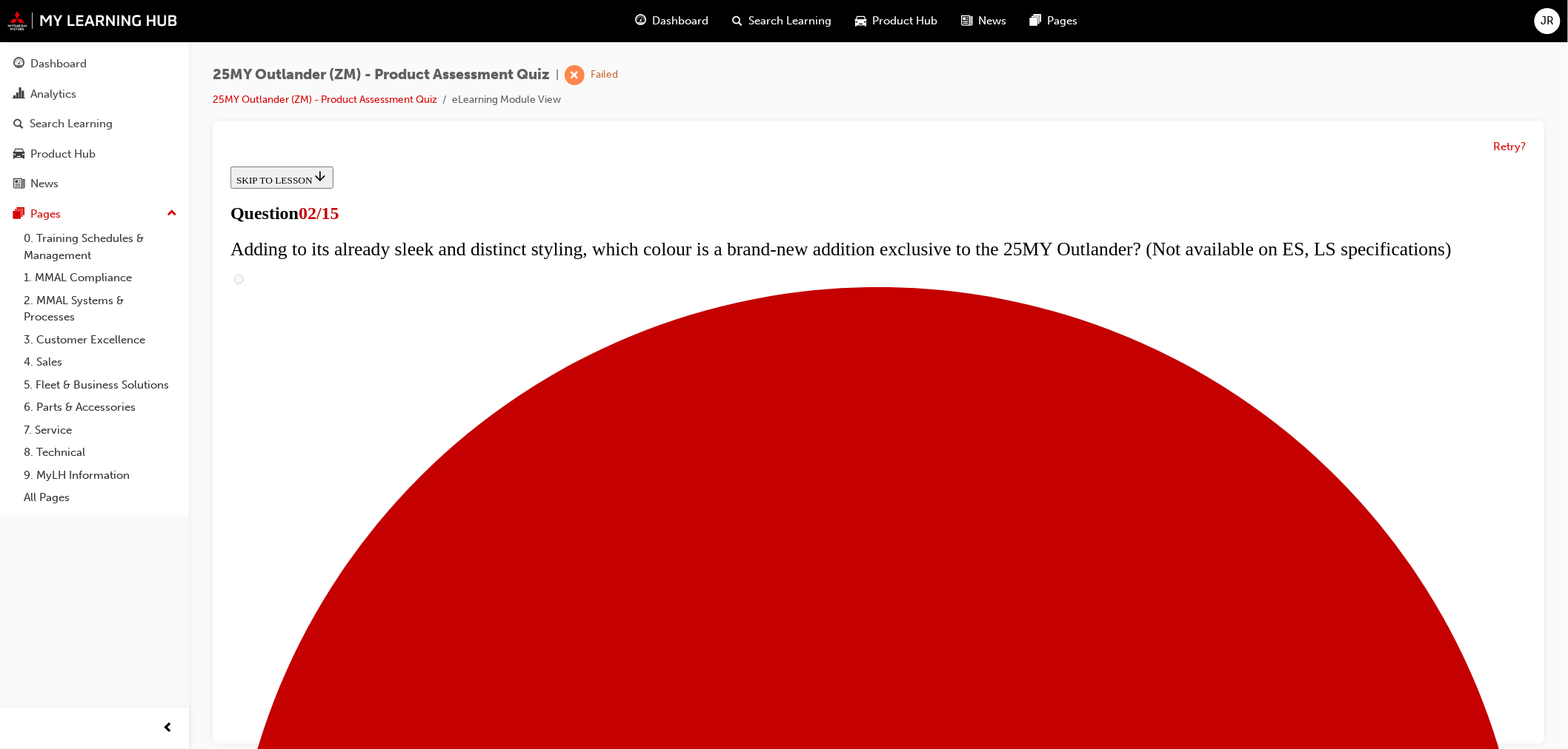
checkbox input "true"
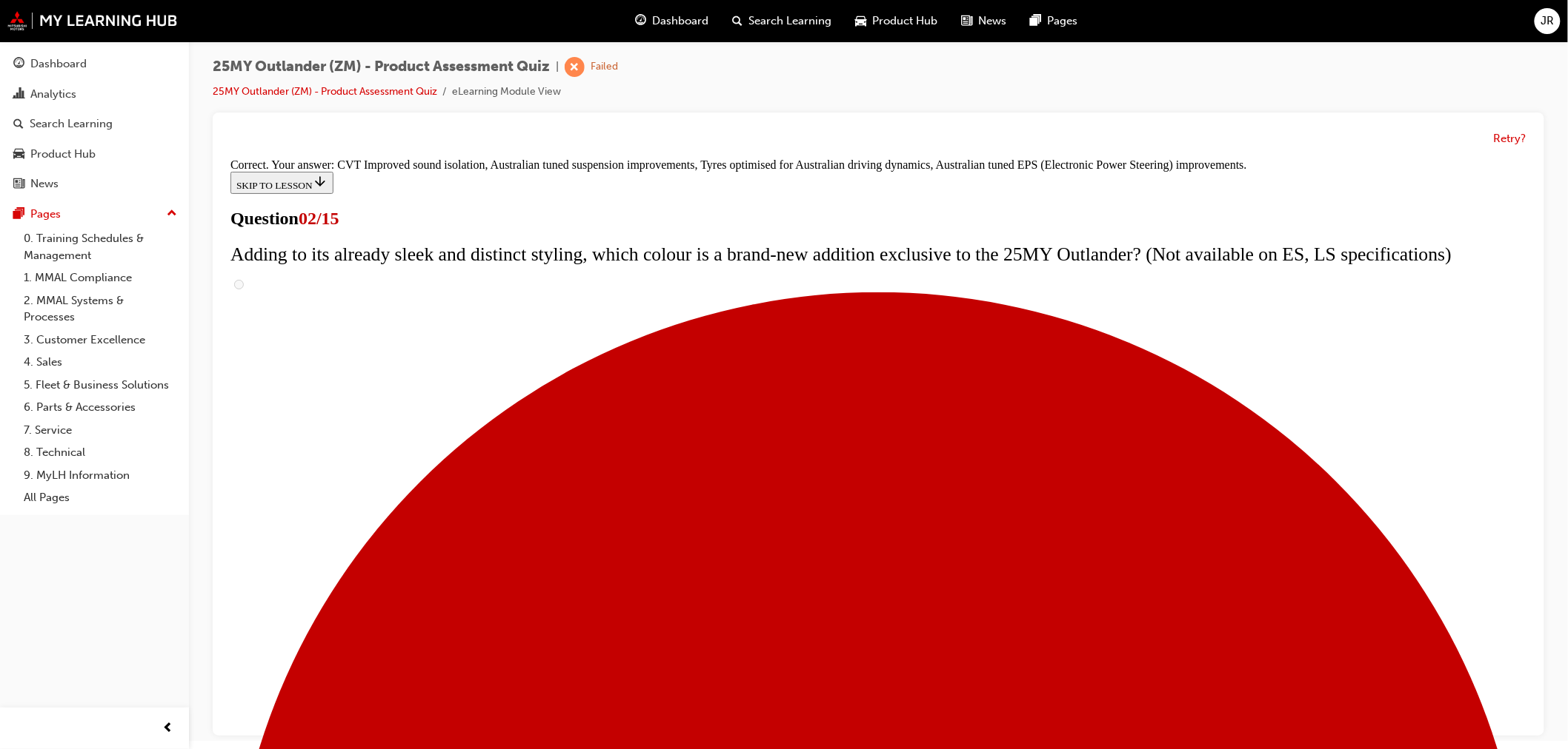
scroll to position [11, 0]
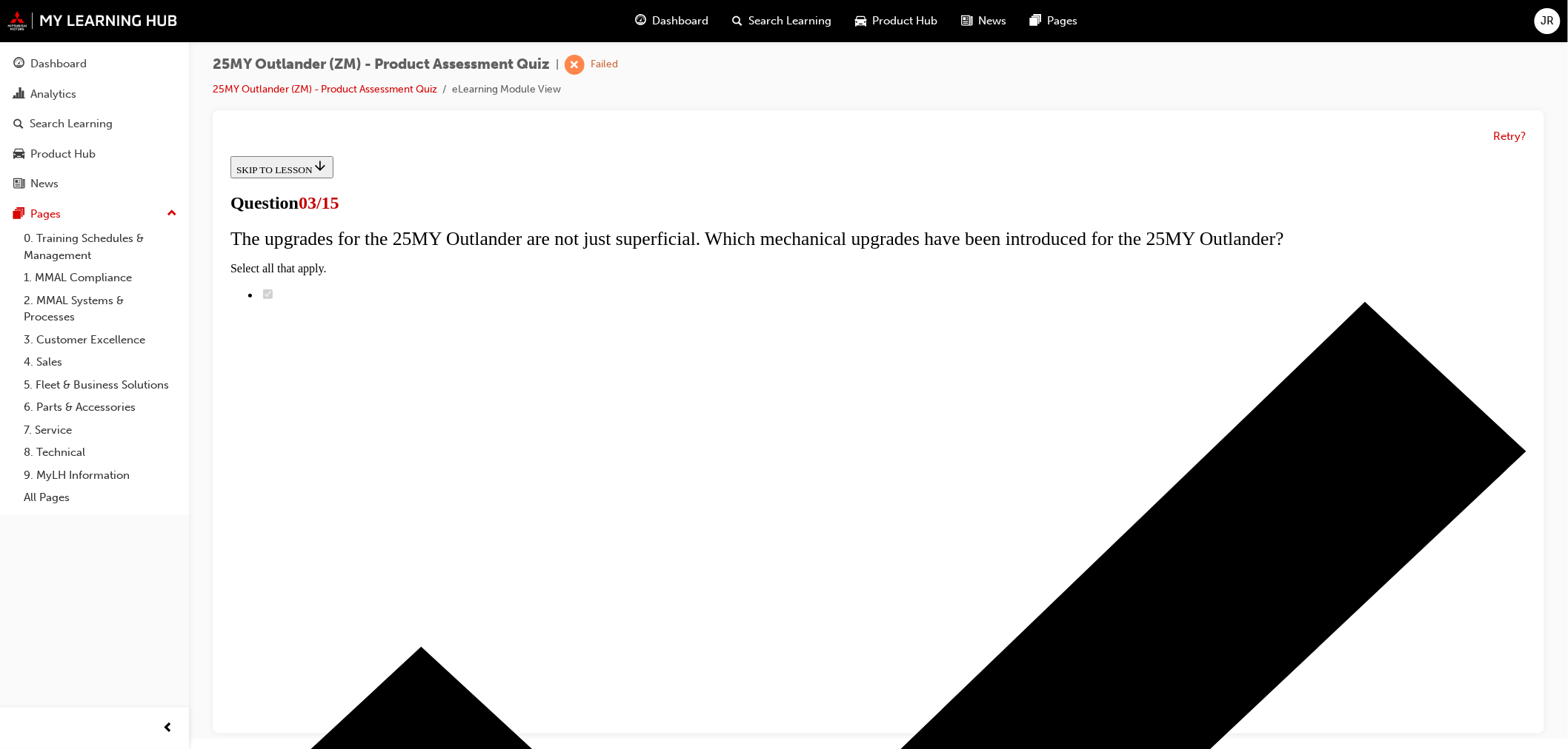
scroll to position [118, 0]
radio input "true"
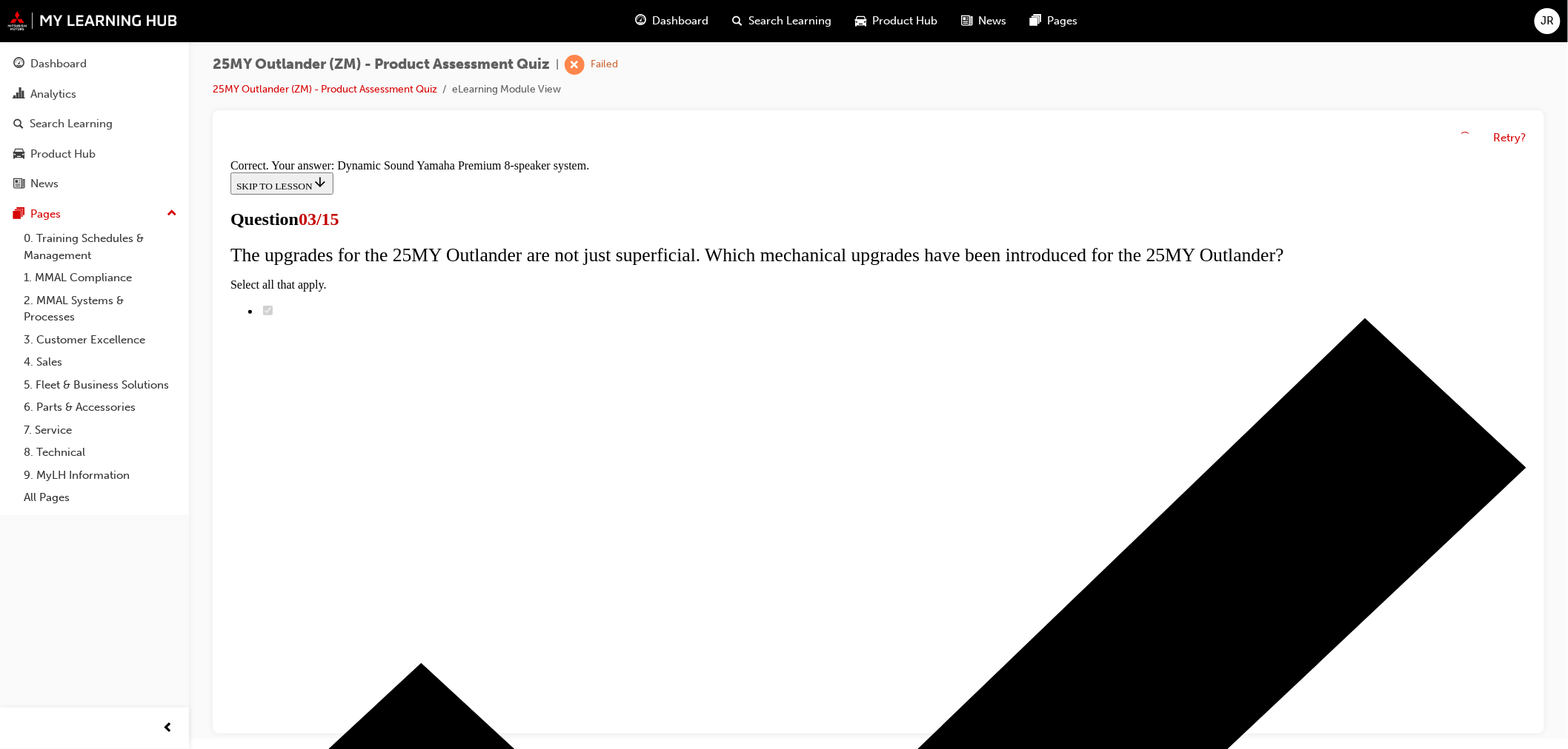
scroll to position [173, 0]
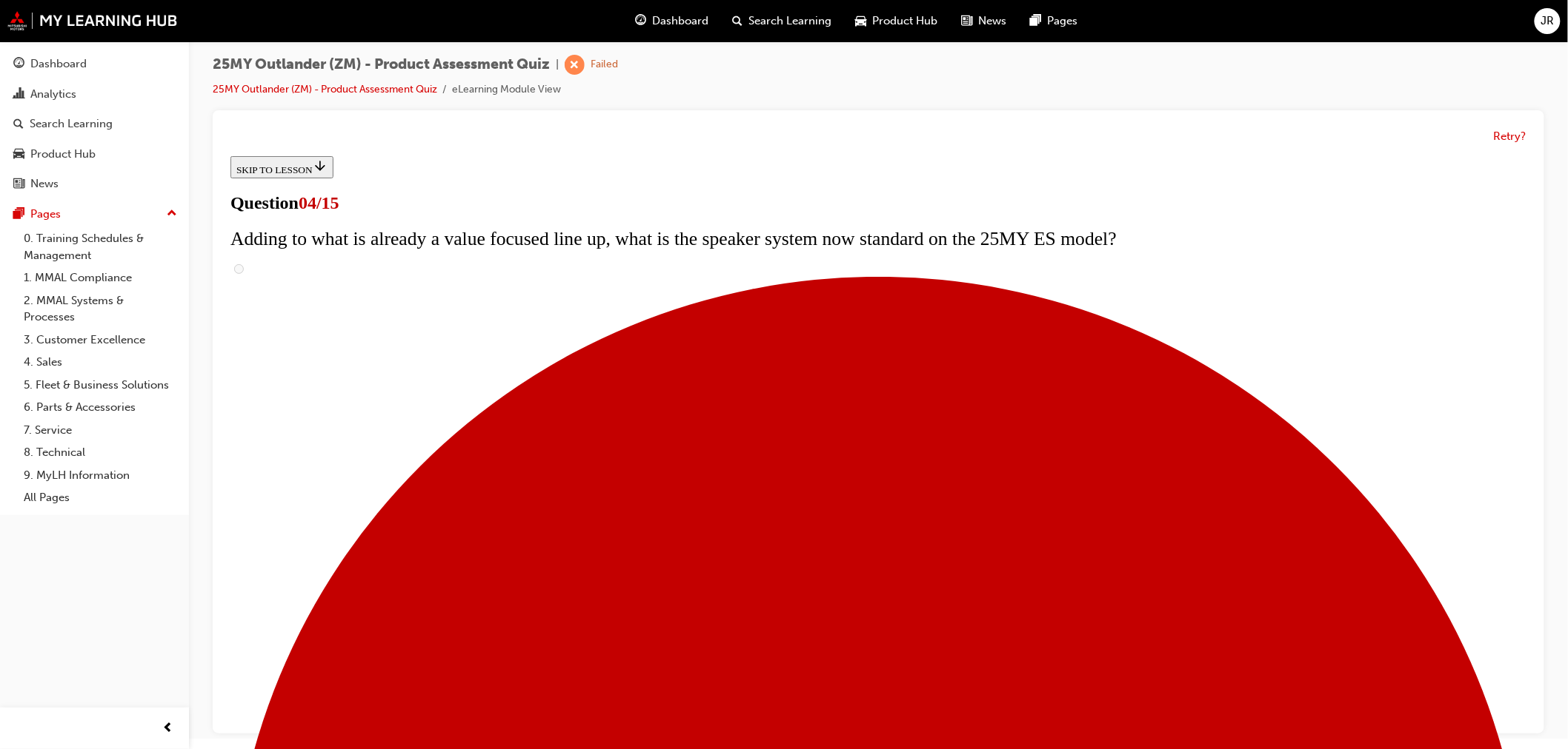
scroll to position [239, 0]
checkbox input "true"
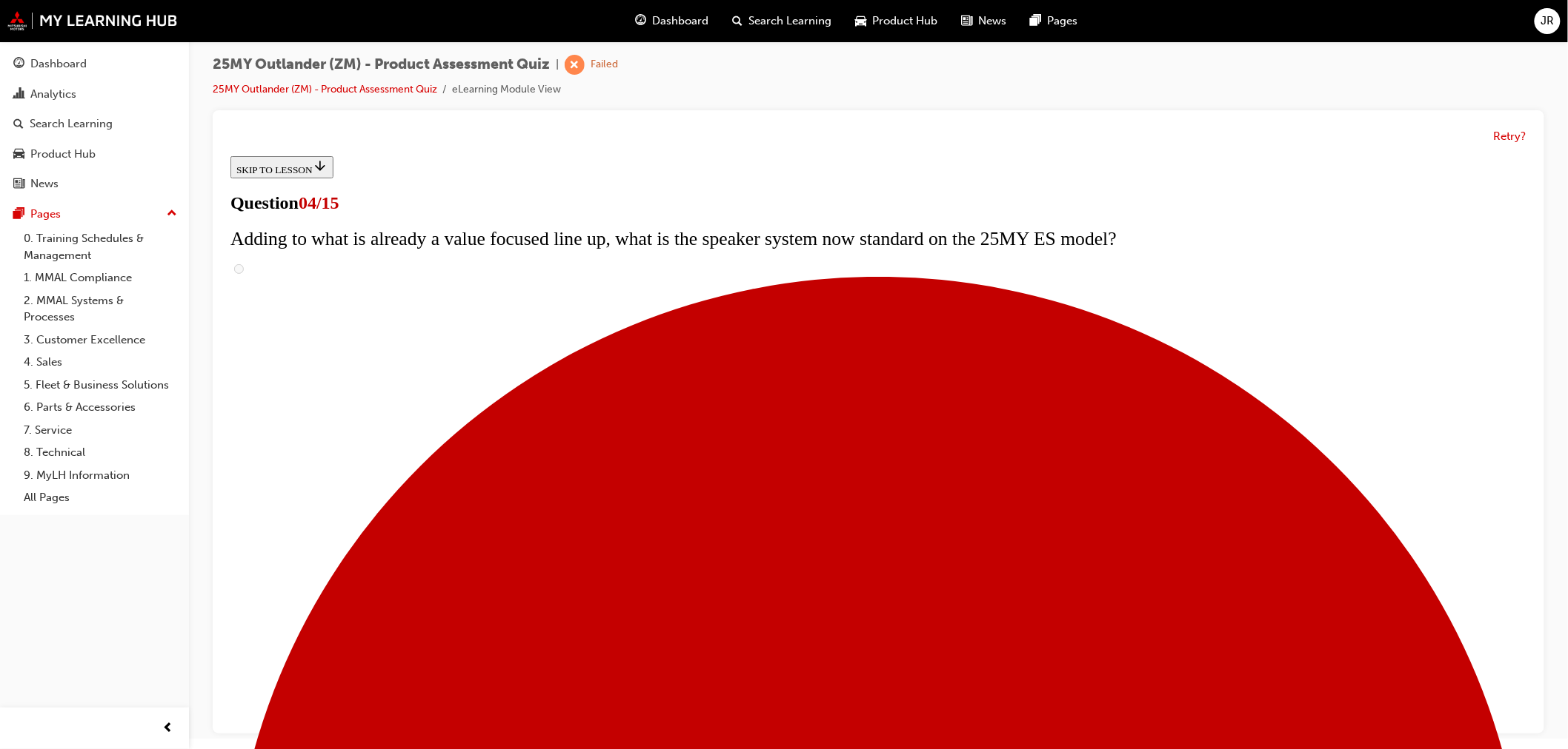
checkbox input "true"
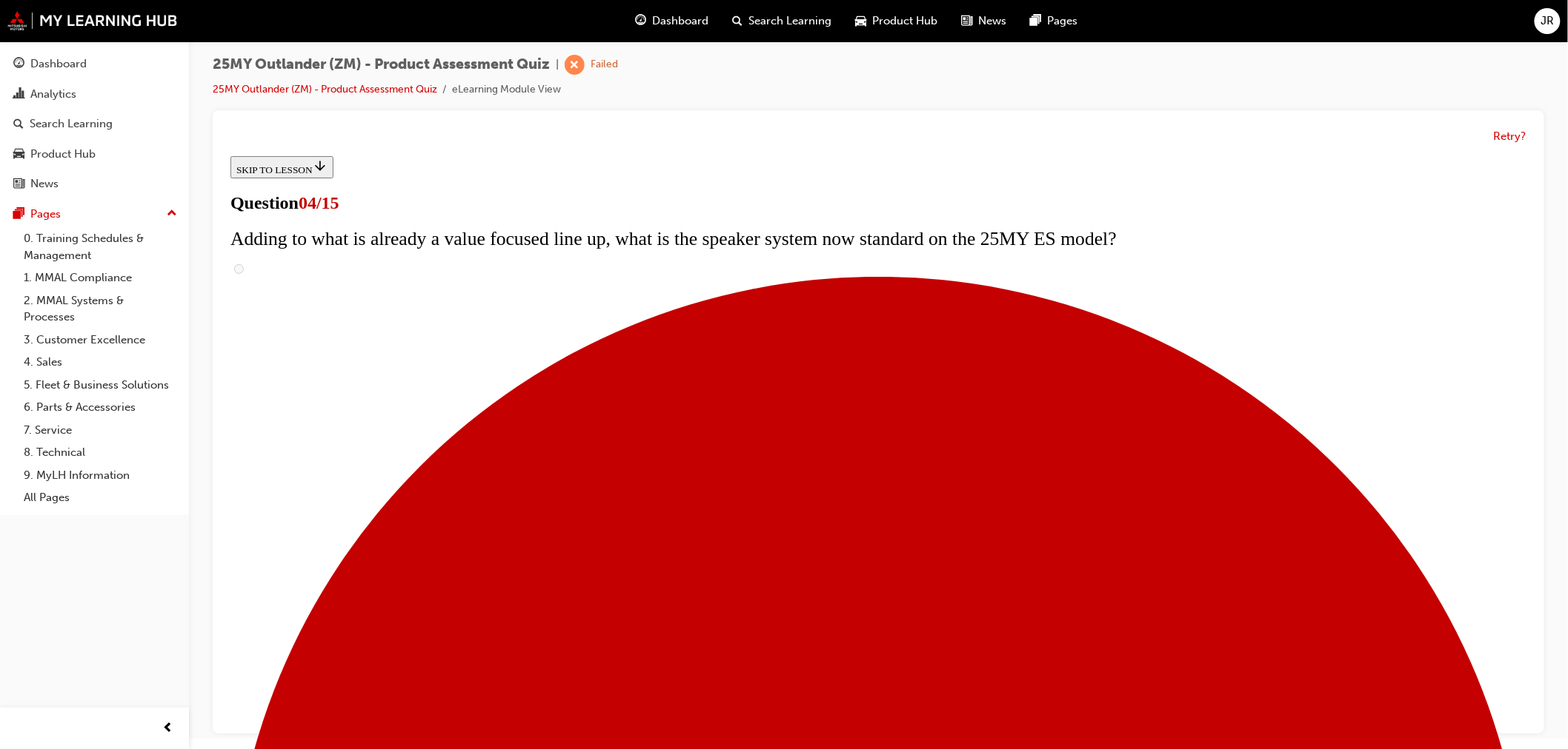
scroll to position [156, 0]
checkbox input "true"
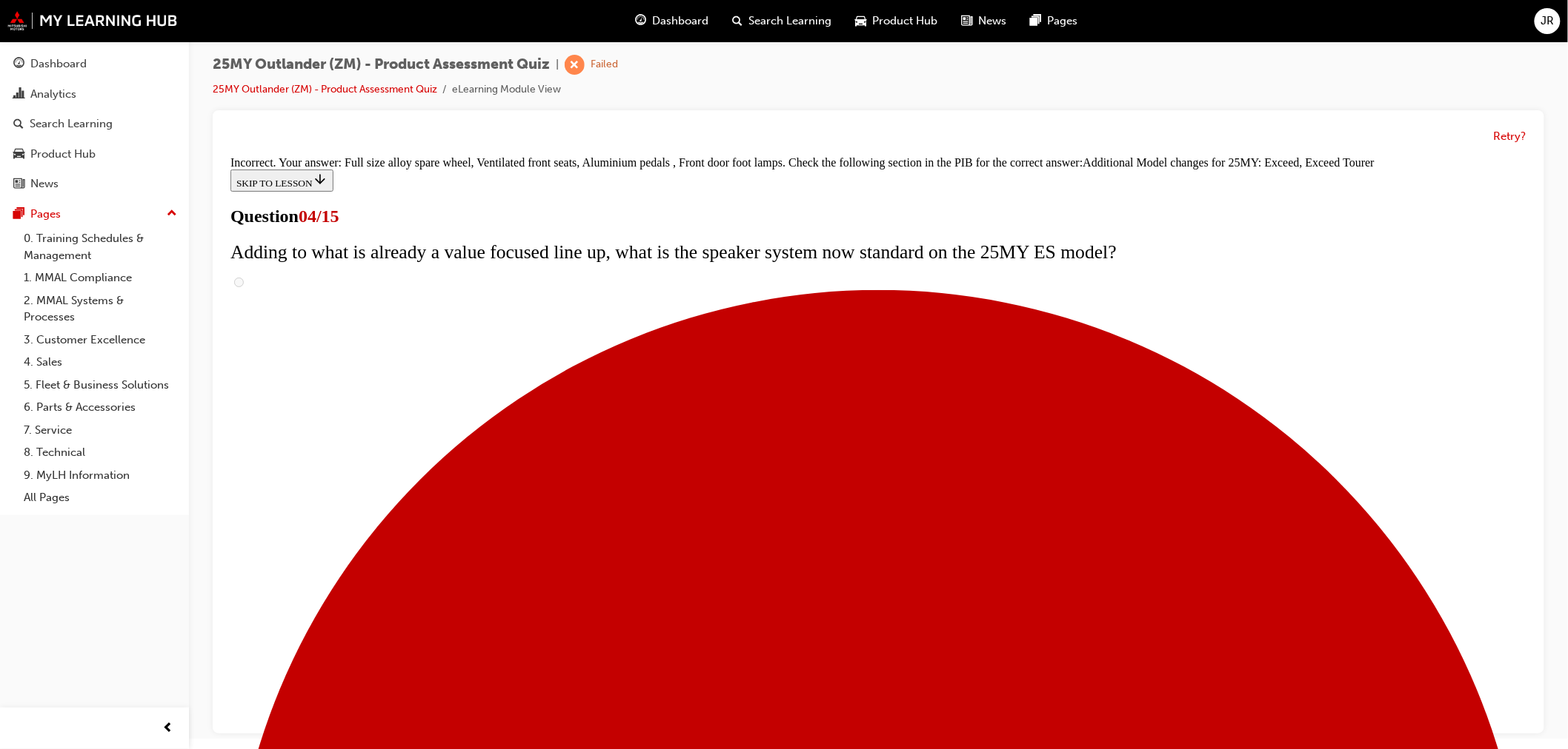
scroll to position [491, 0]
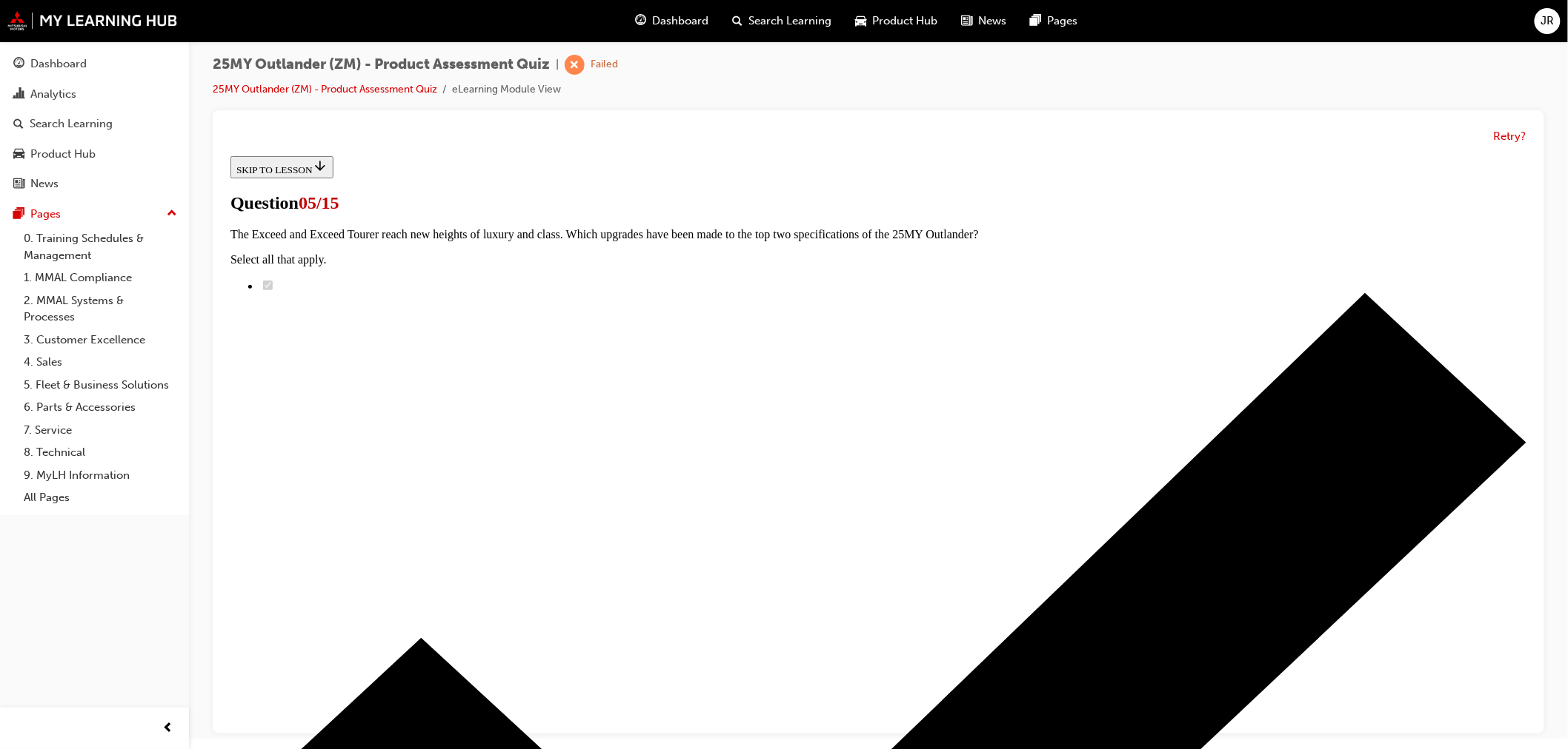
scroll to position [165, 0]
radio input "true"
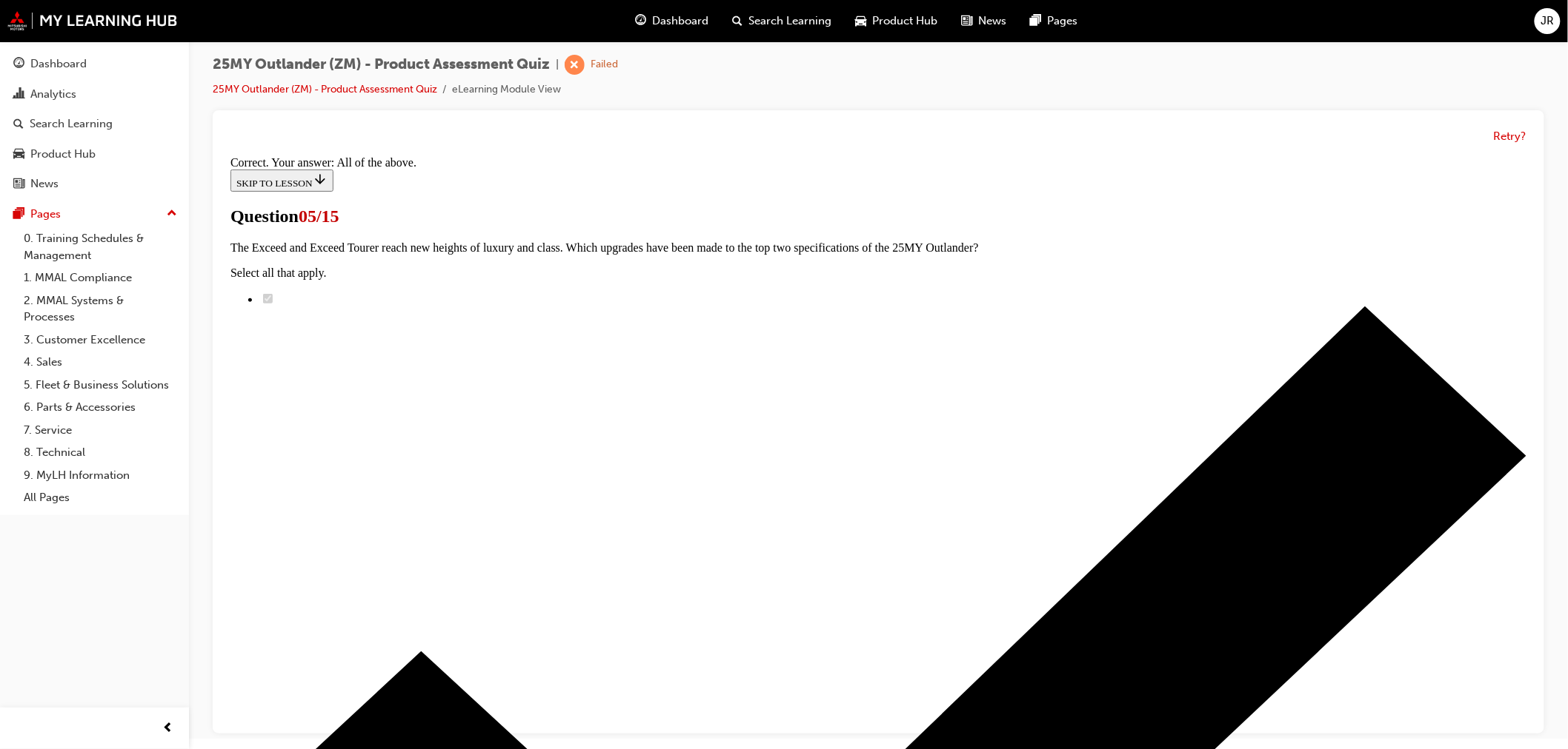
scroll to position [291, 0]
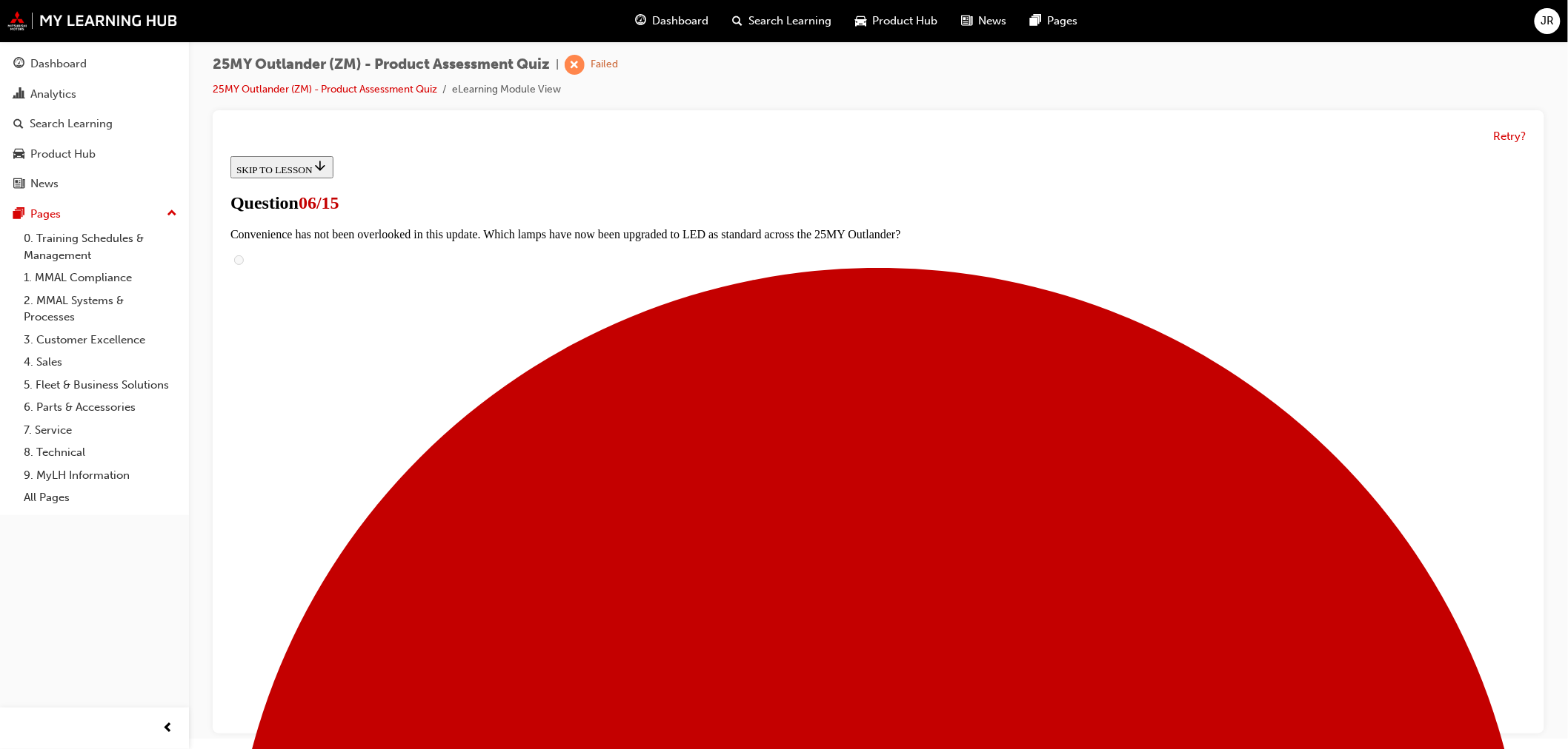
scroll to position [328, 0]
radio input "true"
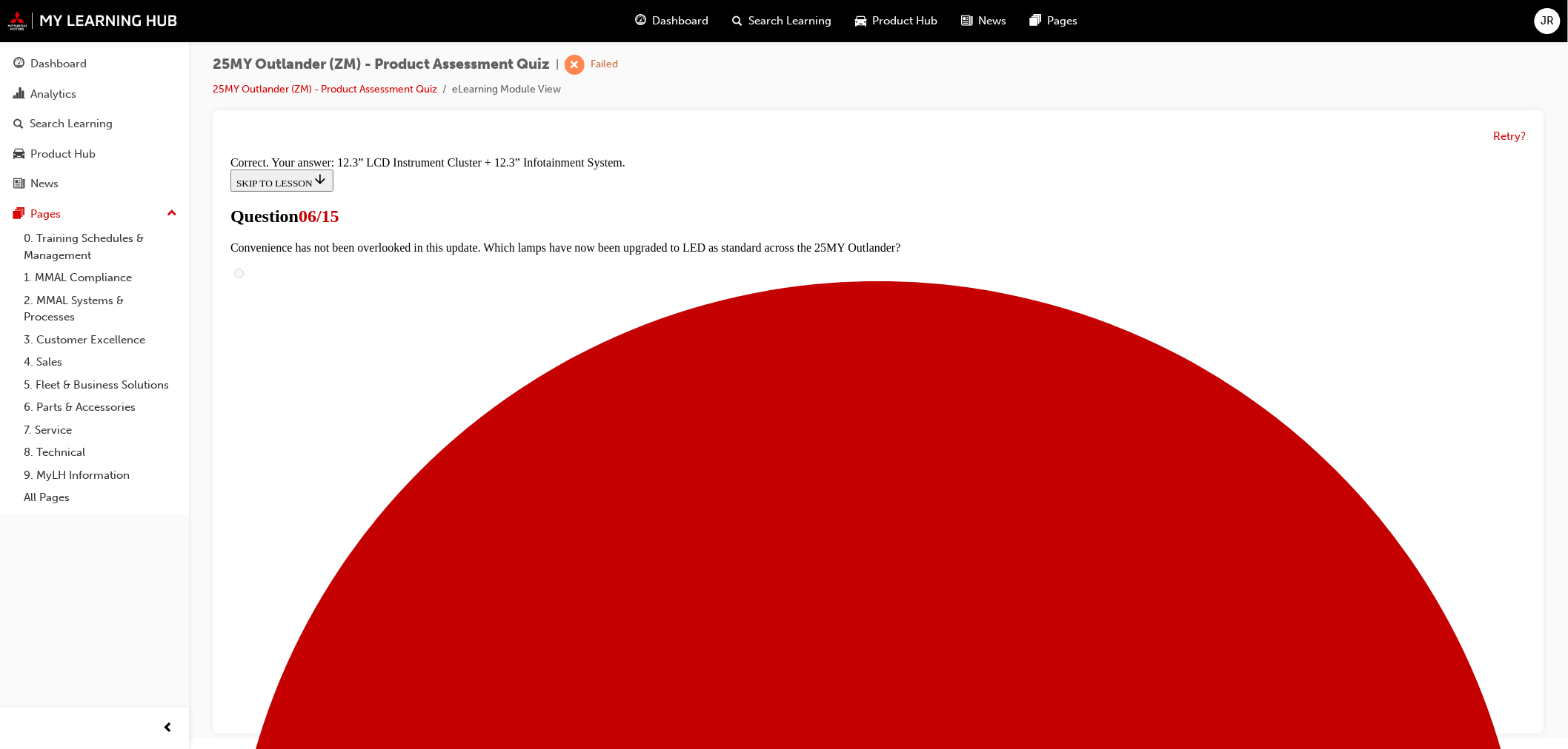
scroll to position [431, 0]
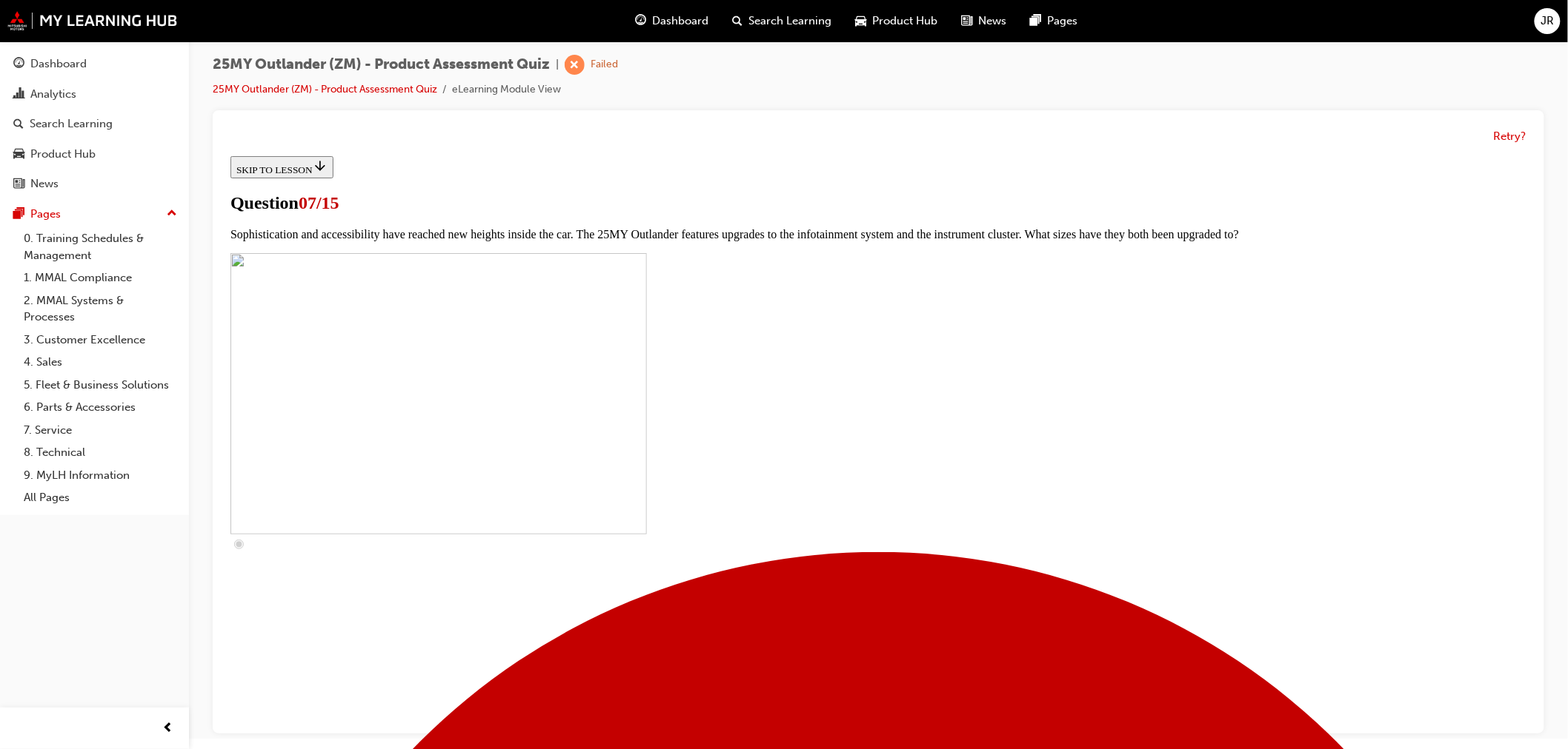
scroll to position [411, 0]
checkbox input "true"
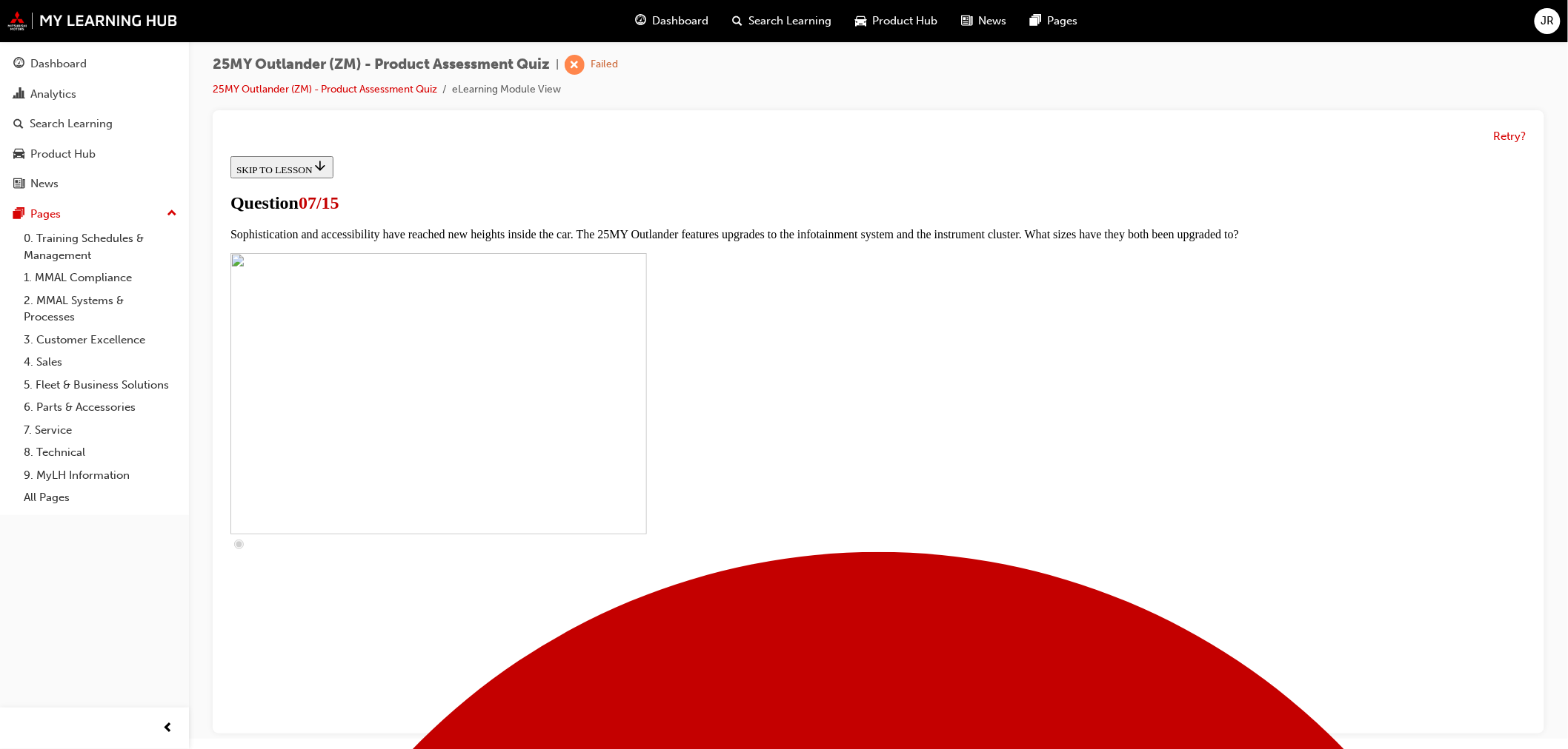
checkbox input "true"
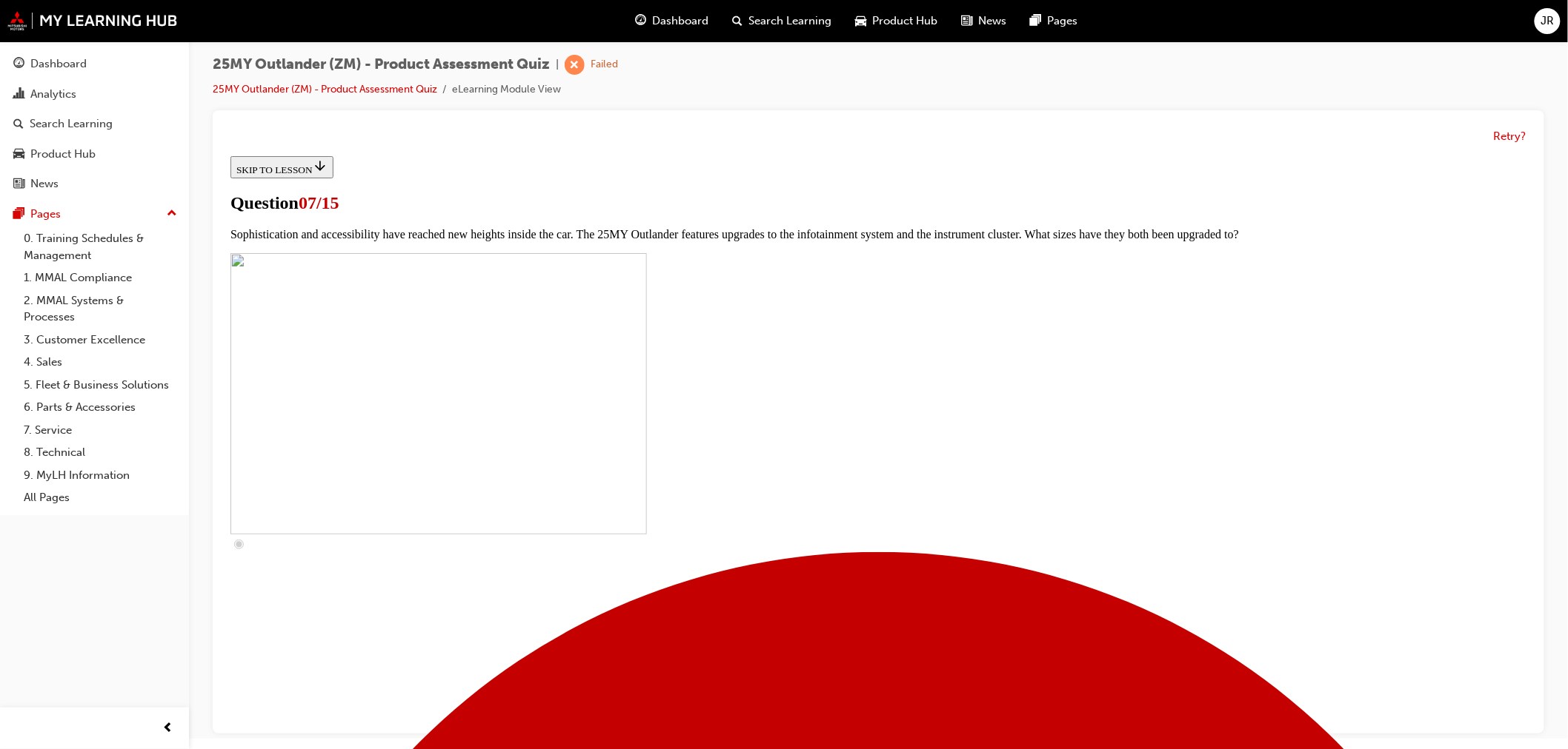
drag, startPoint x: 640, startPoint y: 647, endPoint x: 763, endPoint y: 666, distance: 124.5
checkbox input "true"
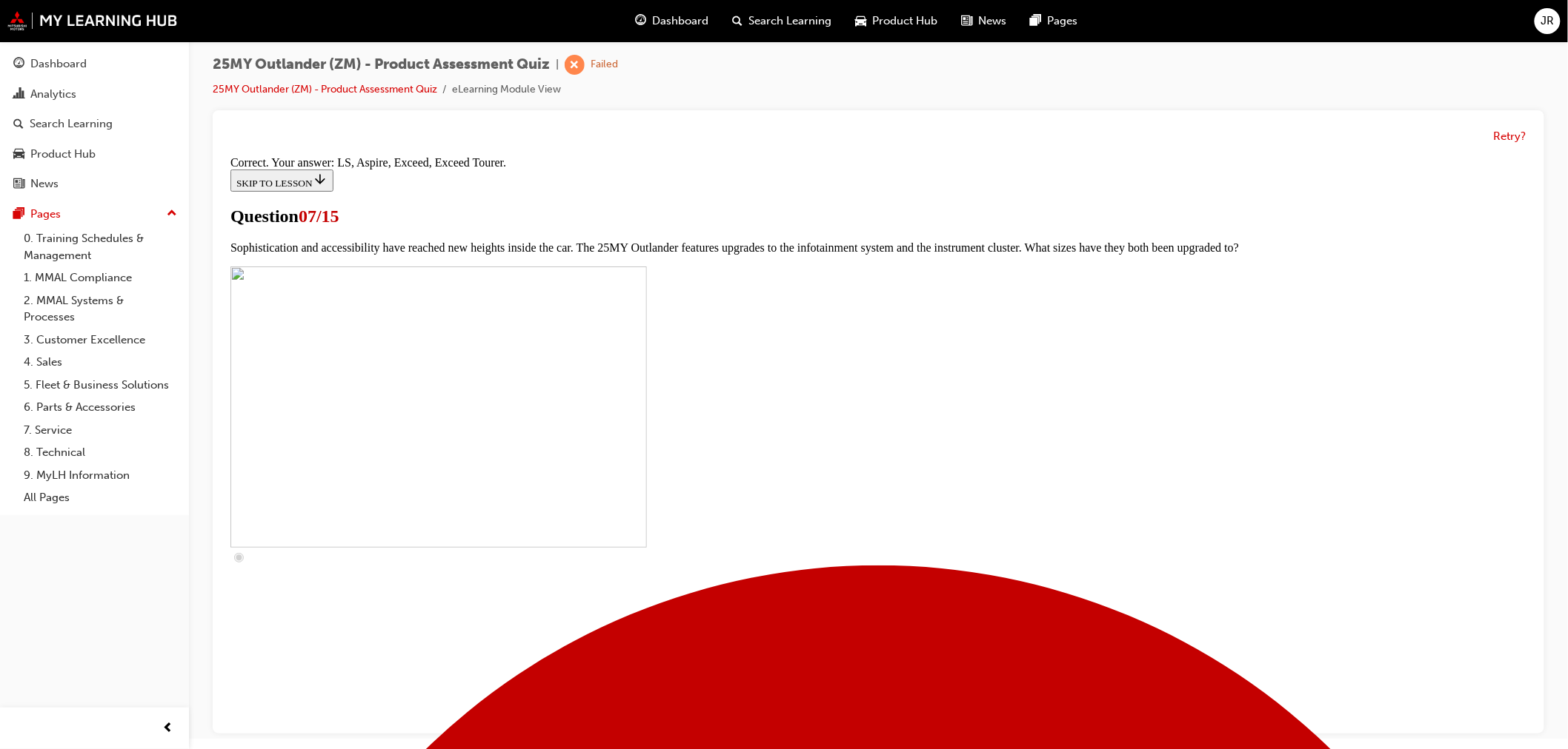
scroll to position [600, 0]
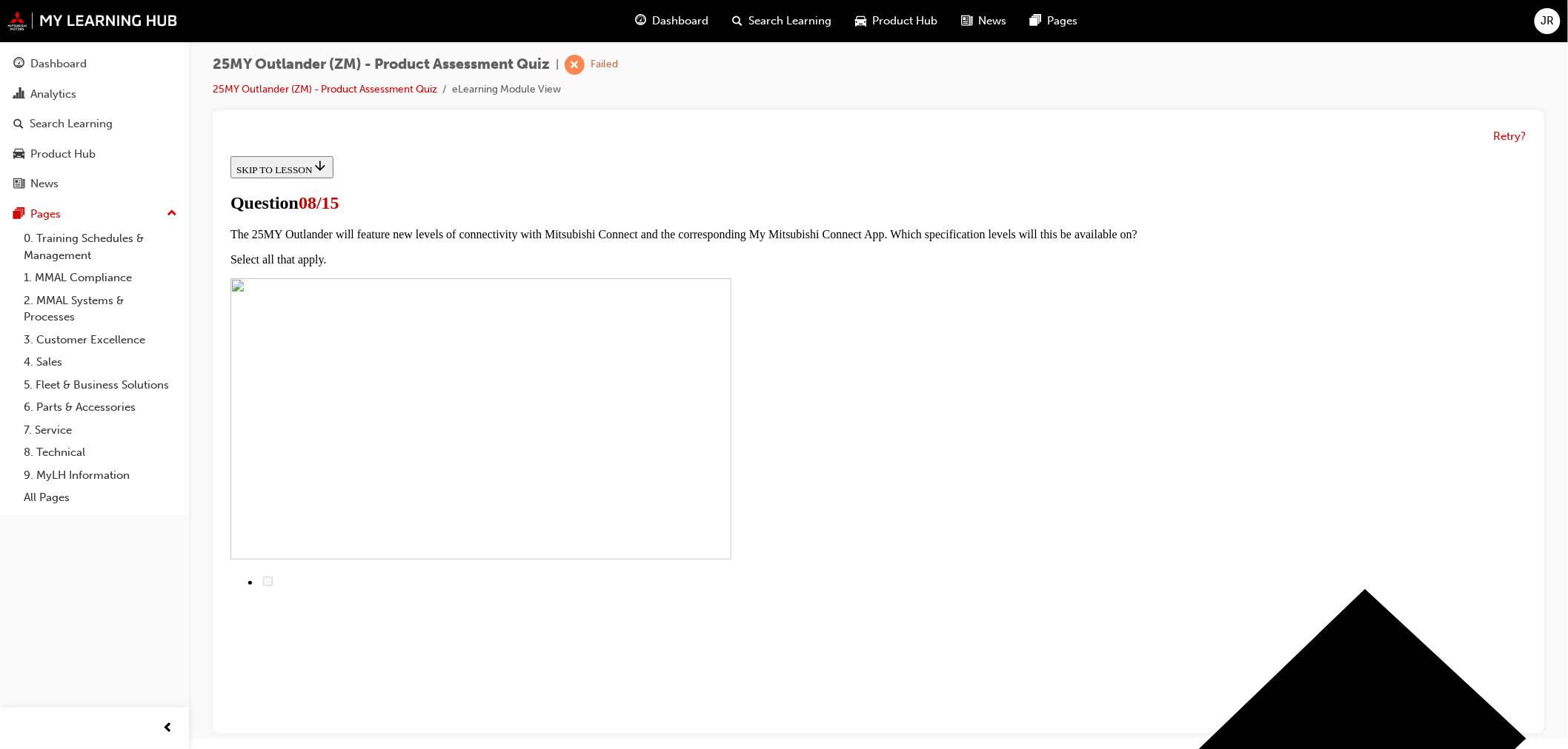
radio input "true"
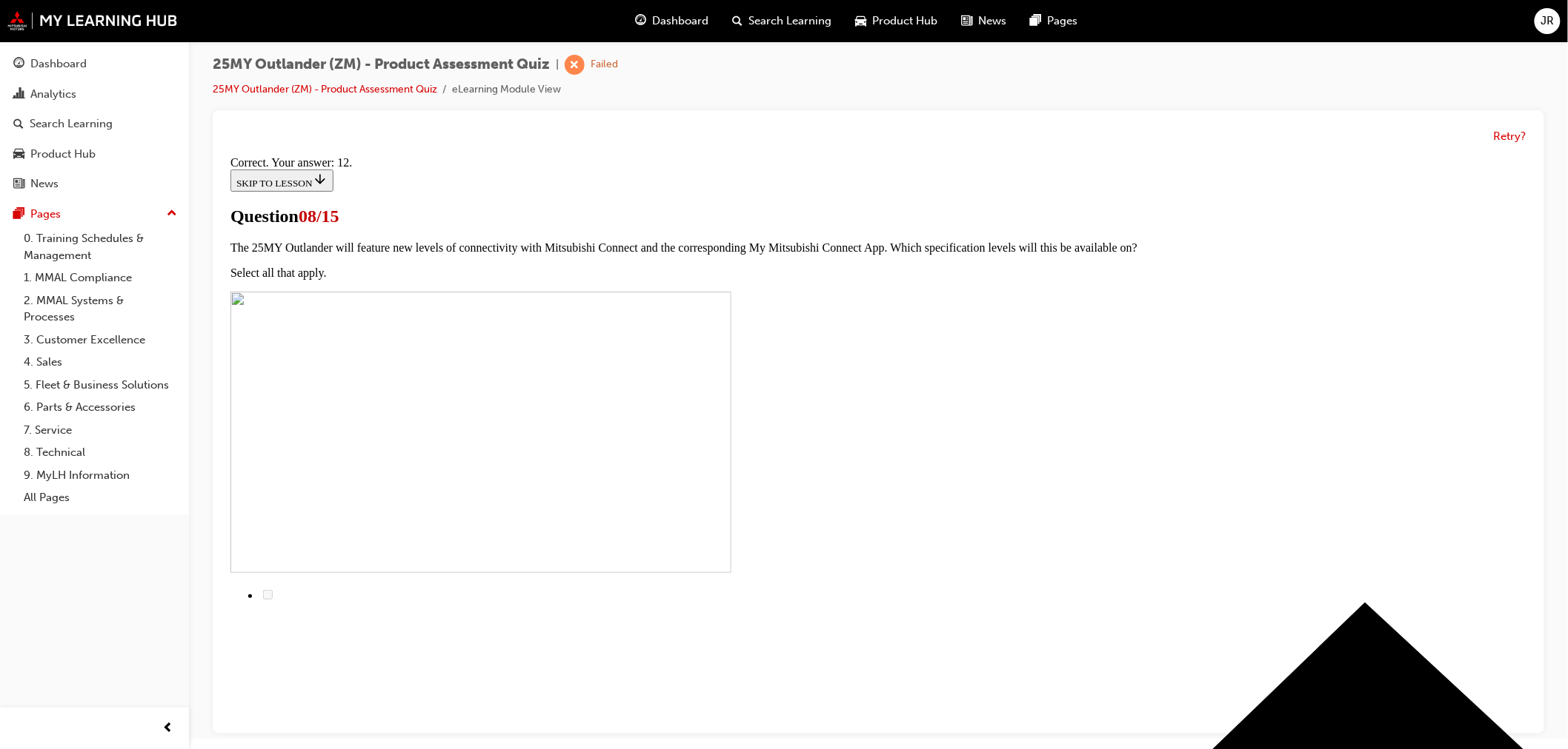
scroll to position [173, 0]
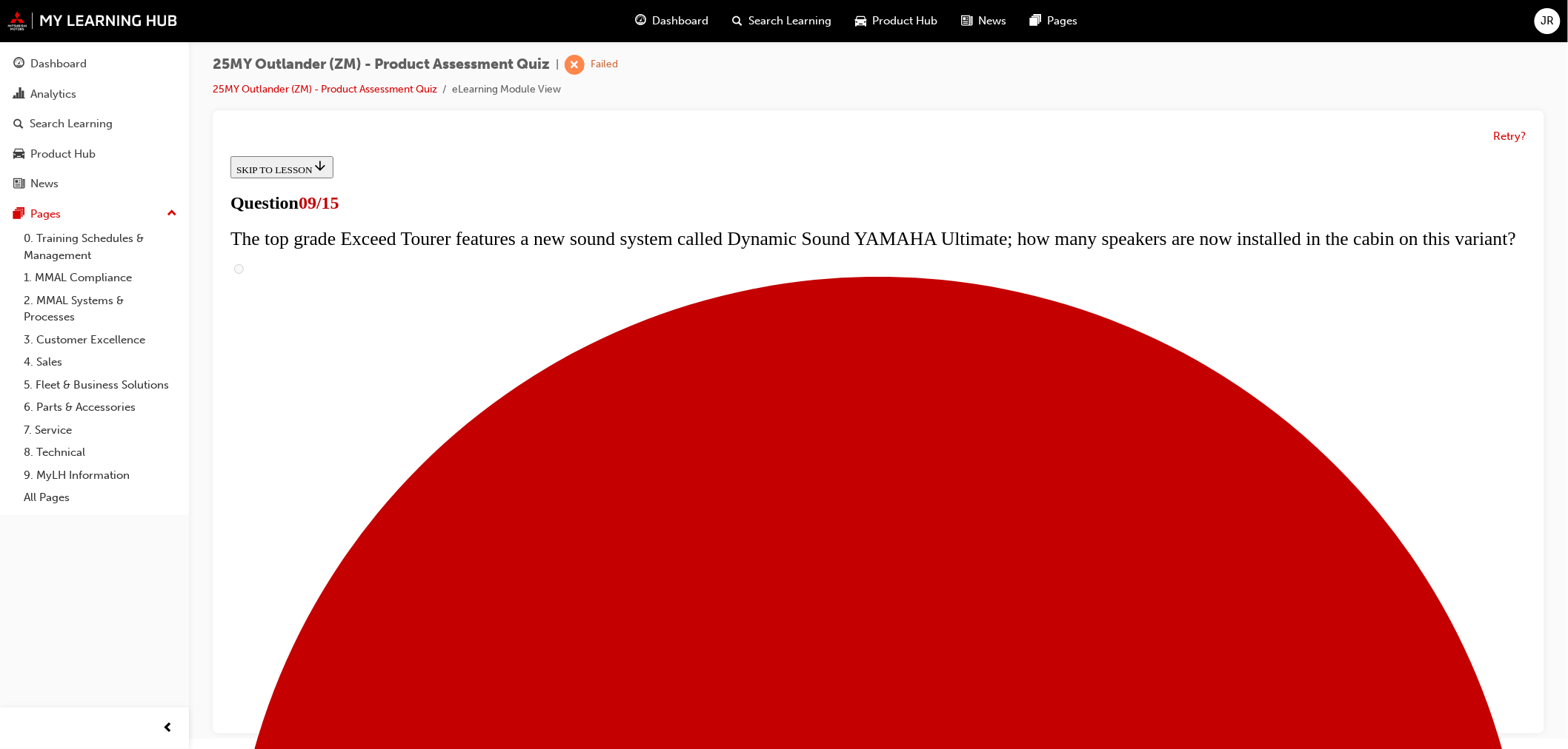
scroll to position [471, 0]
radio input "true"
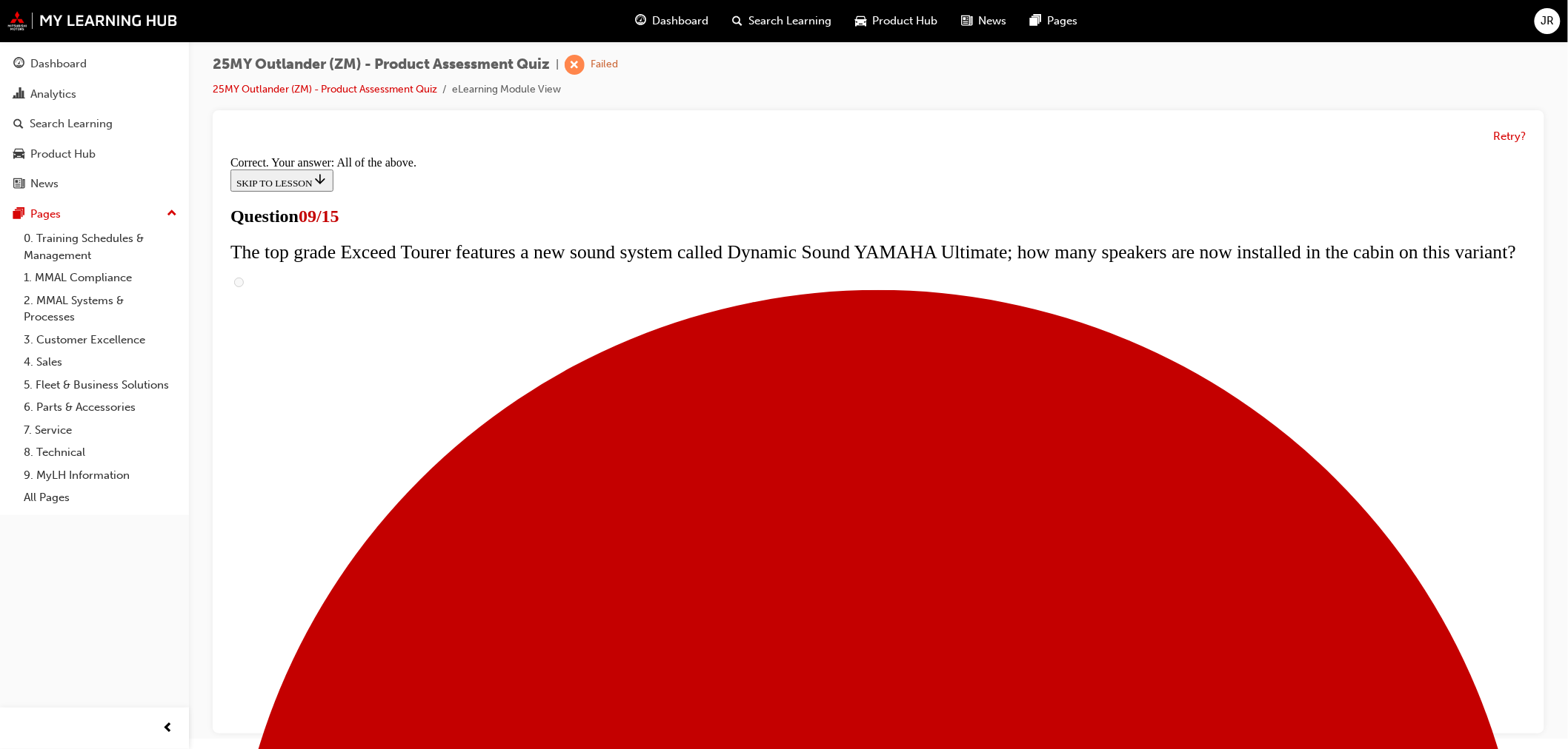
scroll to position [701, 0]
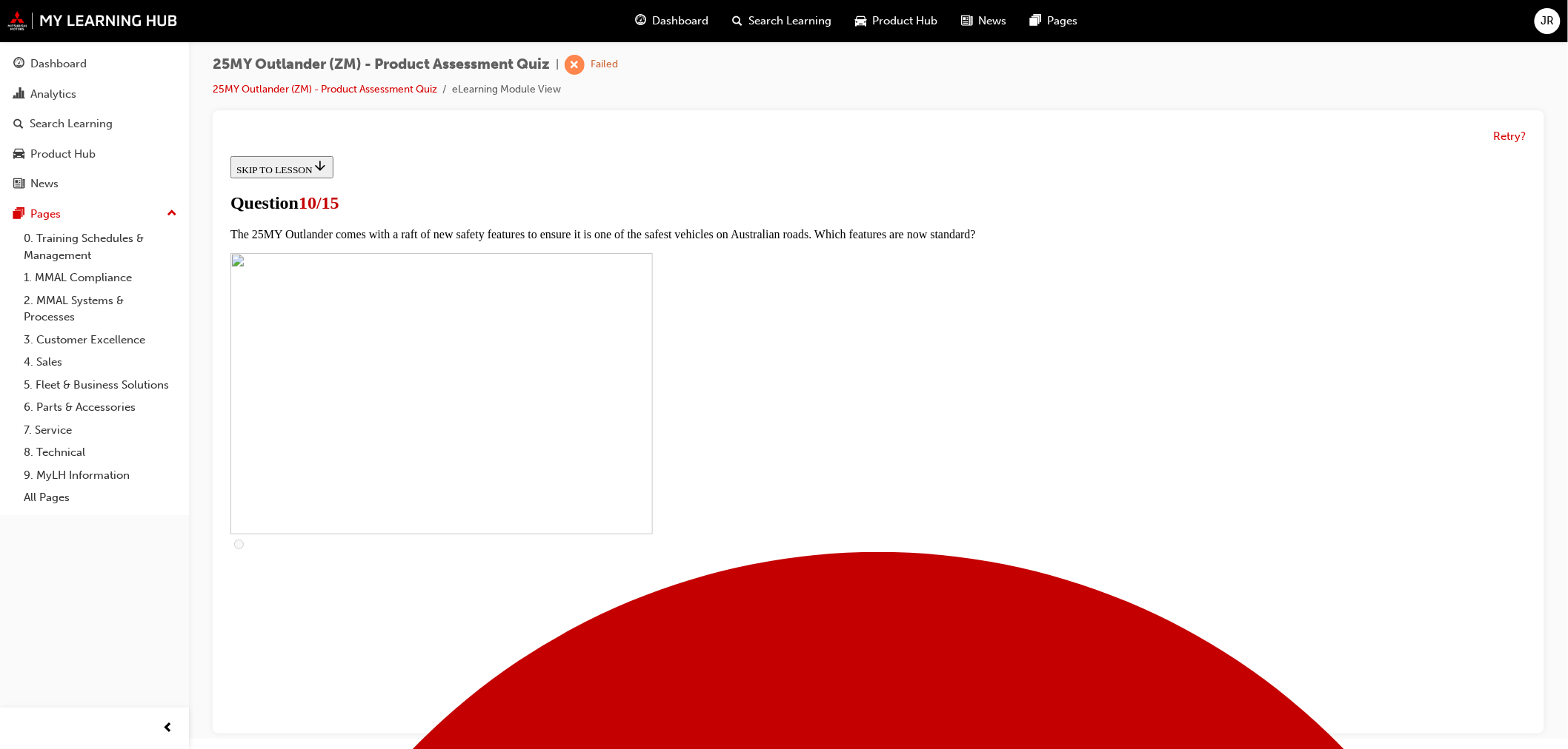
scroll to position [247, 0]
checkbox input "true"
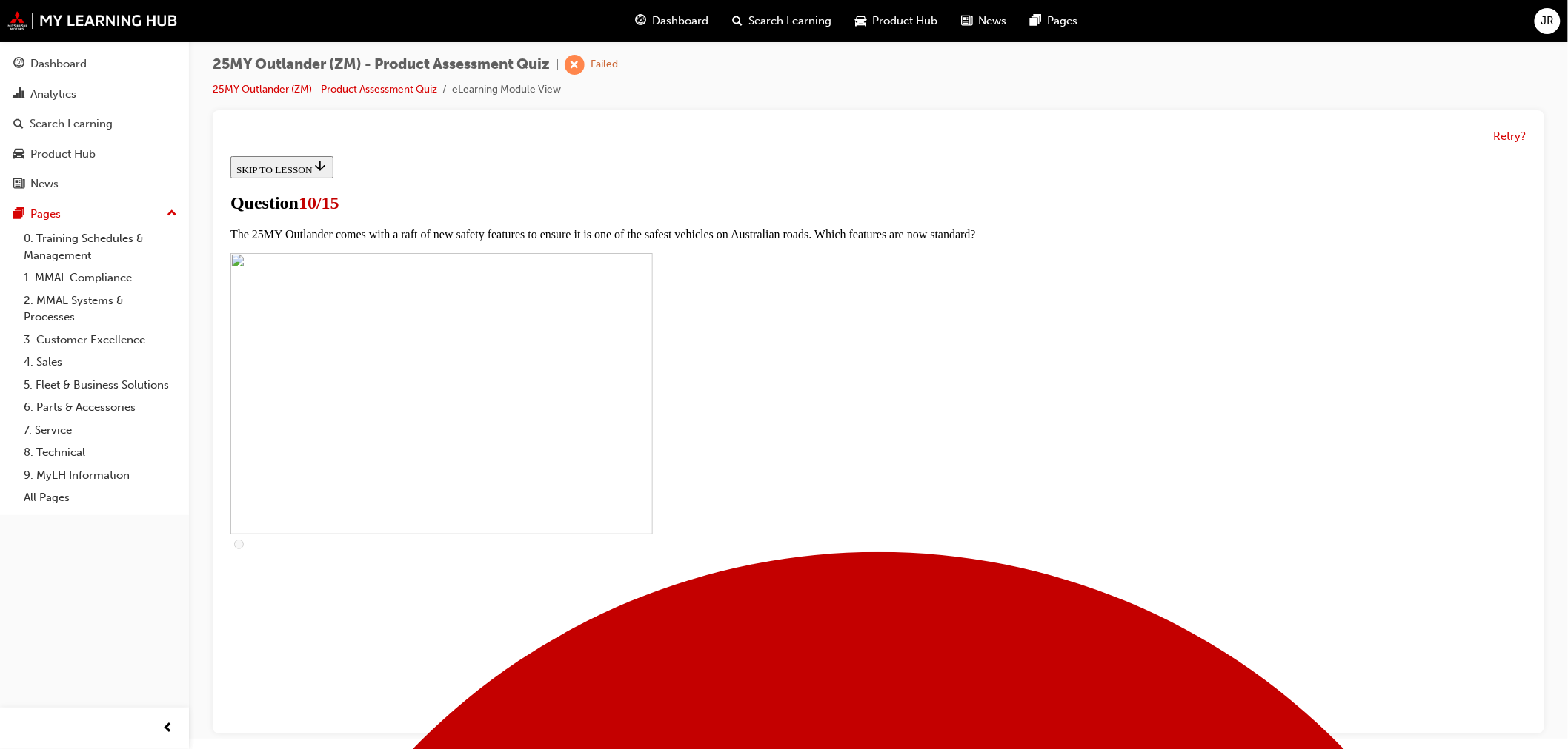
checkbox input "true"
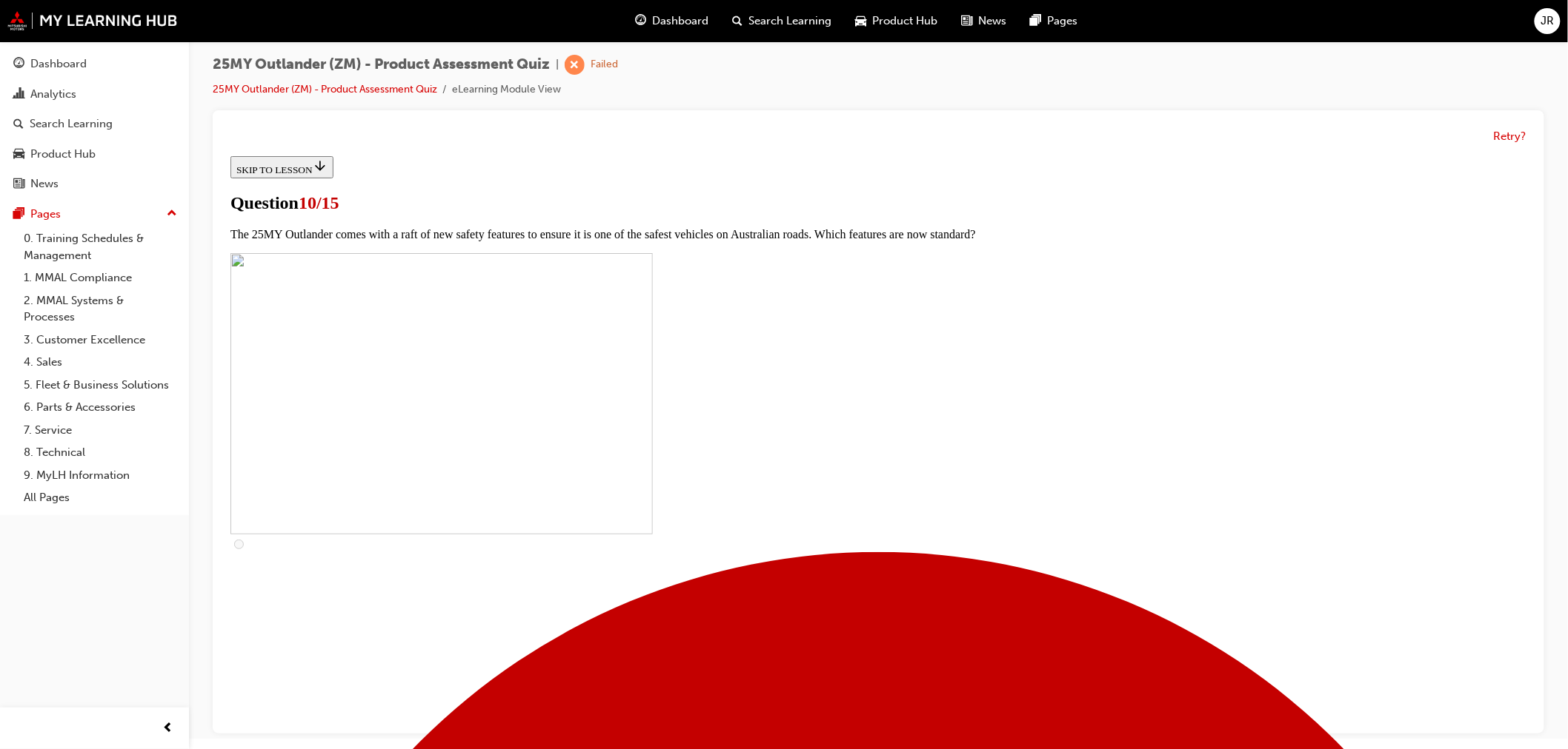
checkbox input "true"
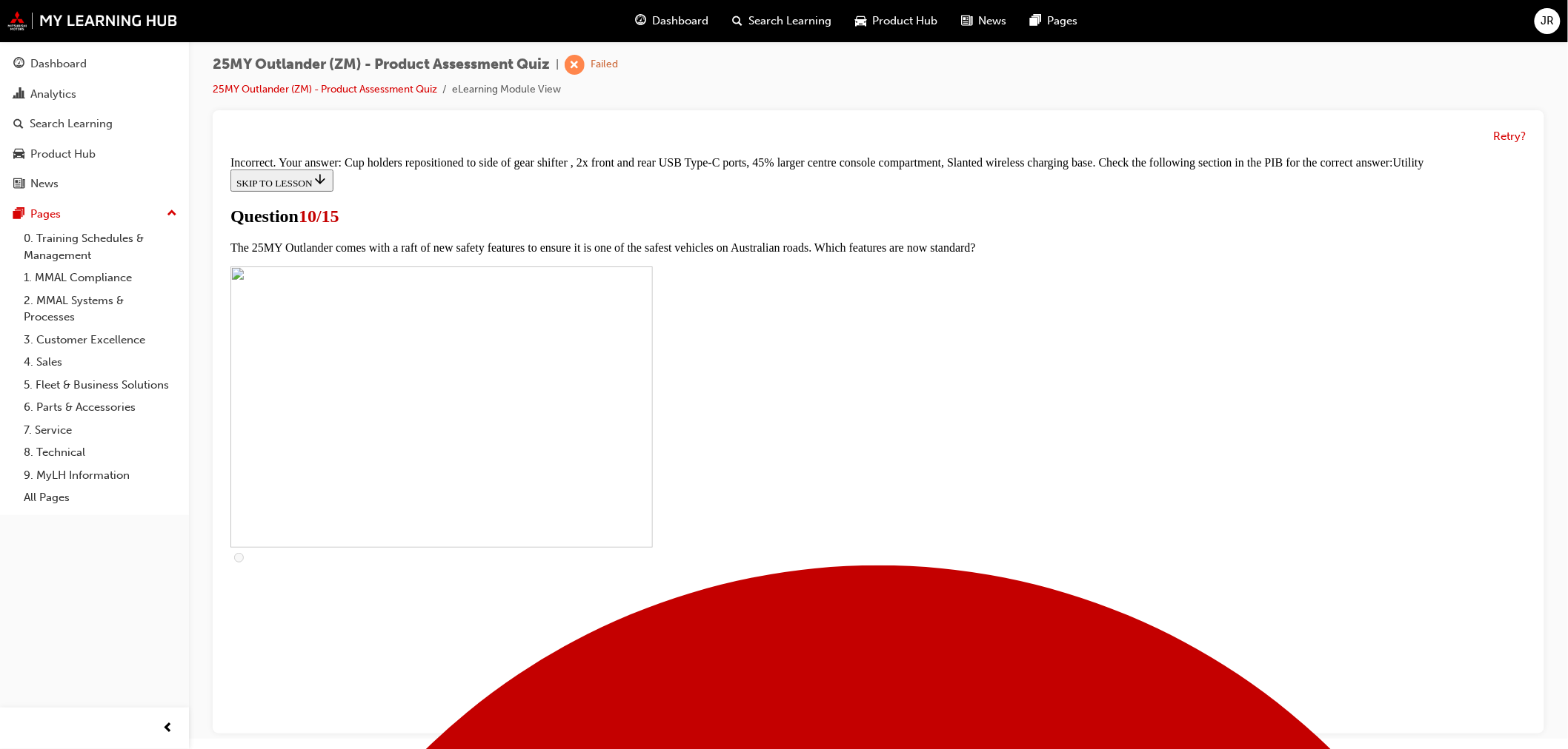
scroll to position [654, 0]
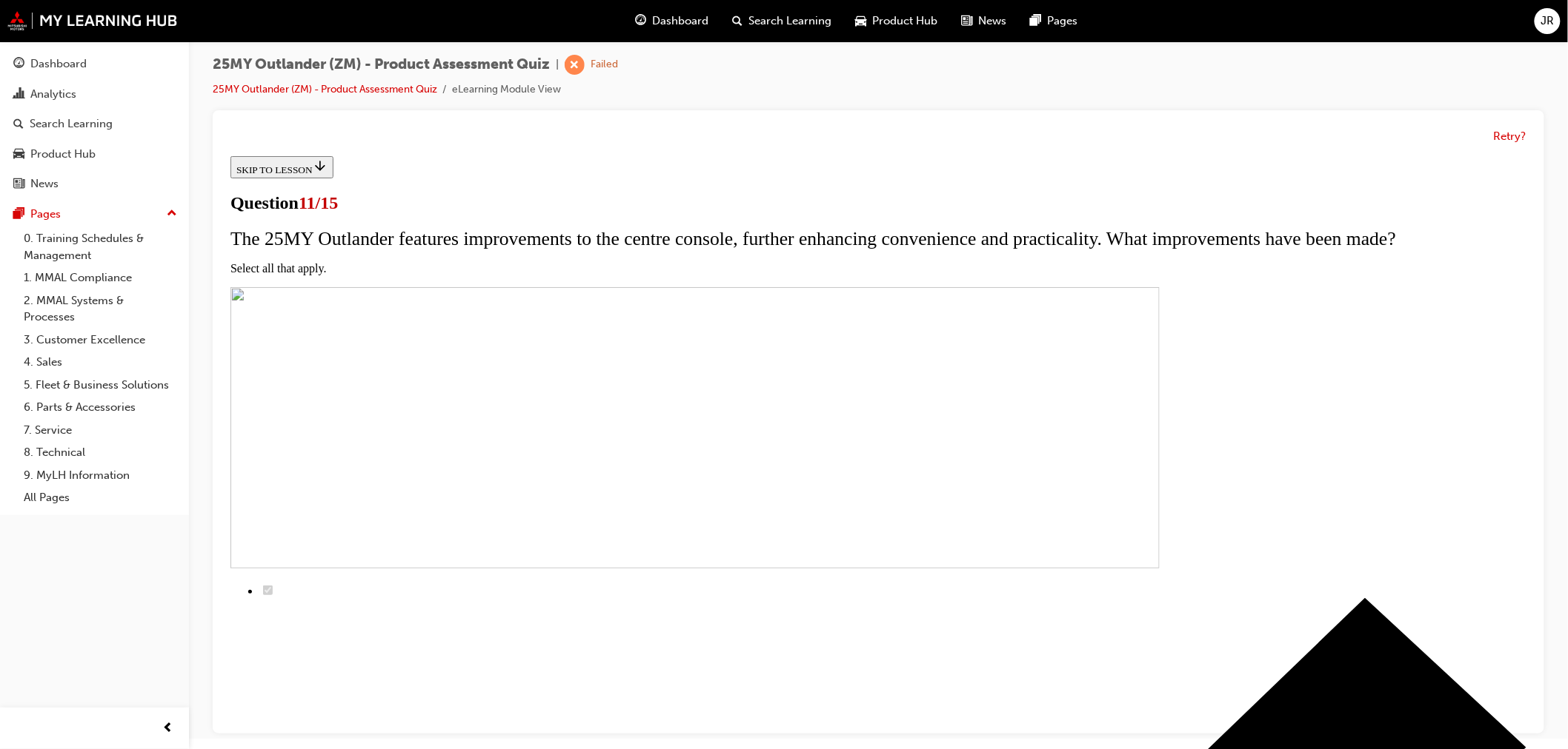
scroll to position [82, 0]
checkbox input "true"
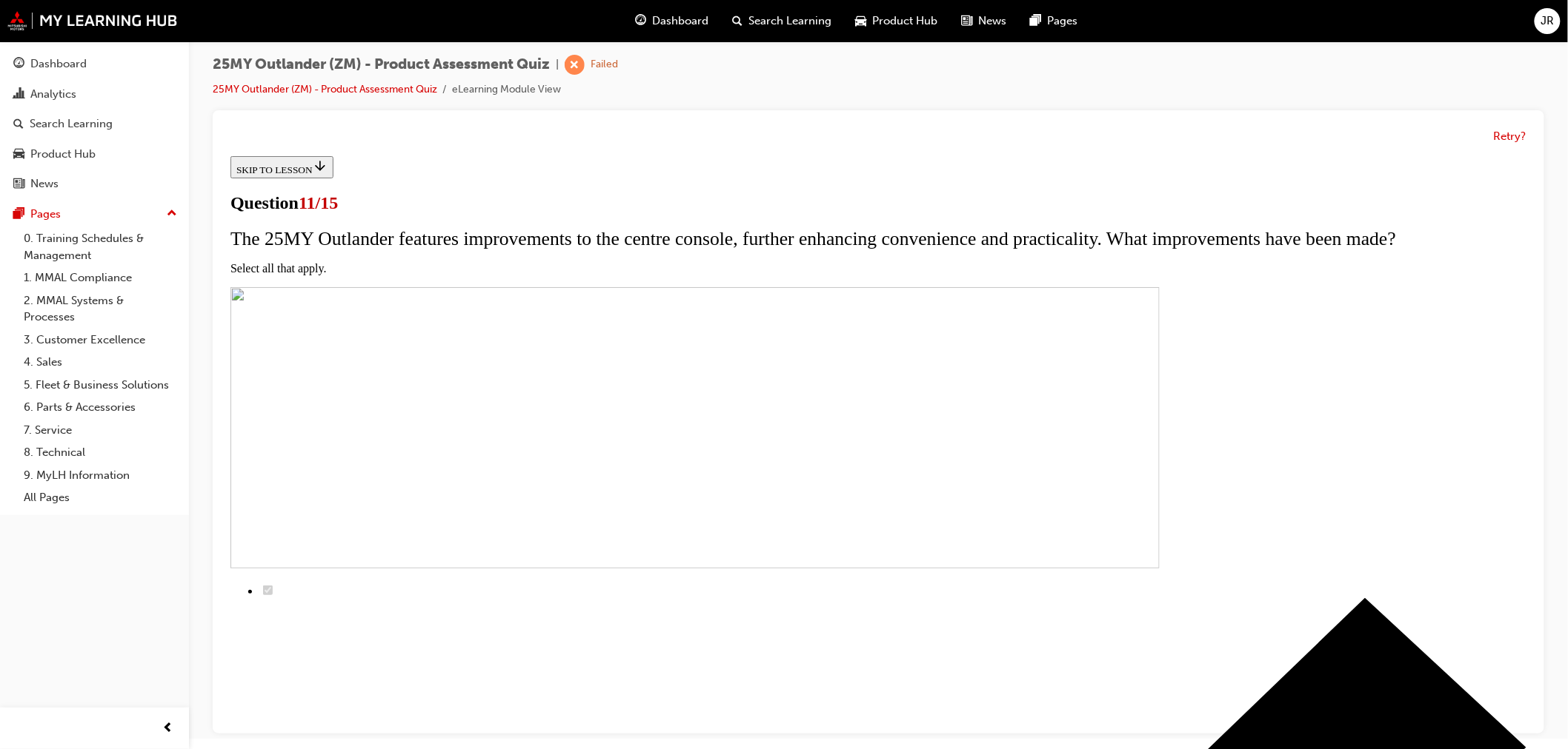
checkbox input "true"
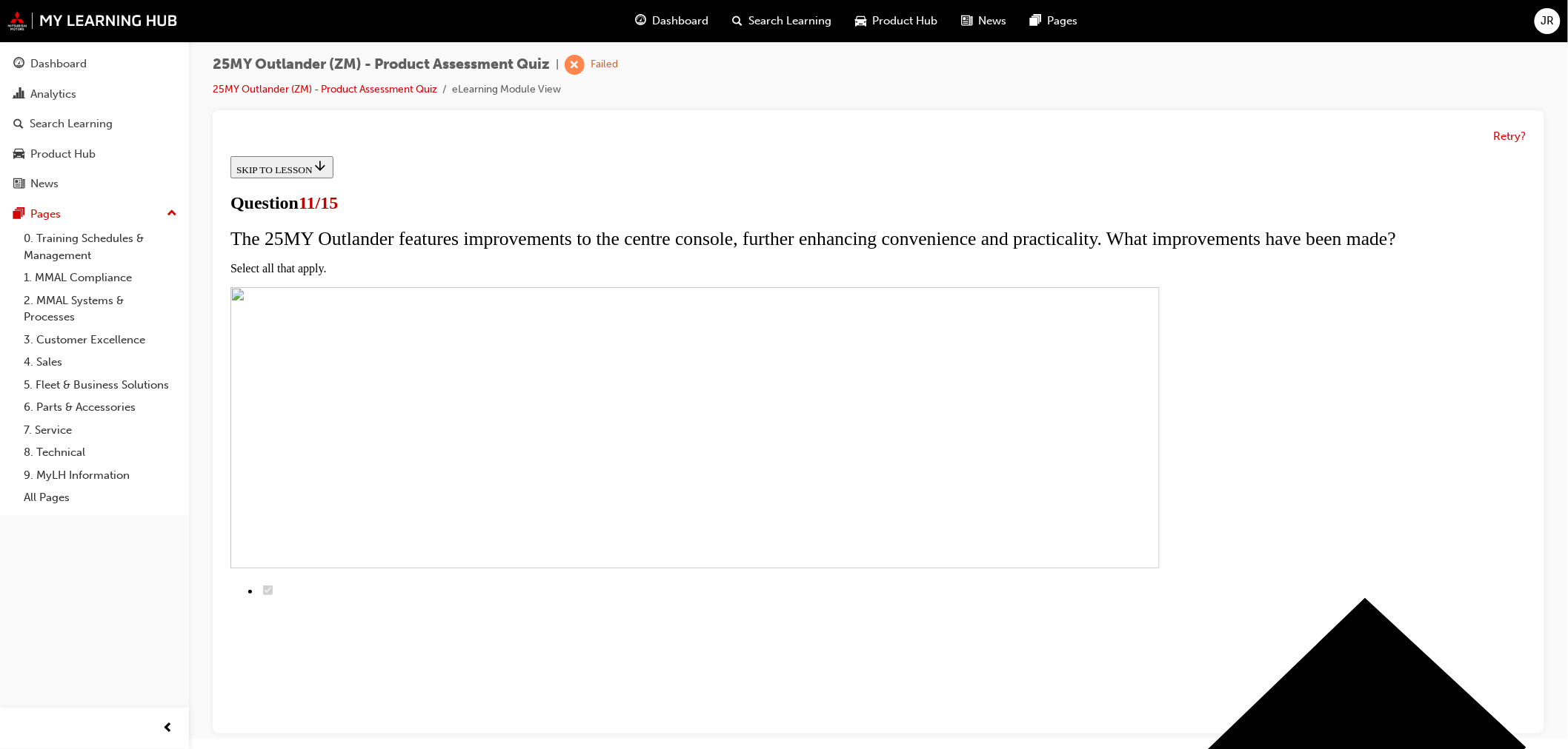
checkbox input "true"
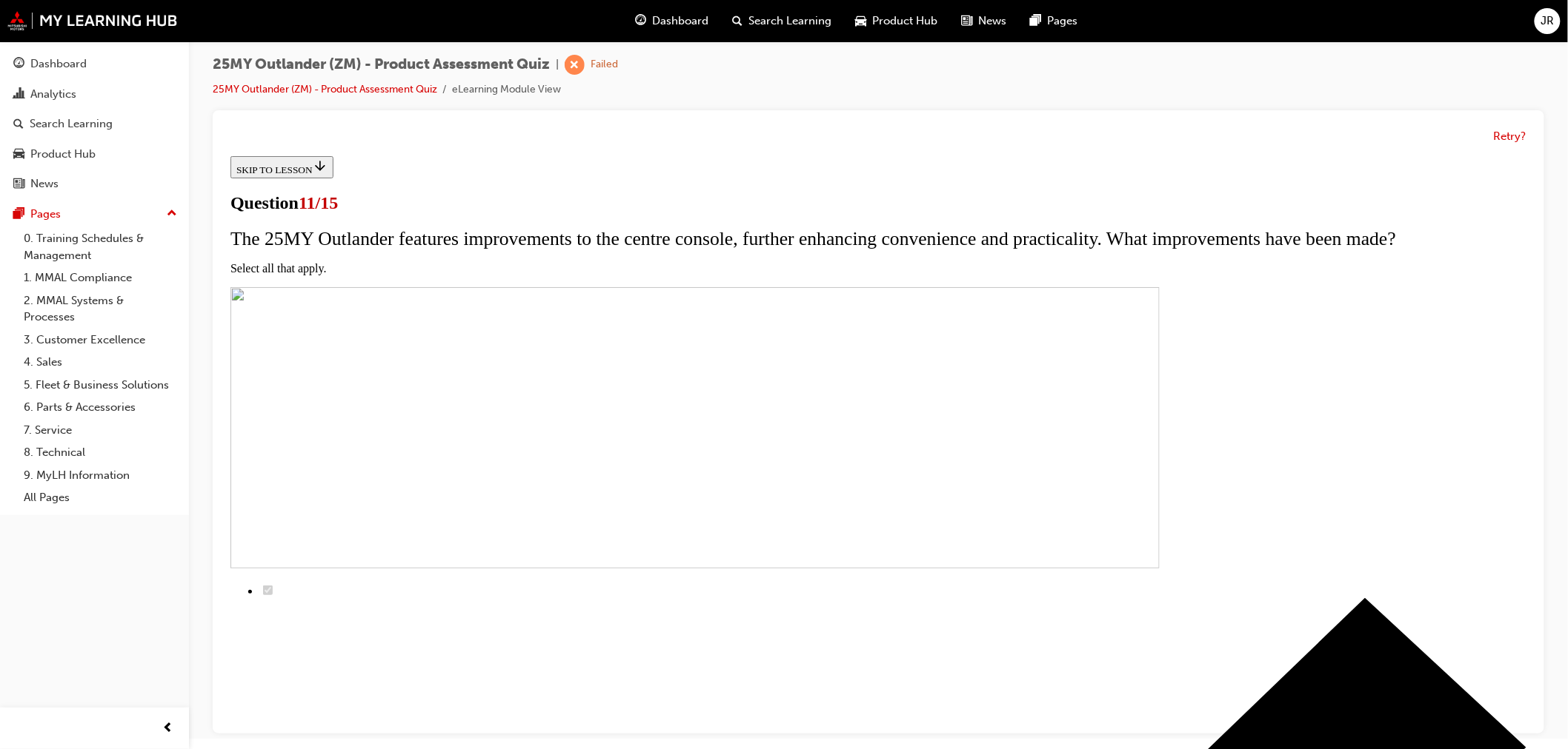
checkbox input "true"
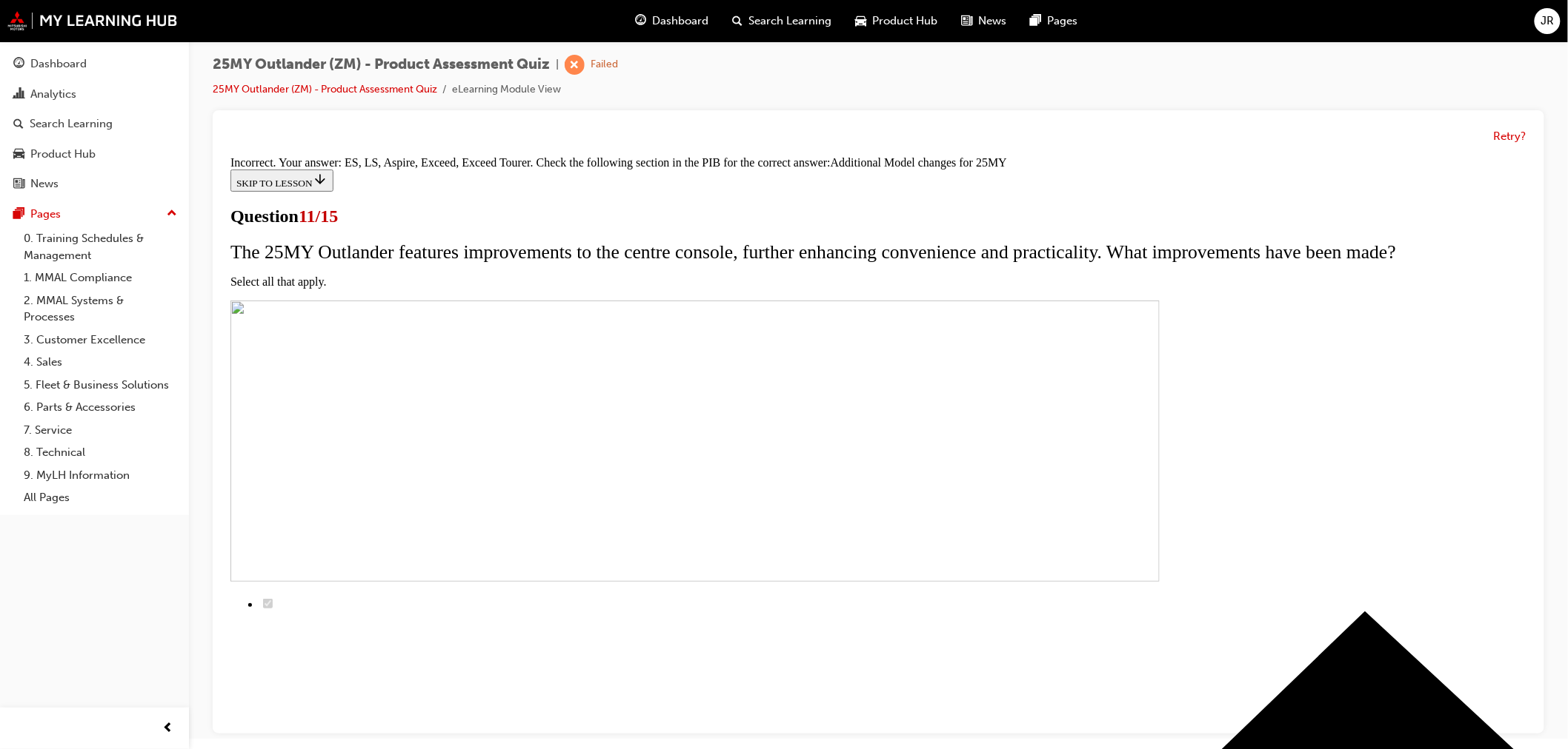
scroll to position [372, 0]
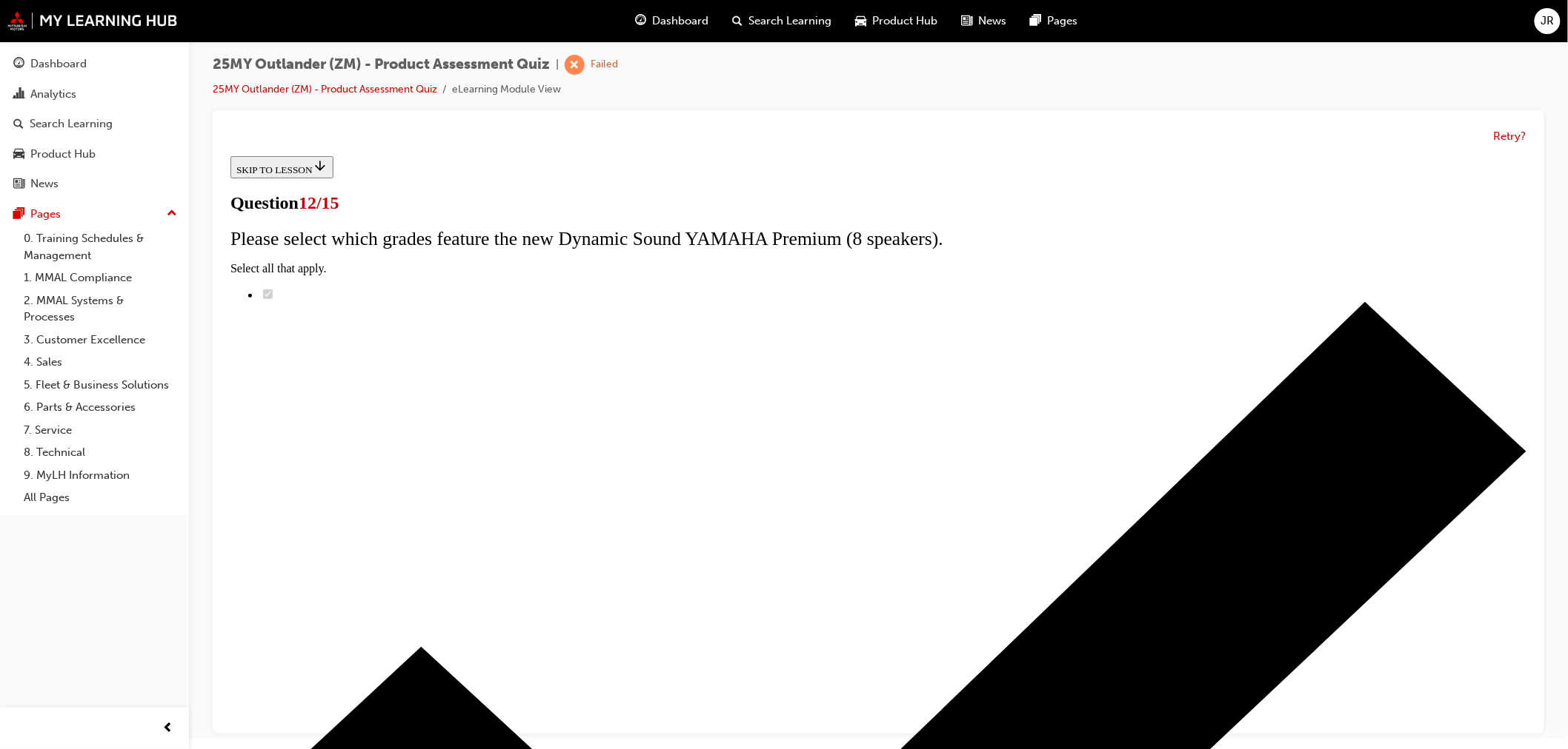
scroll to position [57, 0]
radio input "true"
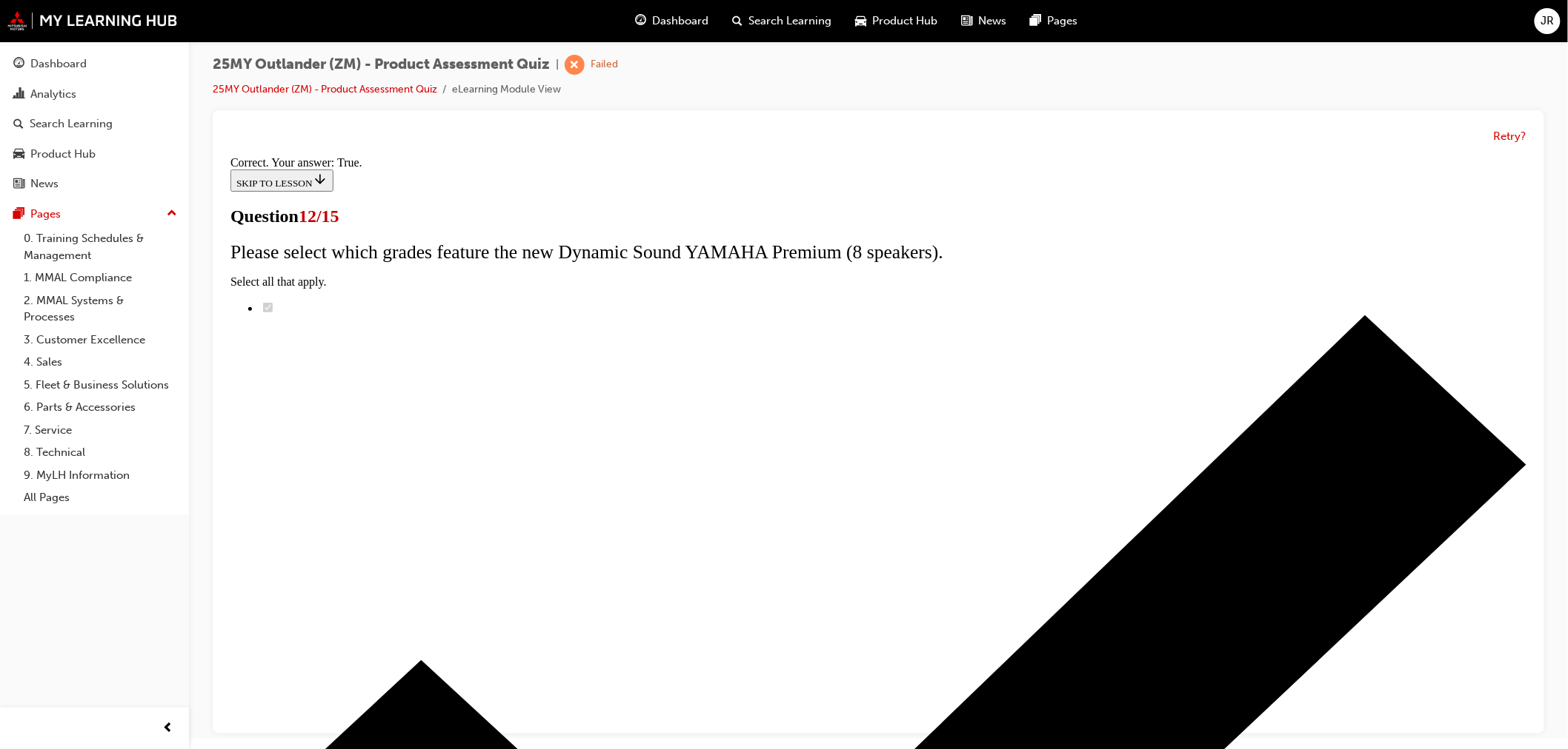
scroll to position [104, 0]
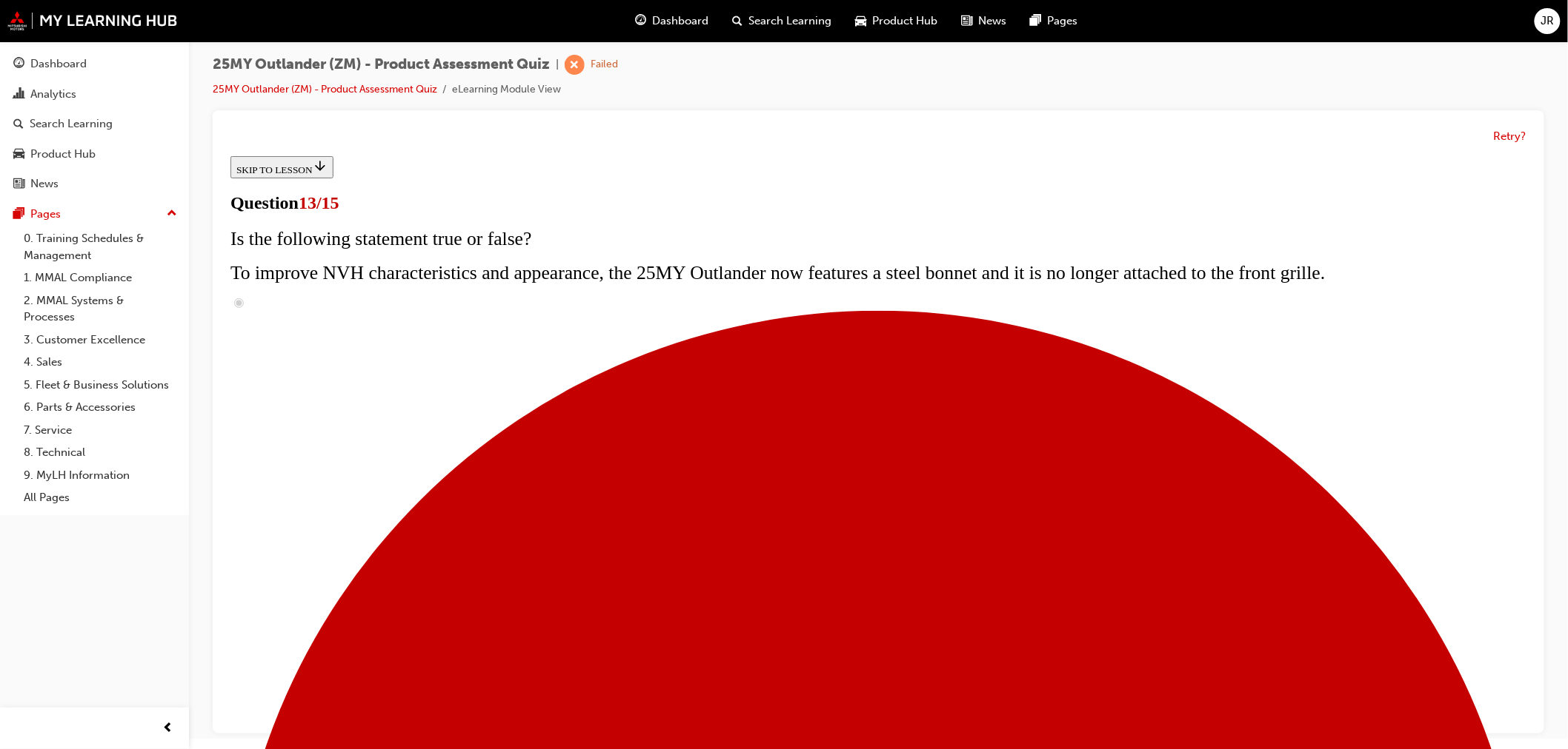
scroll to position [171, 0]
radio input "true"
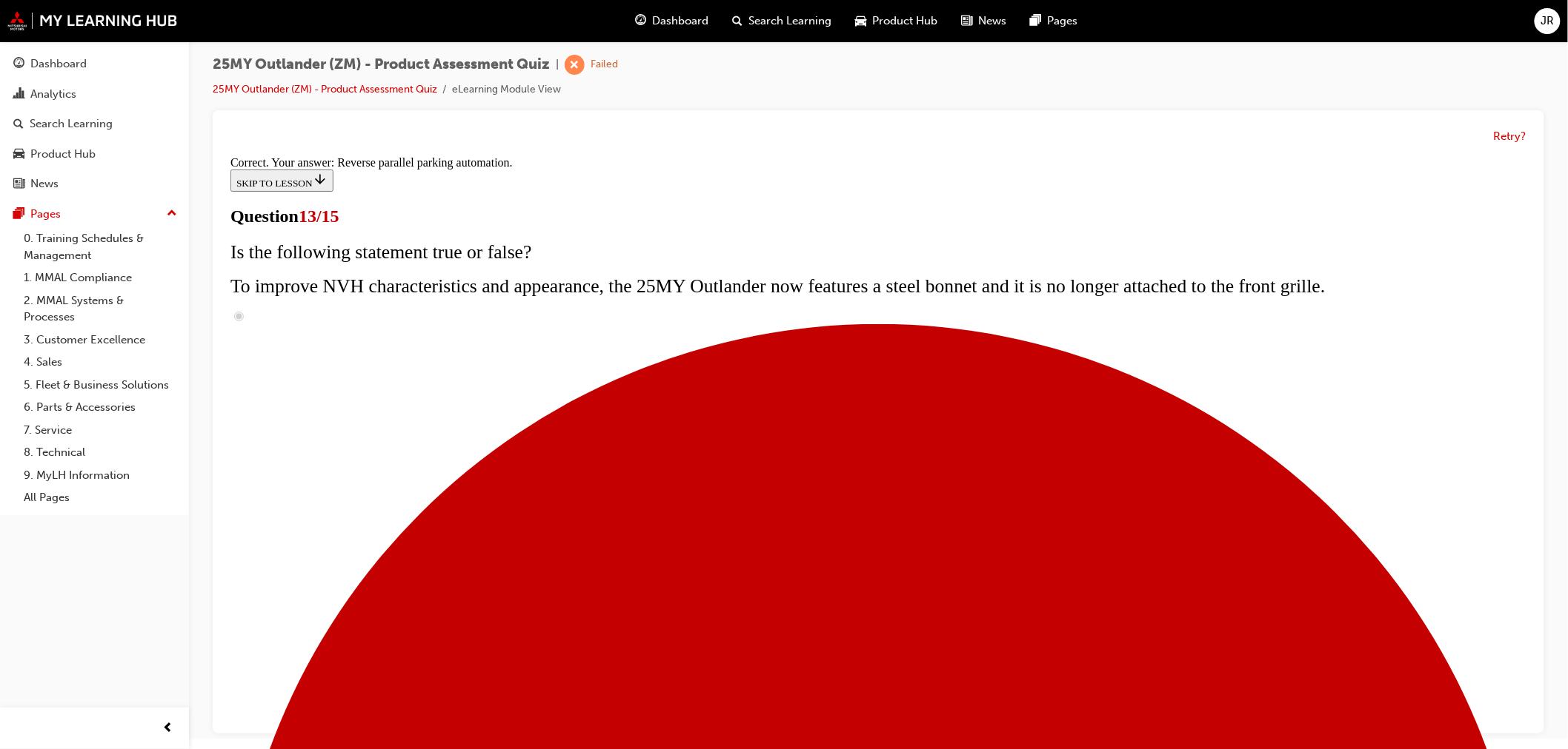
scroll to position [315, 0]
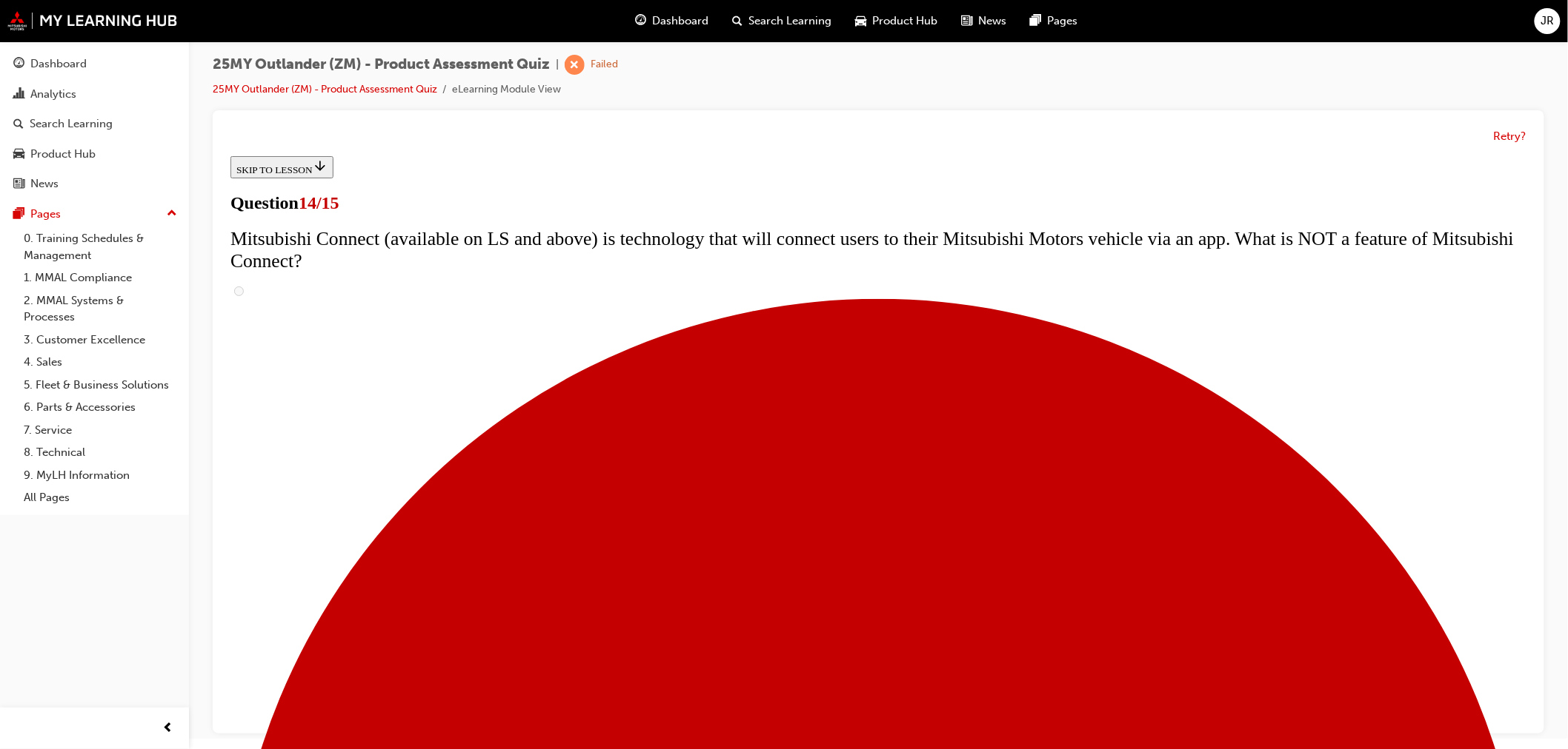
scroll to position [493, 0]
radio input "true"
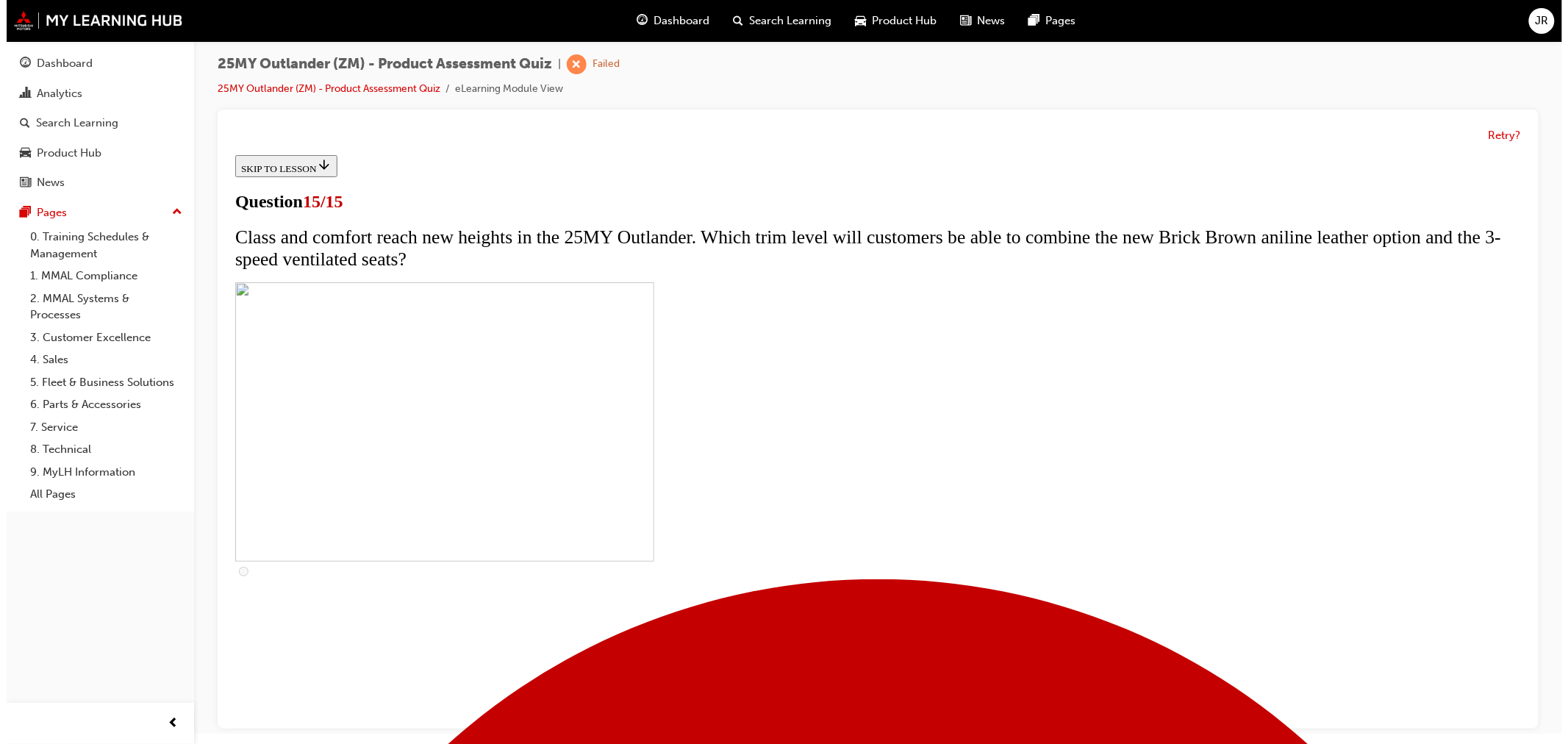
scroll to position [0, 0]
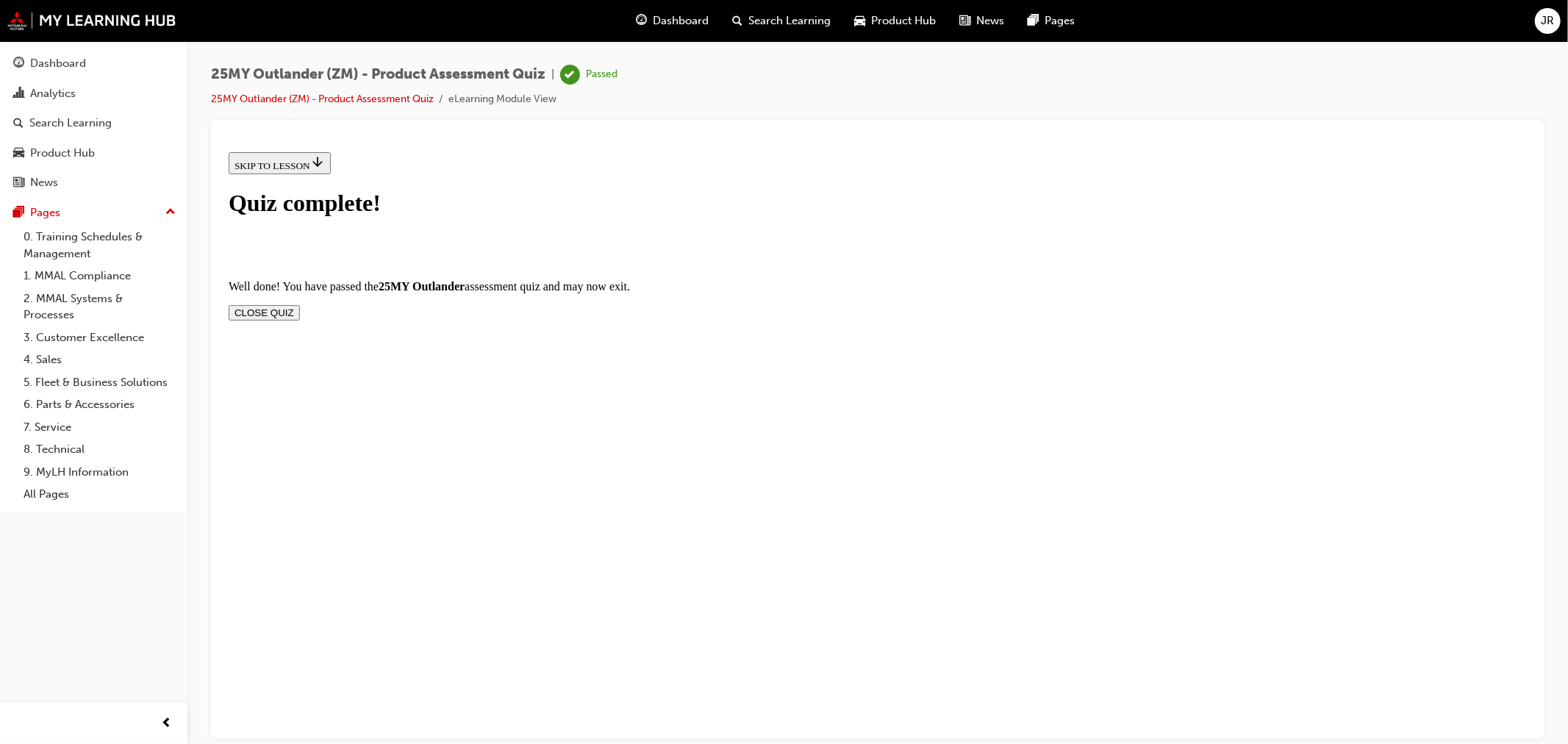
click at [299, 304] on button "CLOSE QUIZ" at bounding box center [264, 312] width 71 height 15
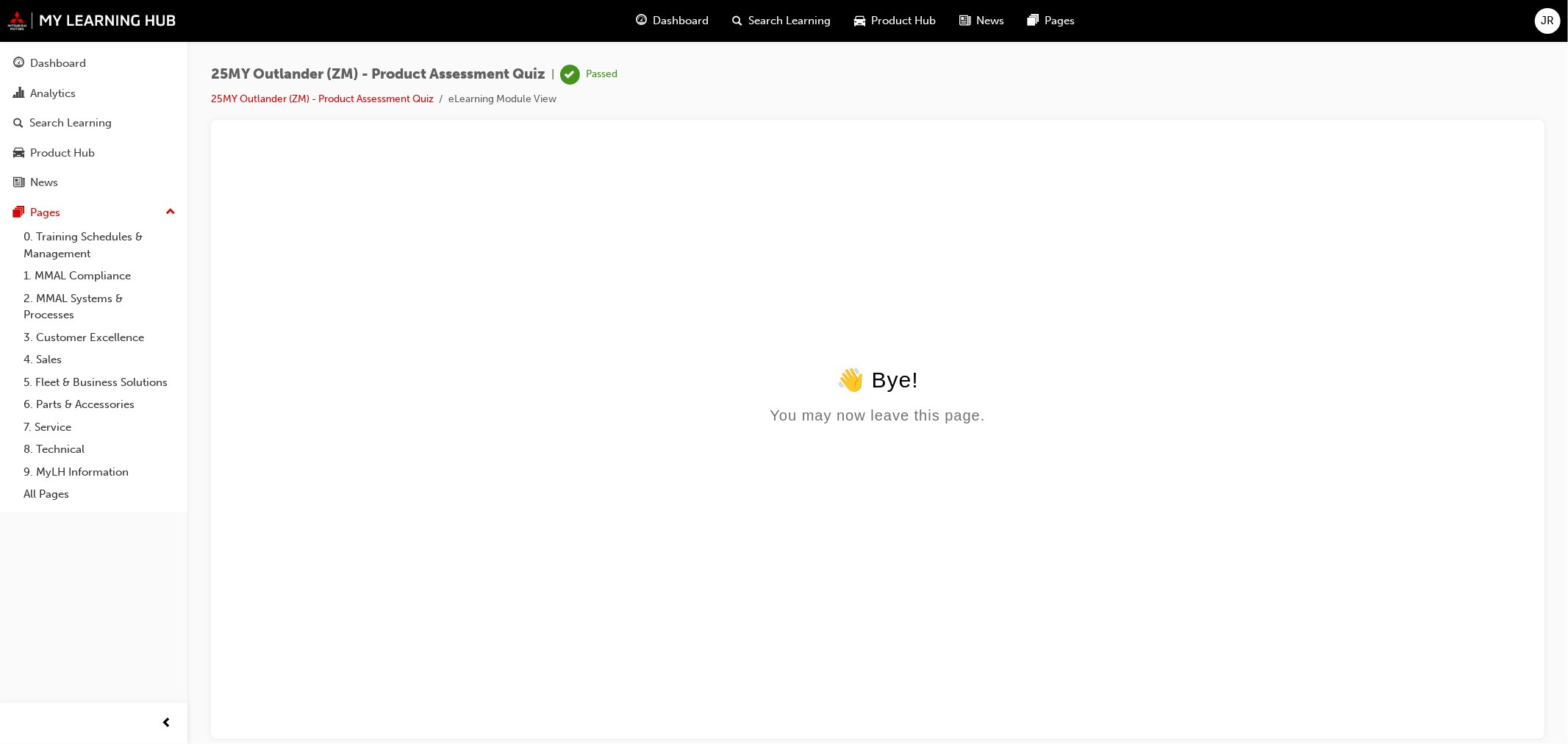
scroll to position [0, 0]
click at [1193, 430] on html "👋 Bye! You may now leave this page." at bounding box center [876, 287] width 1310 height 284
